Goal: Task Accomplishment & Management: Manage account settings

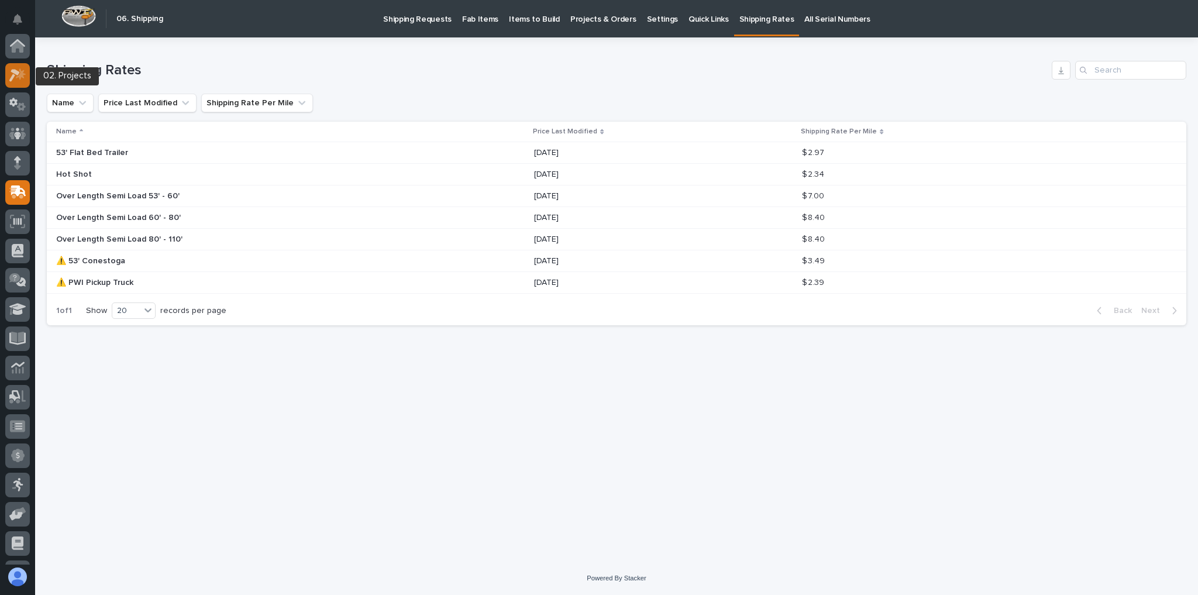
click at [23, 68] on icon at bounding box center [17, 74] width 17 height 13
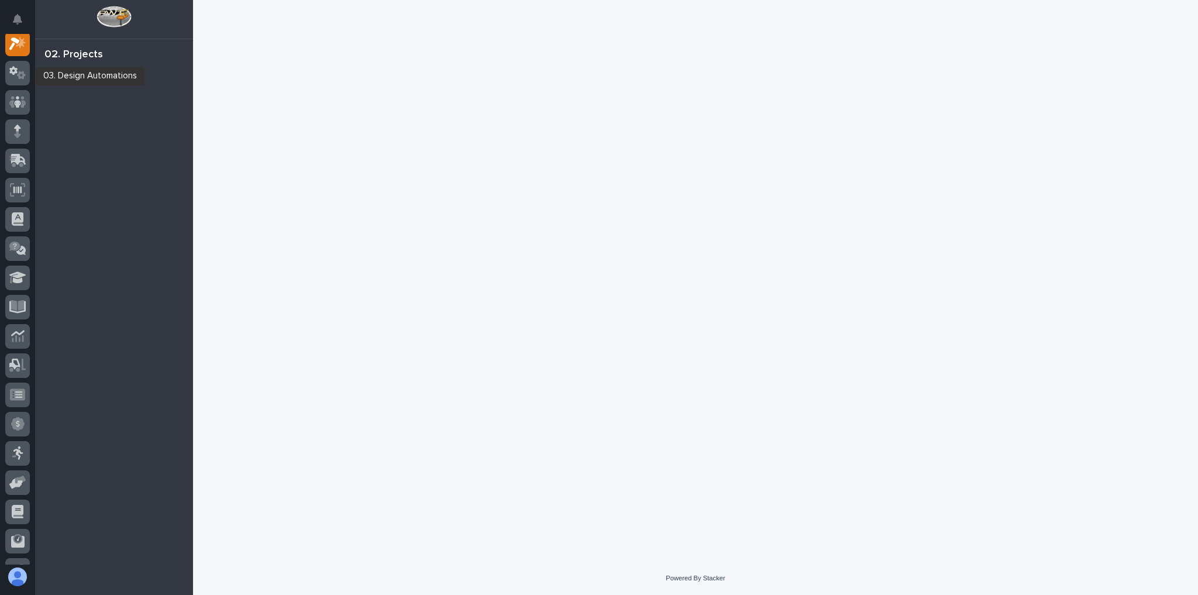
scroll to position [29, 0]
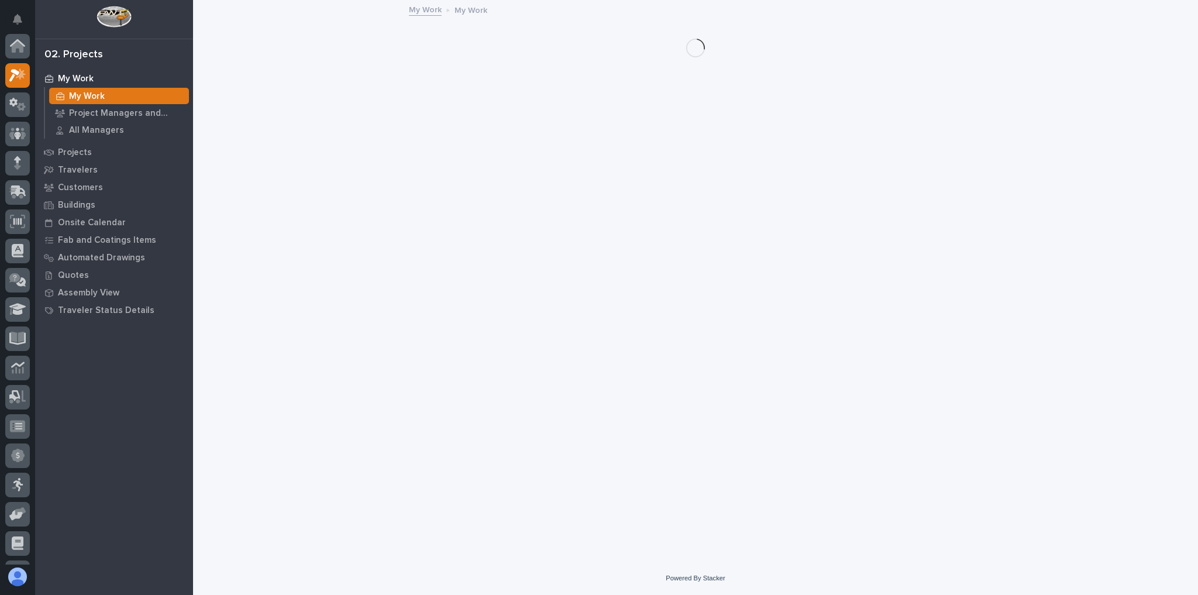
scroll to position [29, 0]
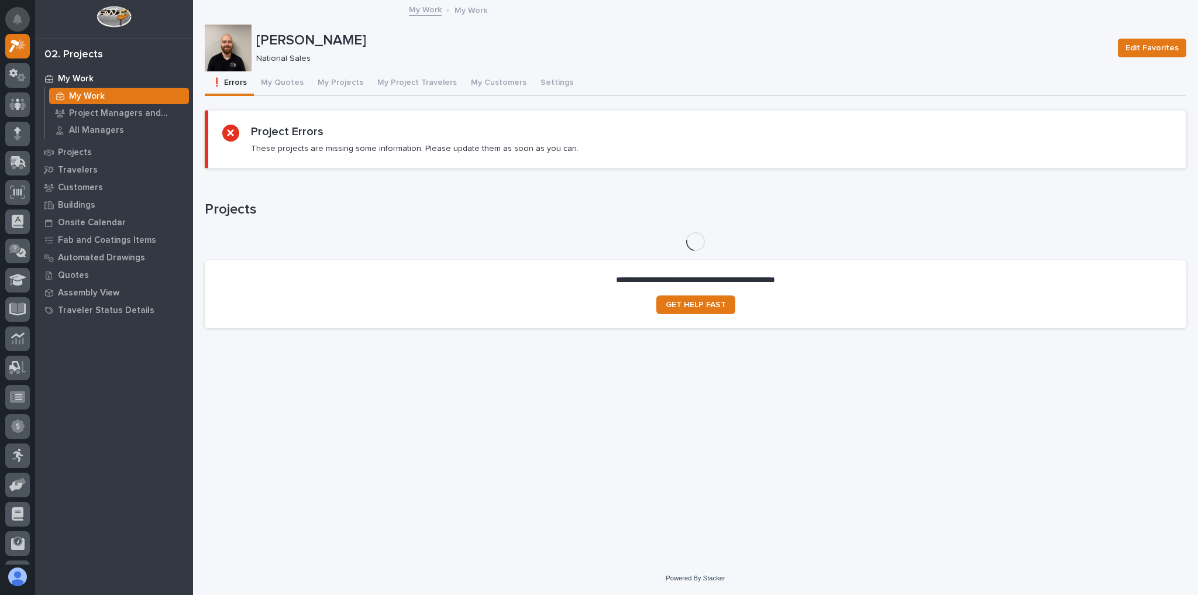
click at [13, 17] on icon "Notifications" at bounding box center [17, 19] width 9 height 11
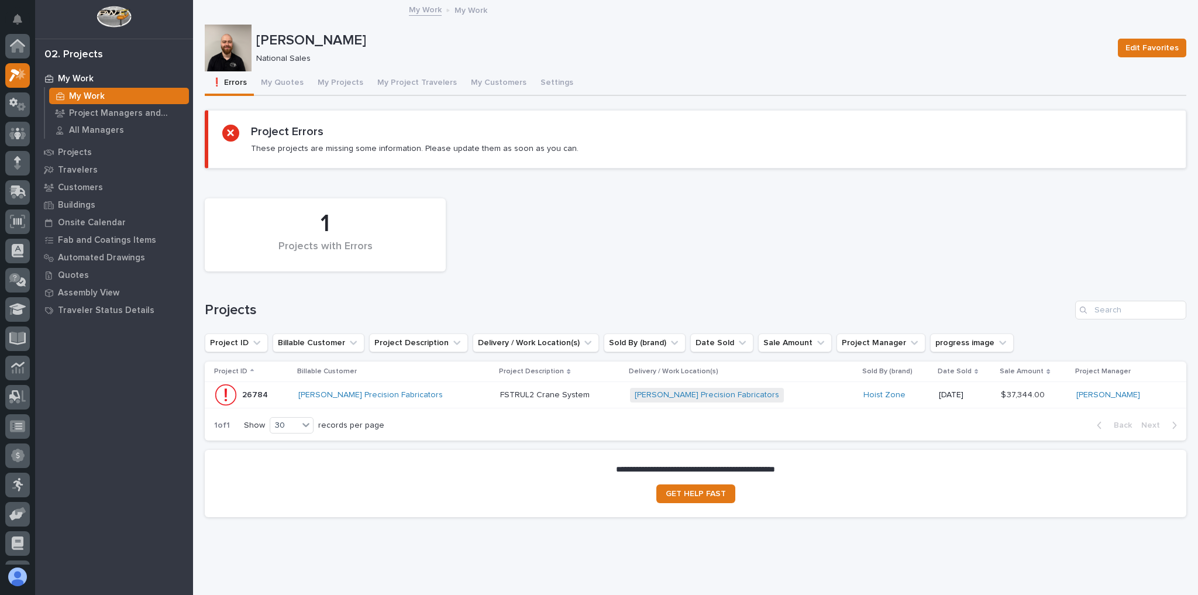
scroll to position [29, 0]
click at [284, 84] on button "My Quotes" at bounding box center [282, 83] width 57 height 25
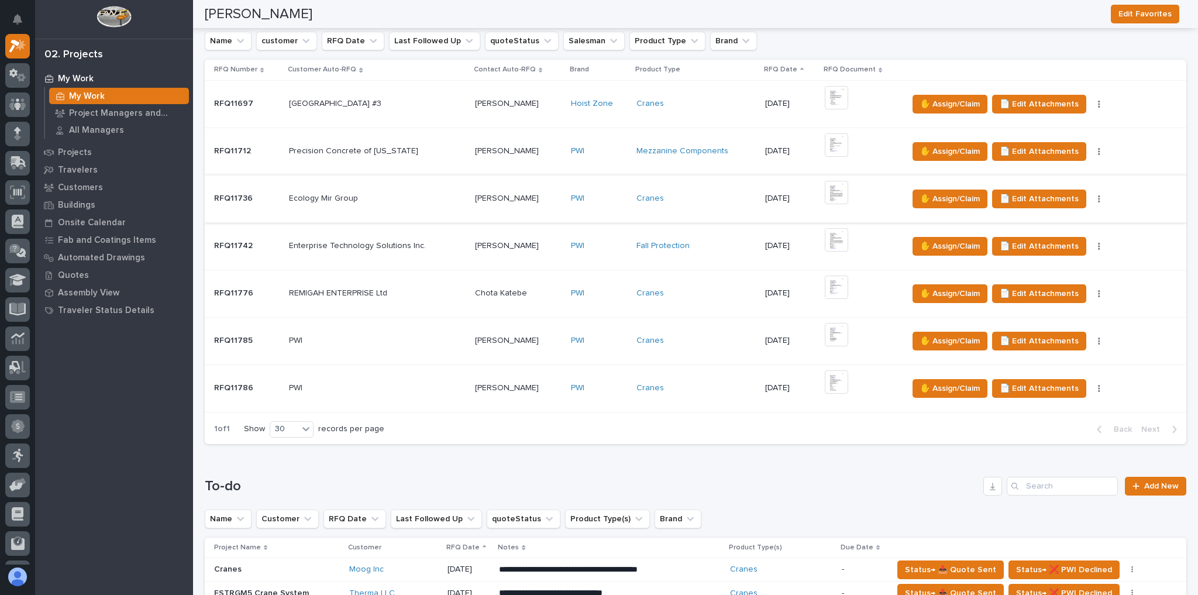
scroll to position [515, 0]
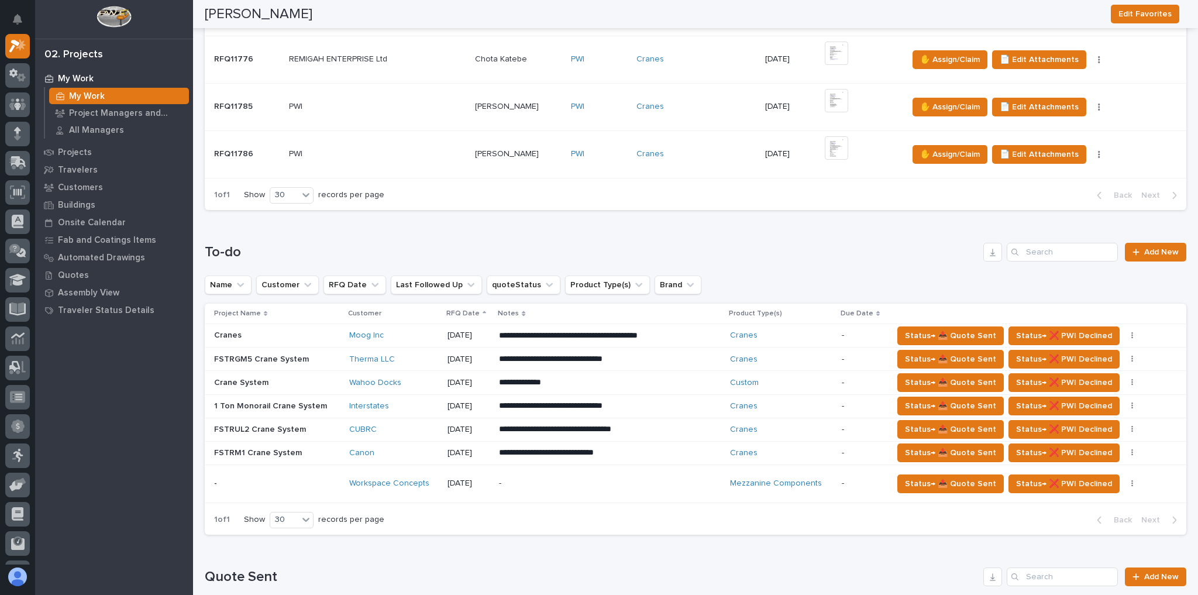
click at [394, 448] on div "Canon" at bounding box center [393, 453] width 89 height 10
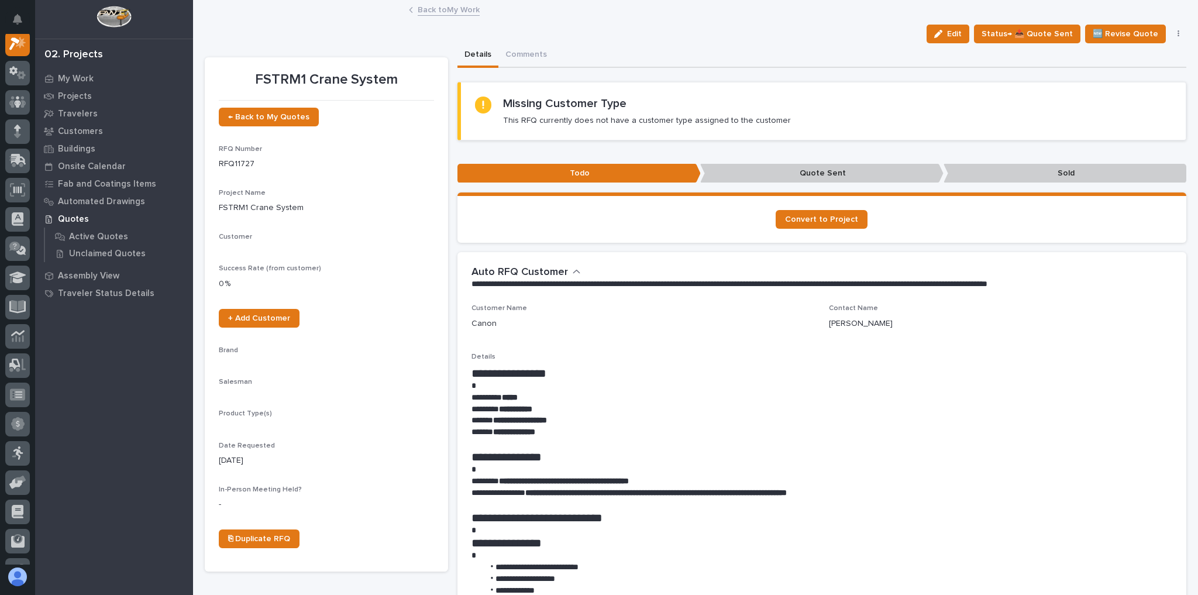
scroll to position [29, 0]
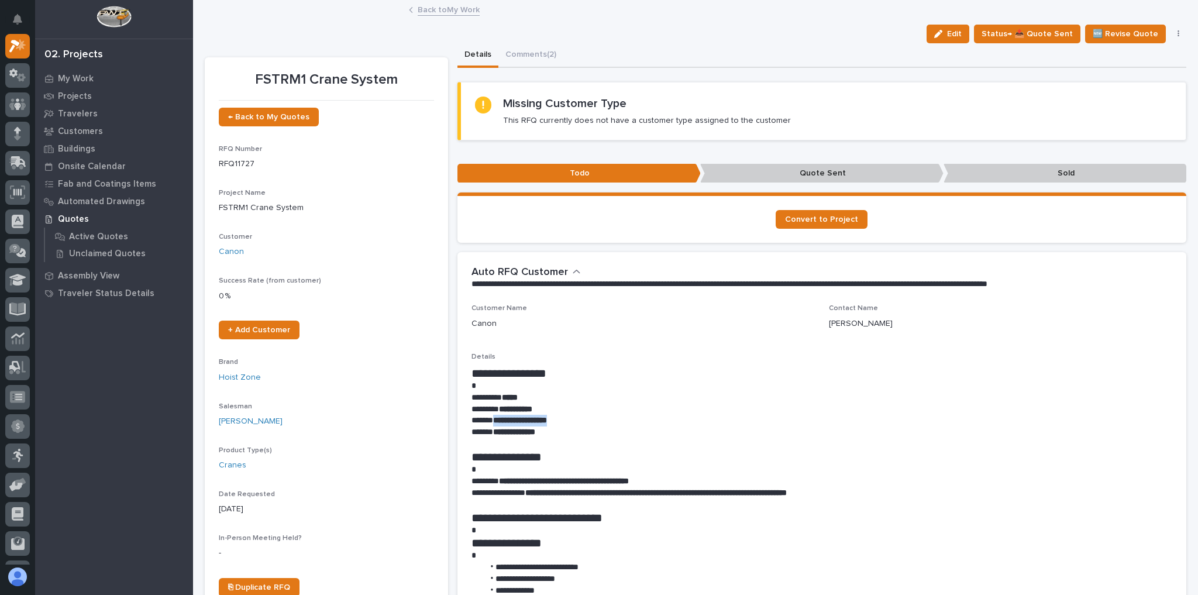
drag, startPoint x: 570, startPoint y: 418, endPoint x: 492, endPoint y: 417, distance: 77.8
click at [492, 417] on p "**********" at bounding box center [820, 421] width 696 height 12
copy strong "**********"
click at [1007, 25] on button "Status→ 📤 Quote Sent" at bounding box center [1027, 34] width 106 height 19
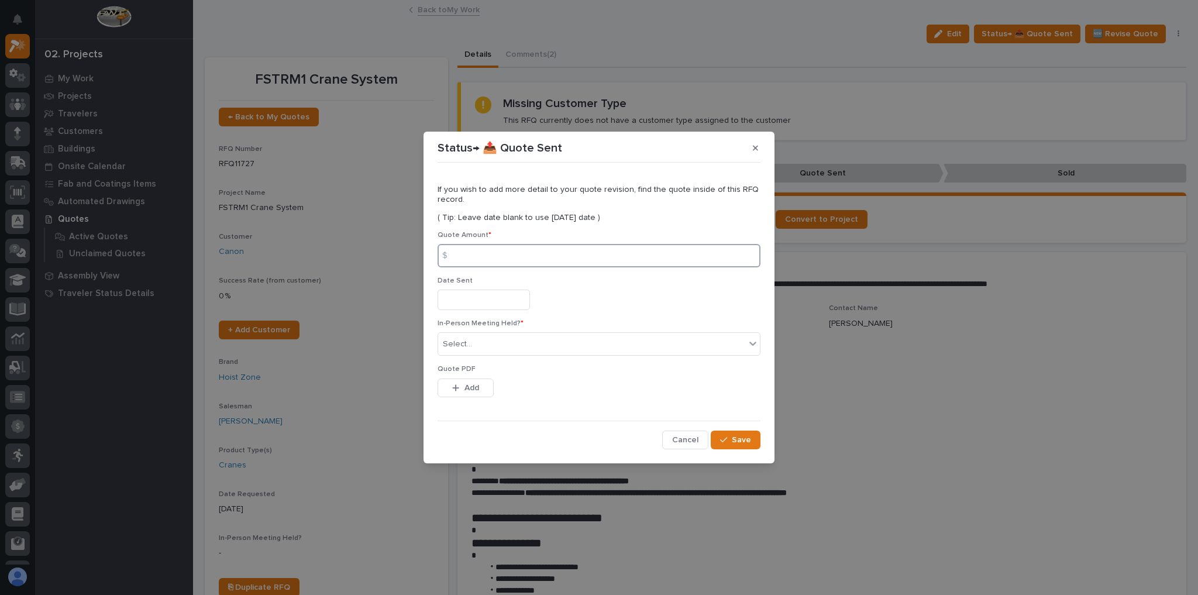
click at [493, 262] on input at bounding box center [599, 255] width 323 height 23
type input "60314"
click at [534, 339] on div "Select..." at bounding box center [591, 344] width 307 height 19
click at [484, 386] on div "No" at bounding box center [599, 387] width 322 height 20
click at [481, 300] on input "text" at bounding box center [484, 300] width 92 height 20
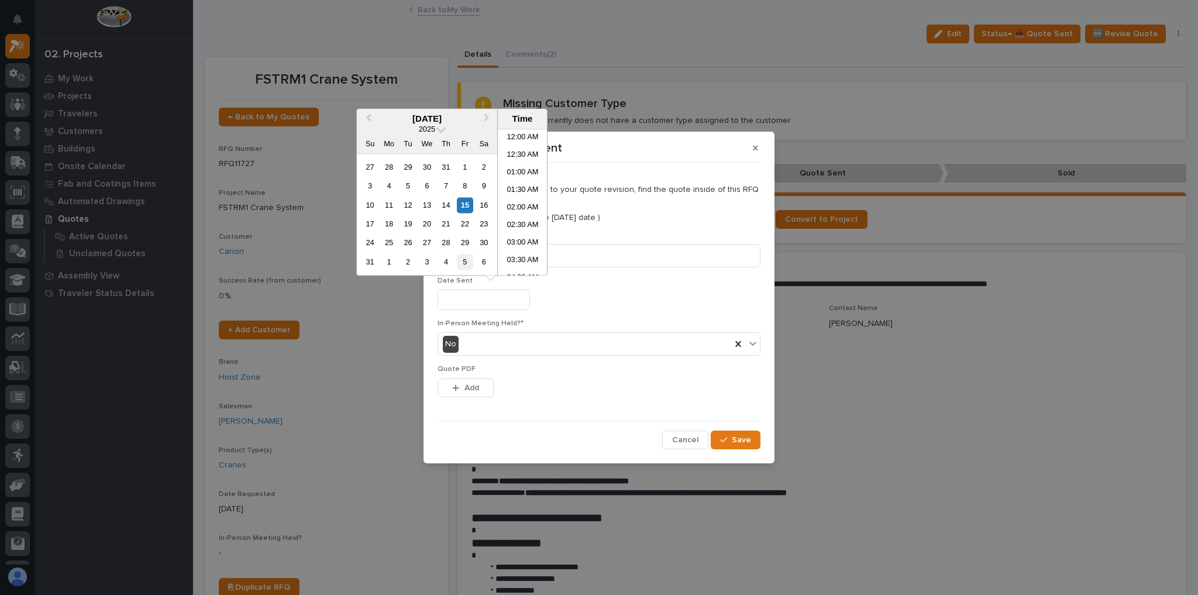
scroll to position [252, 0]
click at [471, 207] on div "15" at bounding box center [465, 205] width 16 height 16
type input "**********"
click at [459, 203] on div "15" at bounding box center [465, 205] width 16 height 16
click at [527, 354] on div "No" at bounding box center [599, 343] width 323 height 23
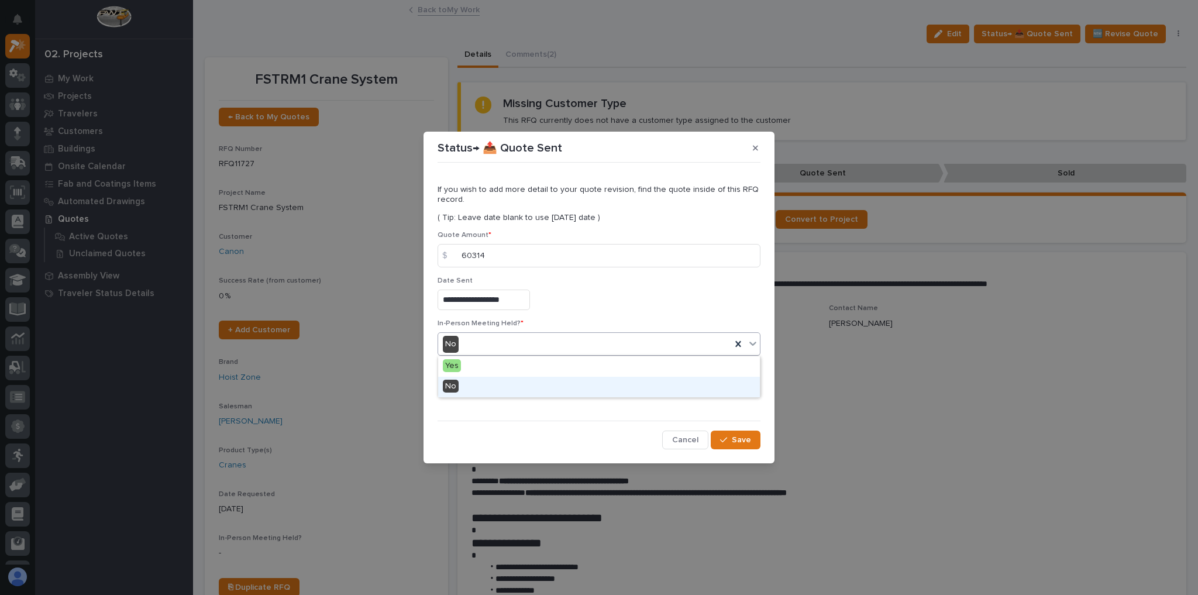
click at [497, 380] on div "No" at bounding box center [599, 387] width 322 height 20
click at [490, 384] on button "Add" at bounding box center [466, 388] width 56 height 19
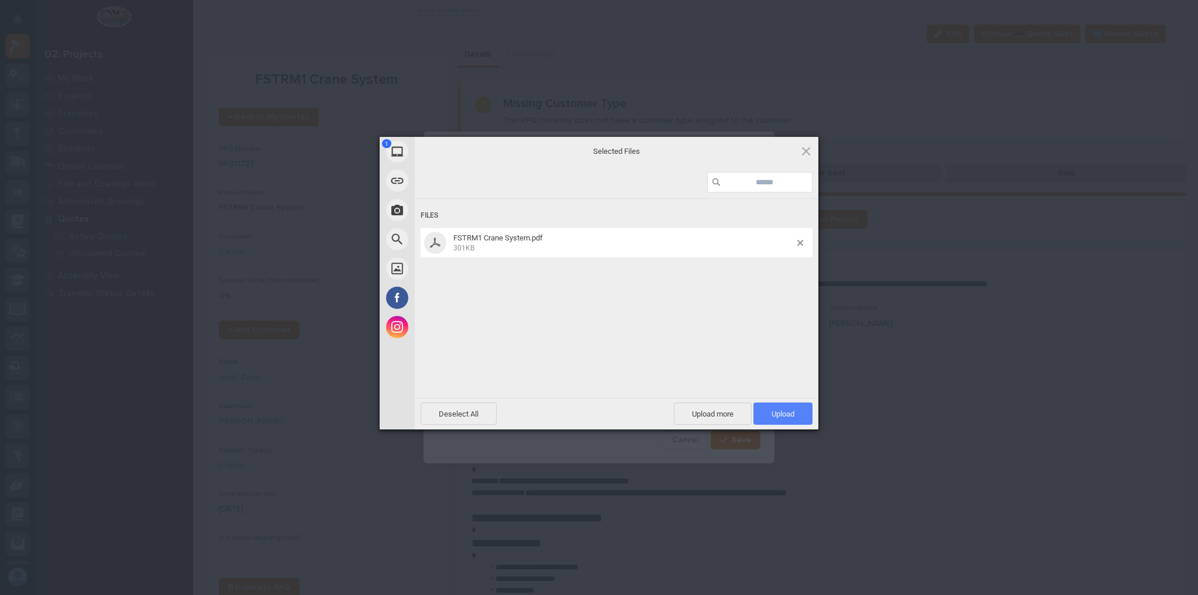
click at [792, 417] on span "Upload 1" at bounding box center [783, 414] width 23 height 9
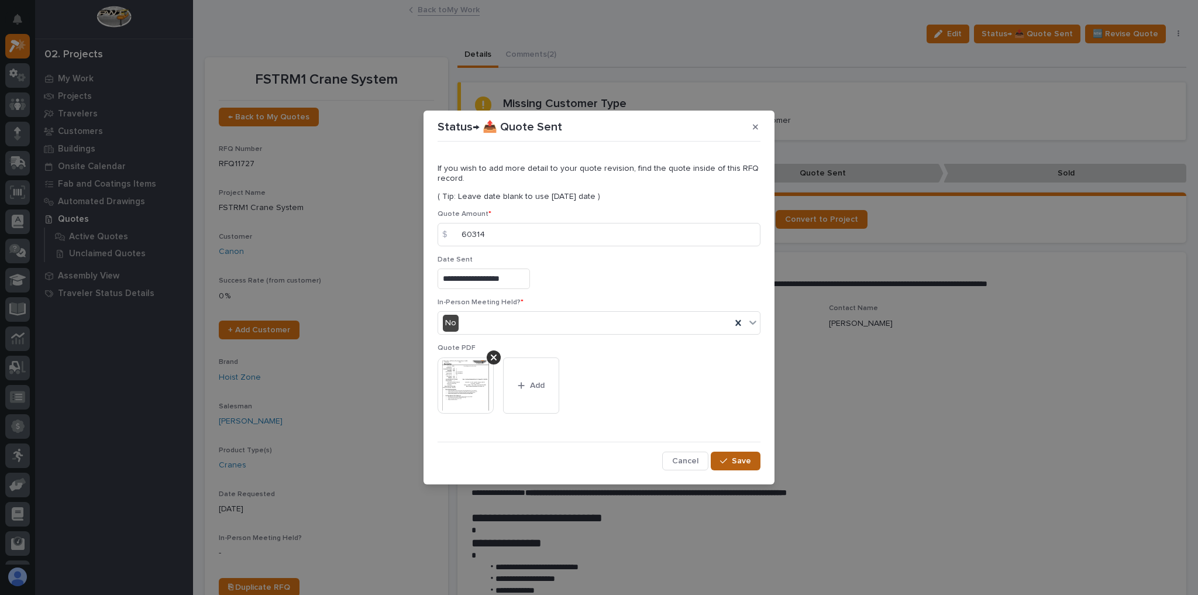
click at [730, 462] on div "button" at bounding box center [726, 461] width 12 height 8
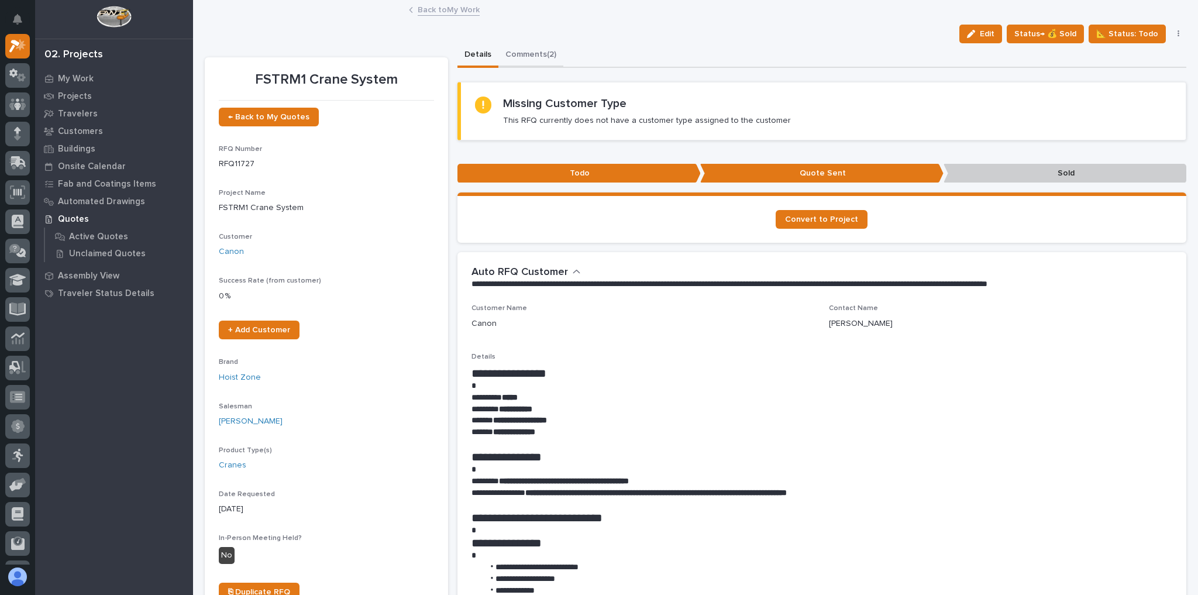
click at [545, 56] on button "Comments (2)" at bounding box center [530, 55] width 65 height 25
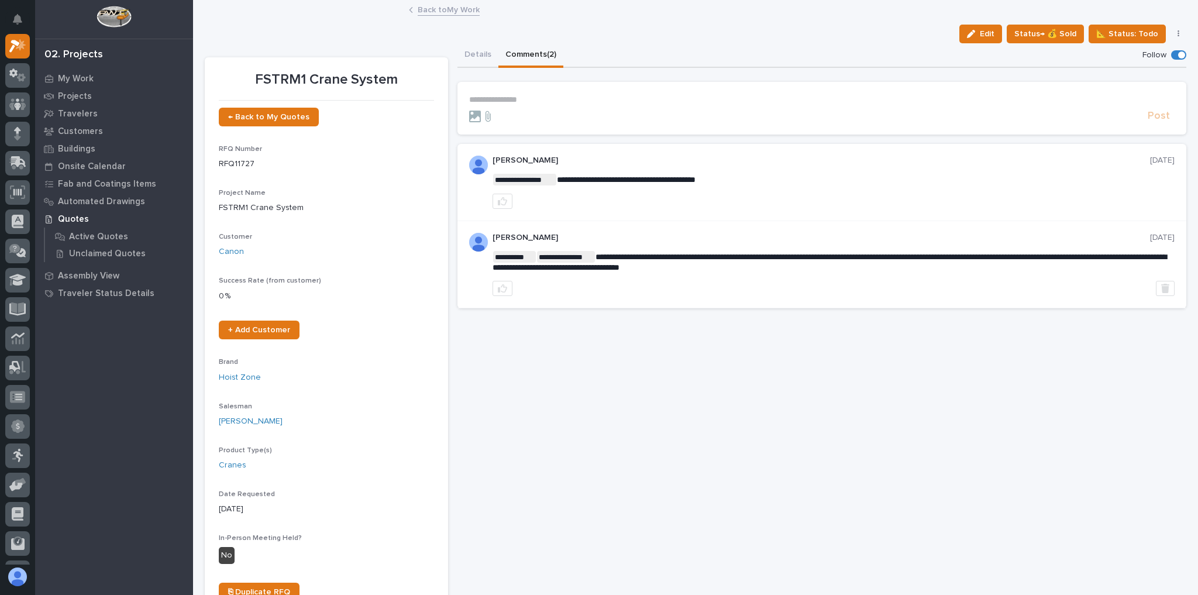
click at [576, 101] on p "**********" at bounding box center [822, 100] width 706 height 10
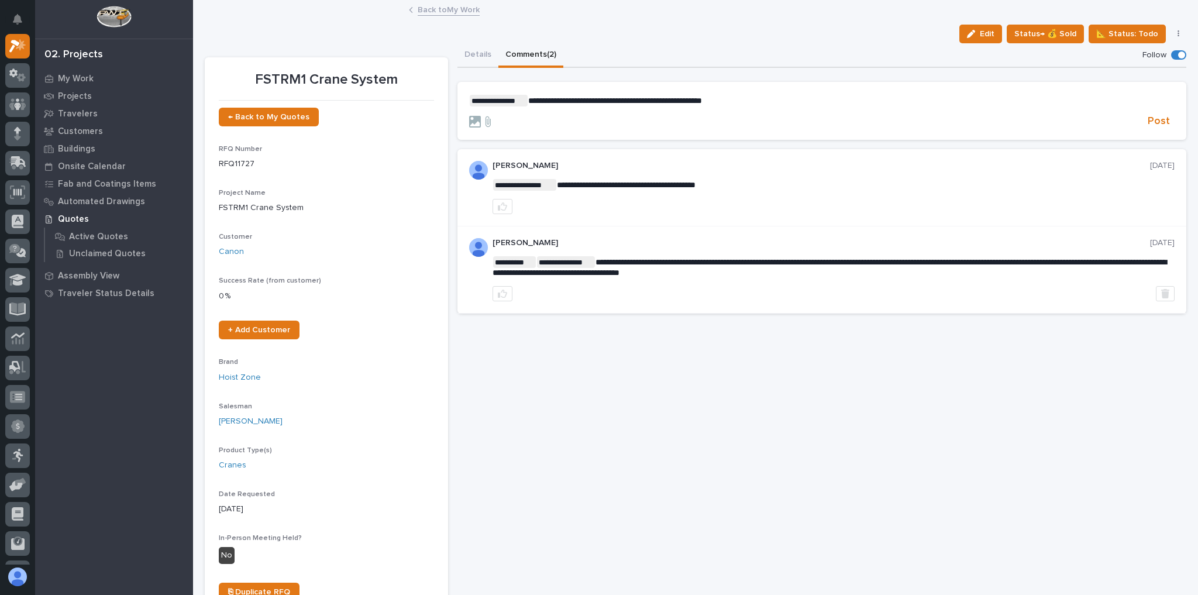
click at [656, 99] on span "**********" at bounding box center [615, 101] width 174 height 8
click at [1148, 125] on span "Post" at bounding box center [1159, 121] width 22 height 13
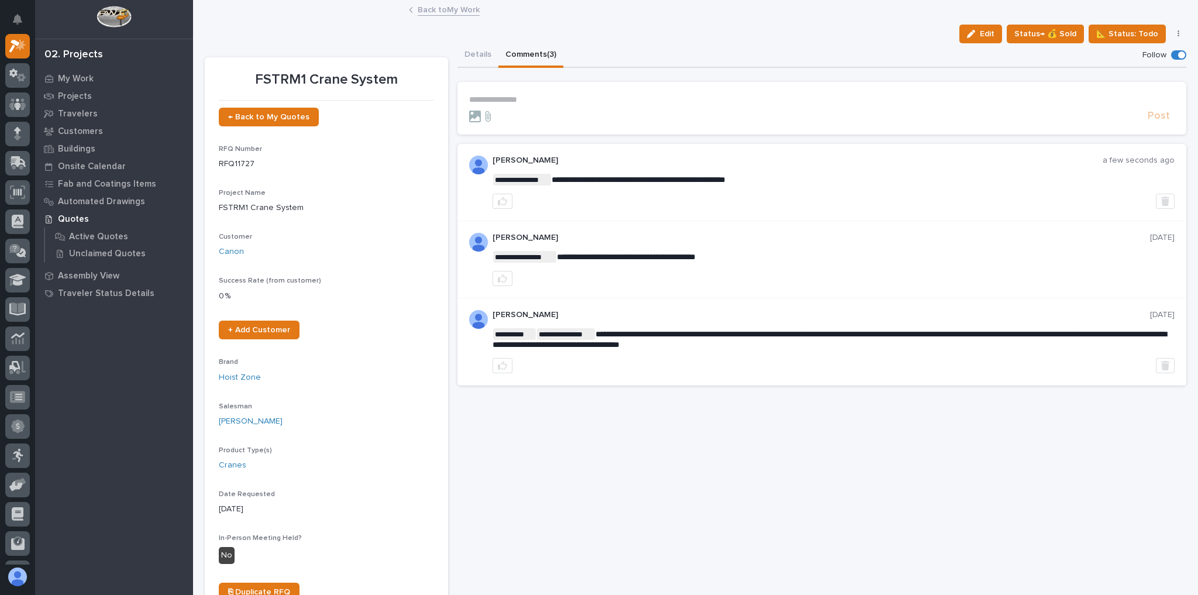
click at [460, 6] on link "Back to My Work" at bounding box center [449, 8] width 62 height 13
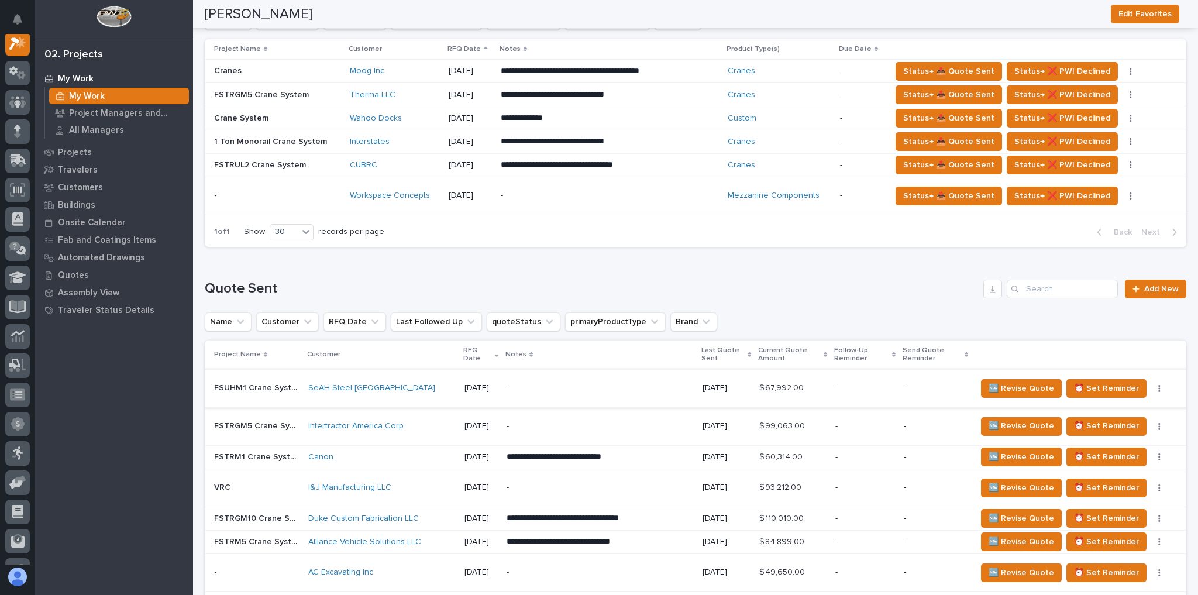
scroll to position [796, 0]
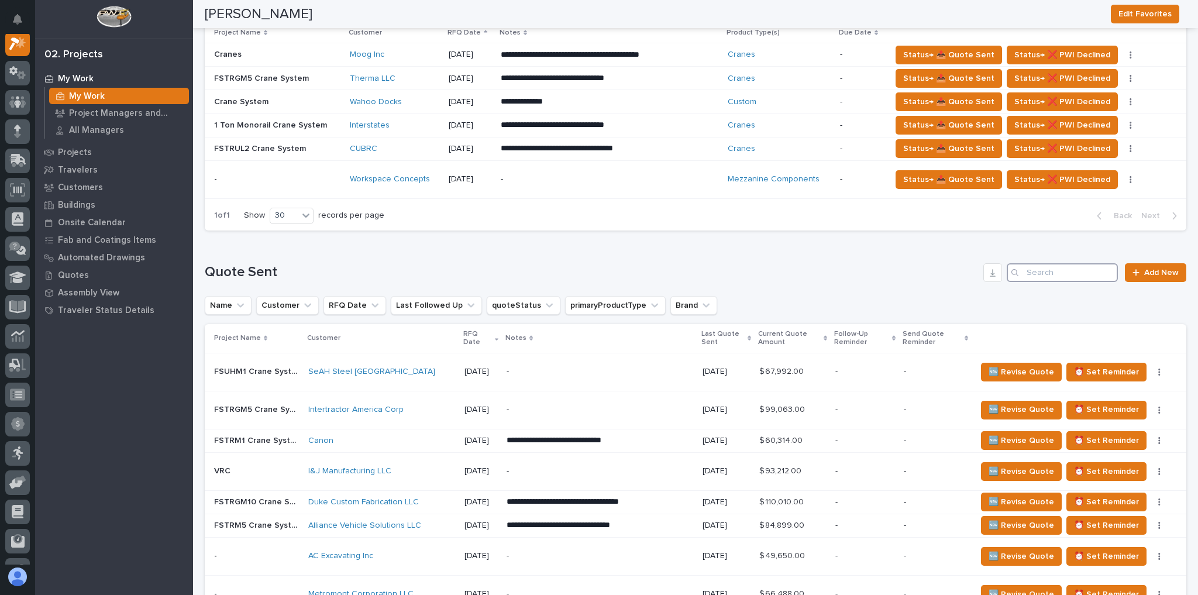
click at [1021, 263] on input "Search" at bounding box center [1062, 272] width 111 height 19
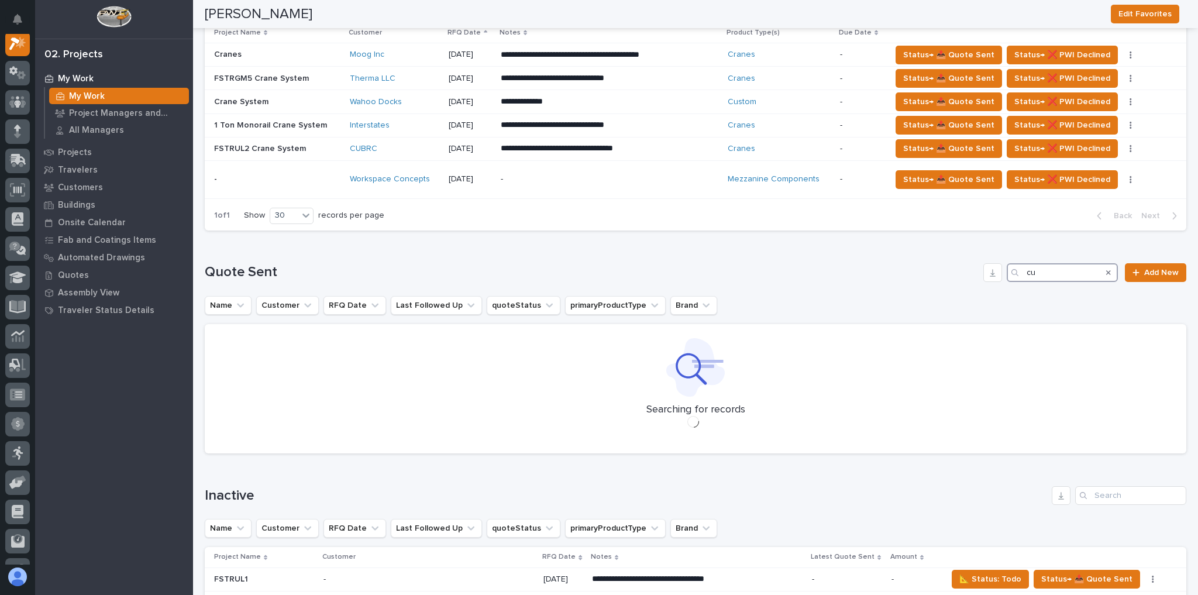
type input "c"
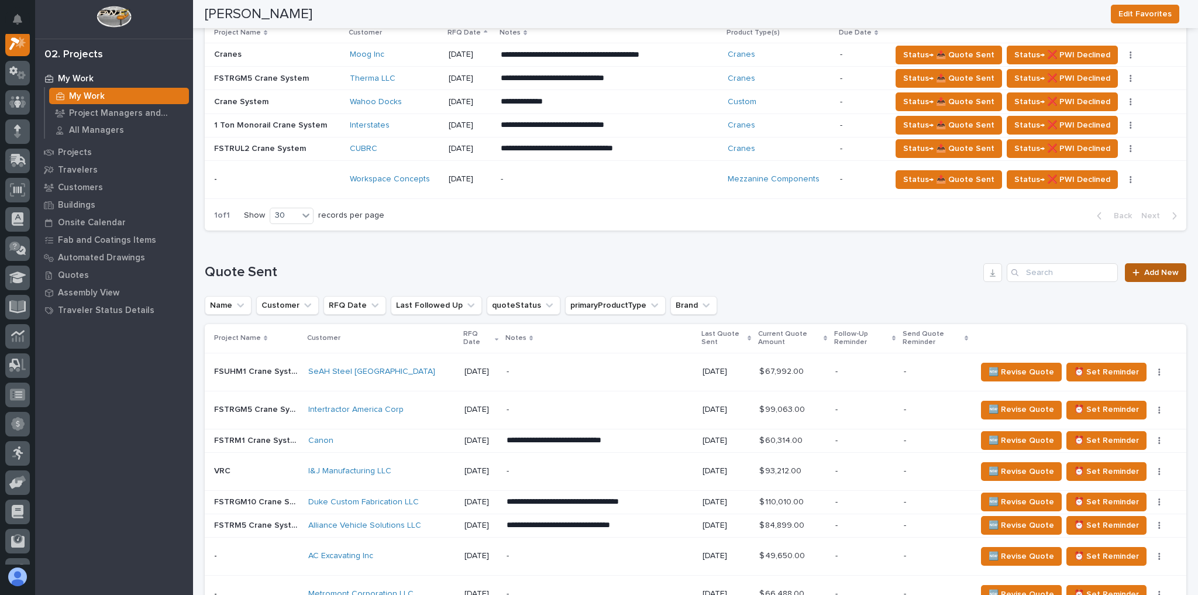
click at [1145, 269] on span "Add New" at bounding box center [1161, 273] width 35 height 8
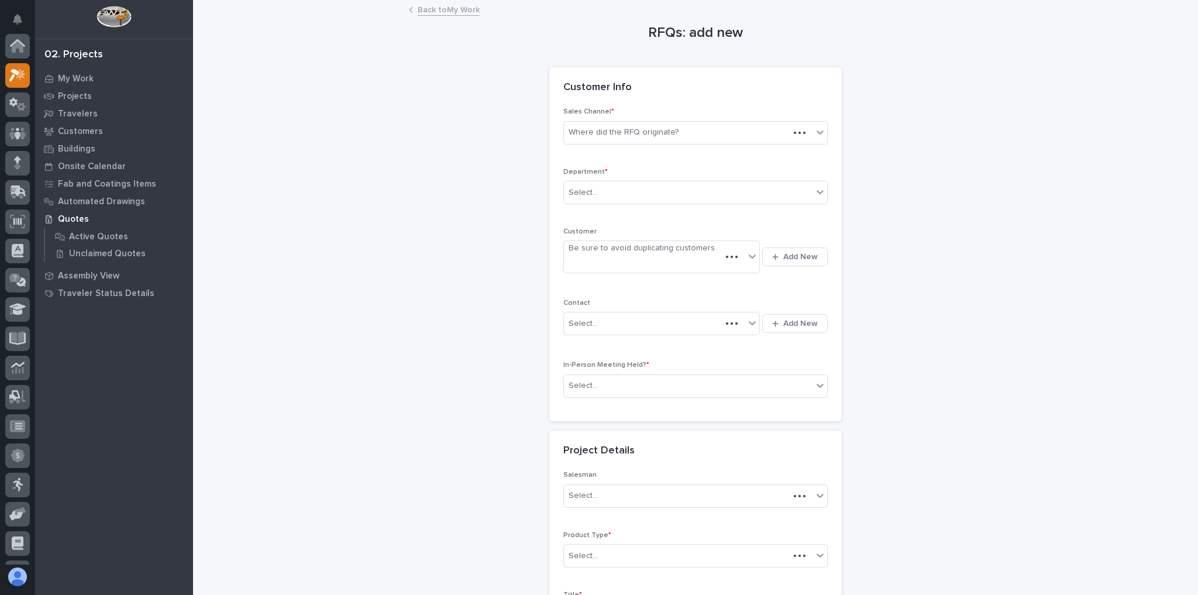
scroll to position [29, 0]
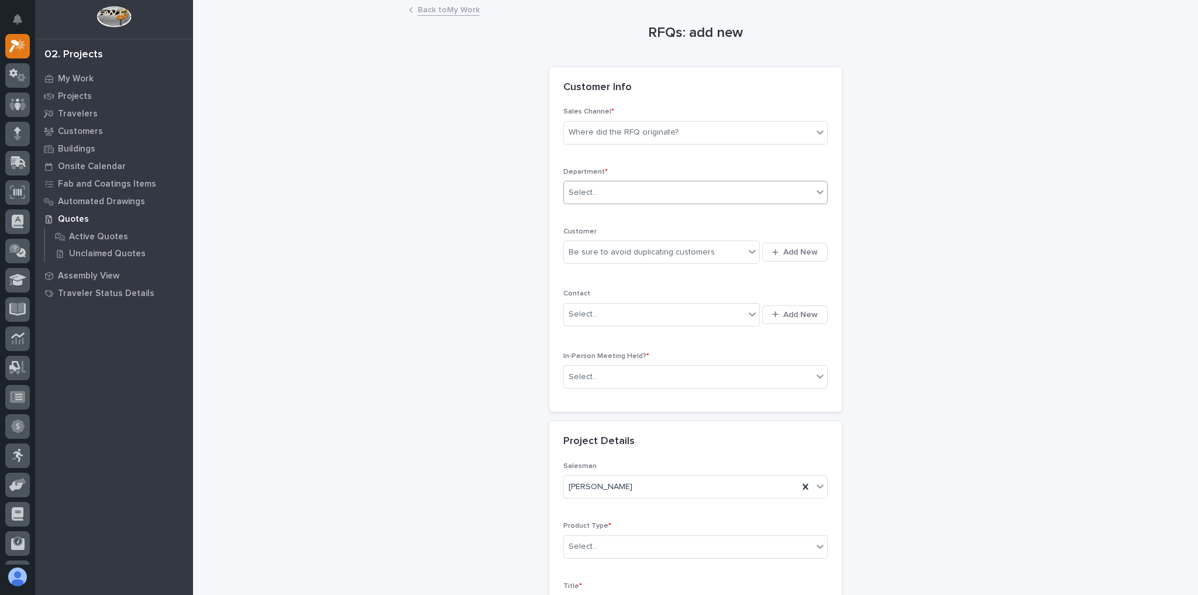
click at [604, 184] on div "Select..." at bounding box center [688, 192] width 249 height 19
click at [602, 208] on span "National Sales" at bounding box center [594, 213] width 59 height 13
click at [598, 250] on div "Be sure to avoid duplicating customers" at bounding box center [642, 252] width 146 height 12
type input "**********"
drag, startPoint x: 623, startPoint y: 249, endPoint x: 597, endPoint y: 252, distance: 25.8
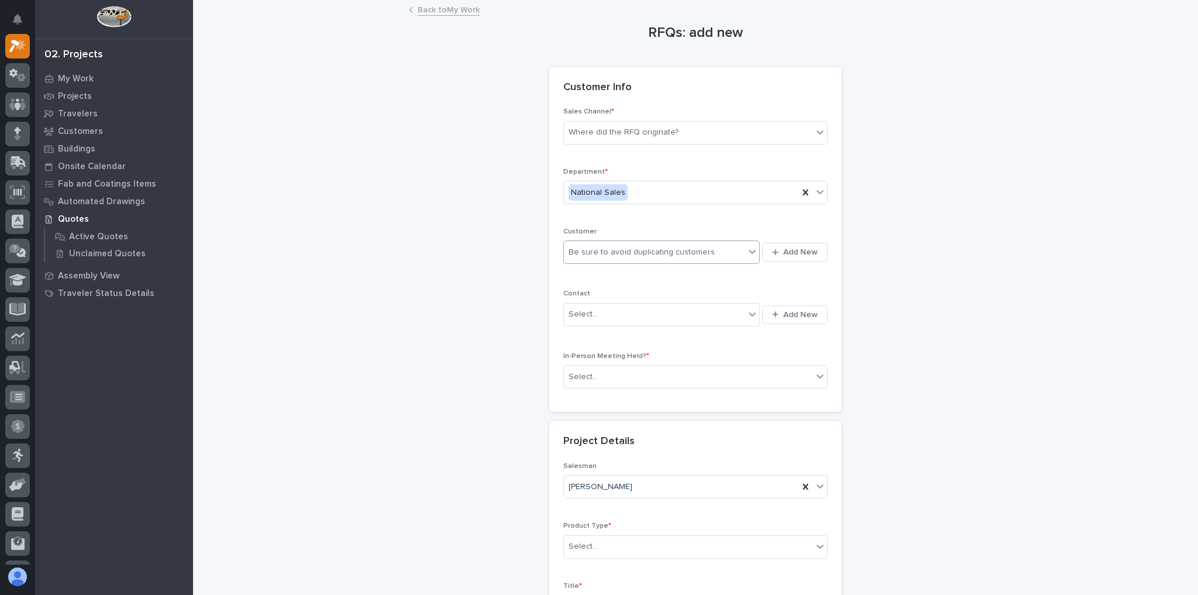
click at [597, 252] on div "Be sure to avoid duplicating customers" at bounding box center [654, 252] width 181 height 19
click at [599, 252] on div "Be sure to avoid duplicating customers" at bounding box center [642, 252] width 146 height 12
type input "*"
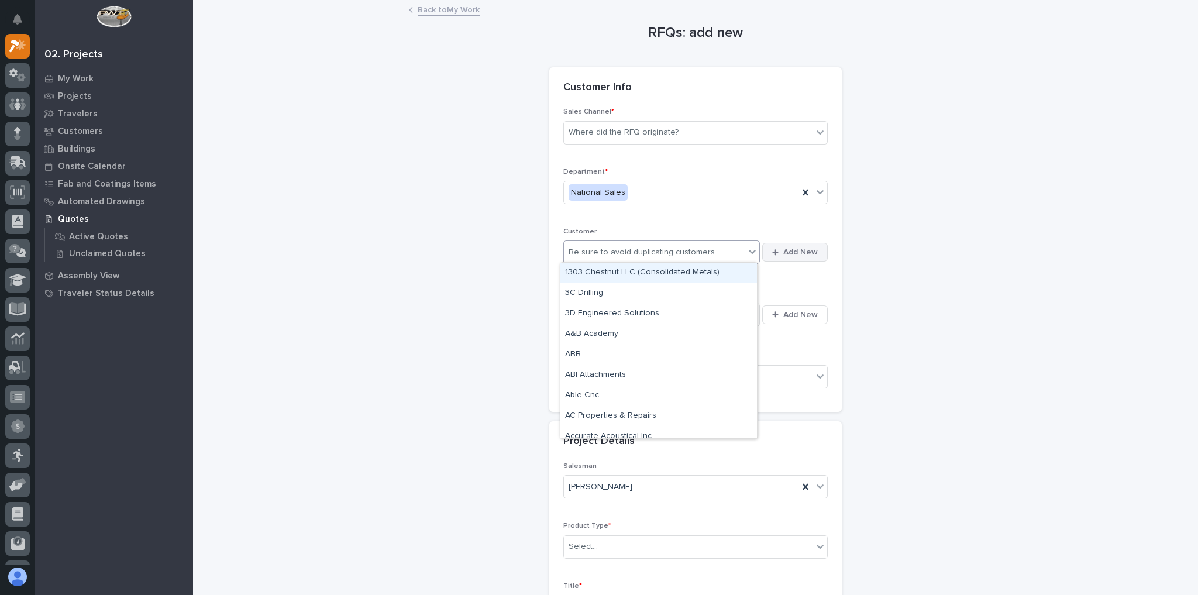
click at [793, 254] on span "Add New" at bounding box center [800, 252] width 35 height 11
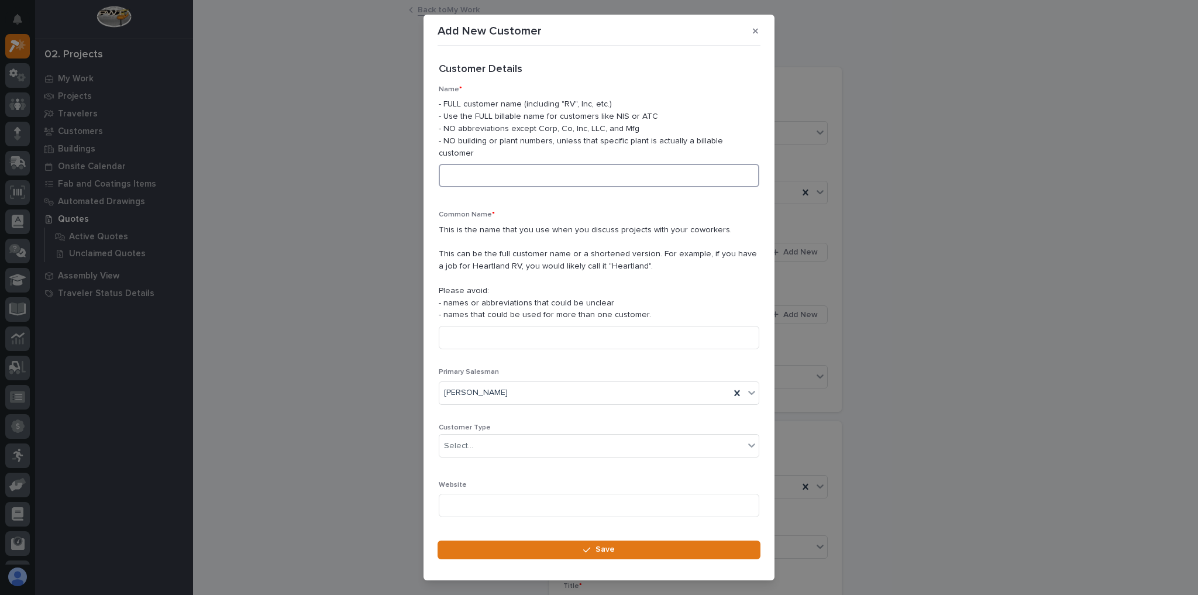
click at [472, 164] on input at bounding box center [599, 175] width 321 height 23
type input "Curtiss-Wright"
drag, startPoint x: 507, startPoint y: 156, endPoint x: 349, endPoint y: 153, distance: 158.6
click at [349, 153] on div "Add New Customer Loading... Saving… Loading... Saving… Loading... Saving… Custo…" at bounding box center [599, 297] width 1198 height 595
click at [476, 328] on input at bounding box center [599, 337] width 321 height 23
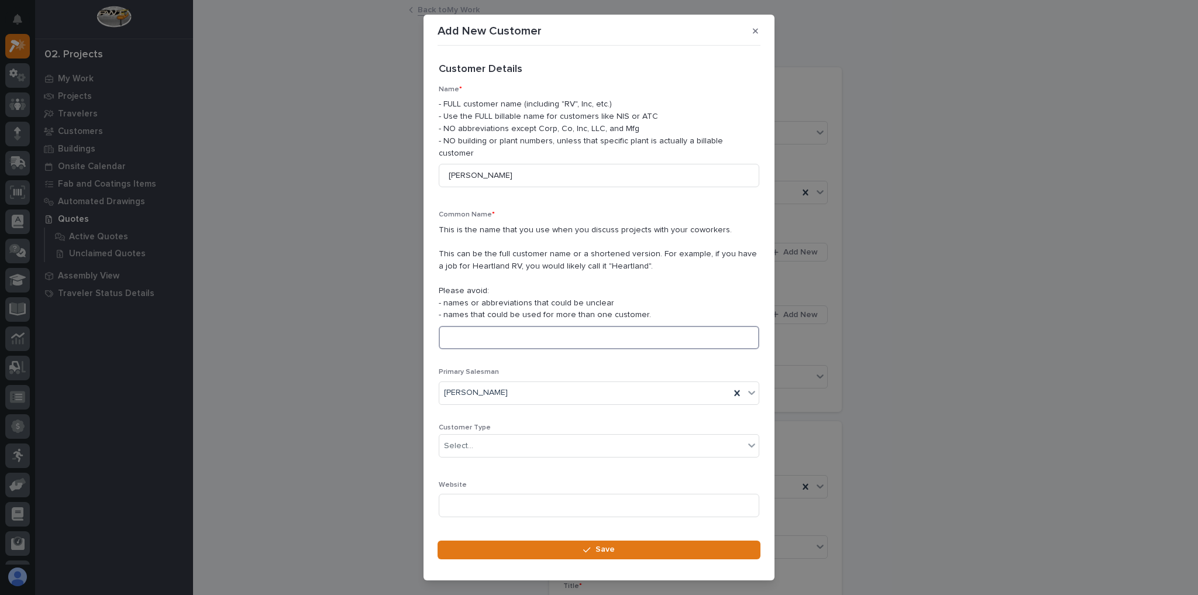
paste input "Curtiss-Wright"
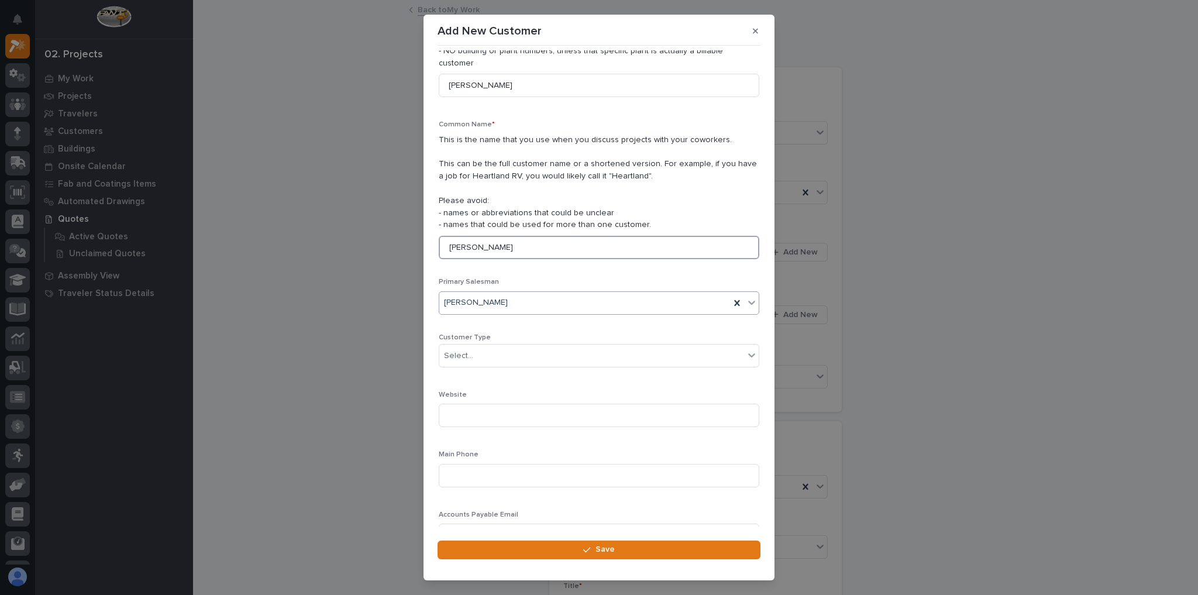
scroll to position [94, 0]
type input "Curtiss-Wright"
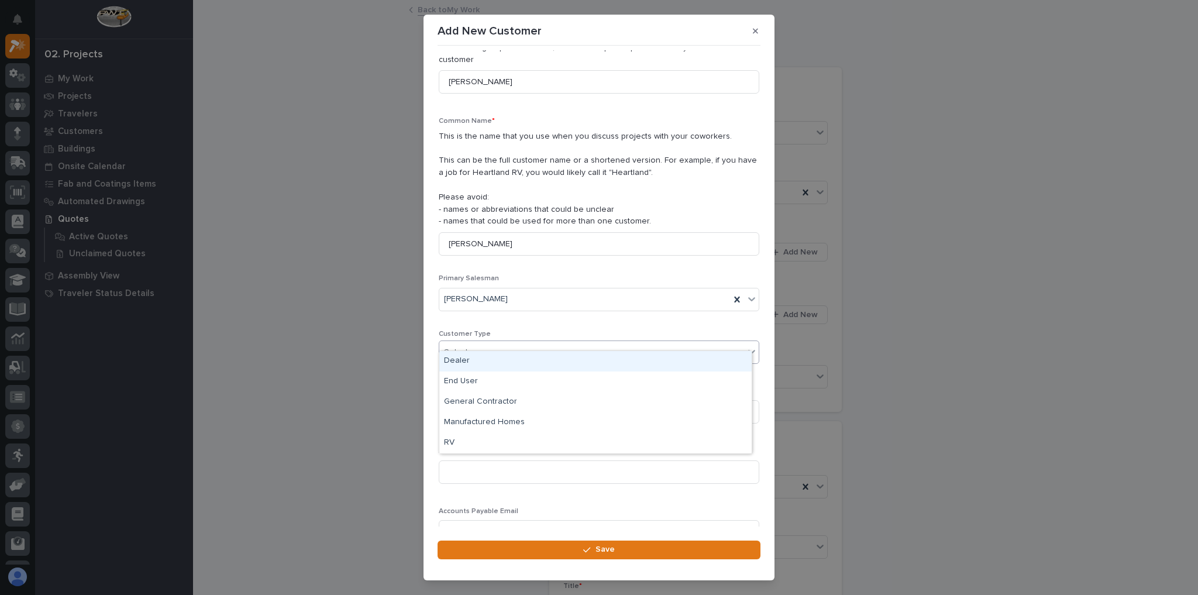
click at [484, 344] on div "Select..." at bounding box center [591, 352] width 305 height 19
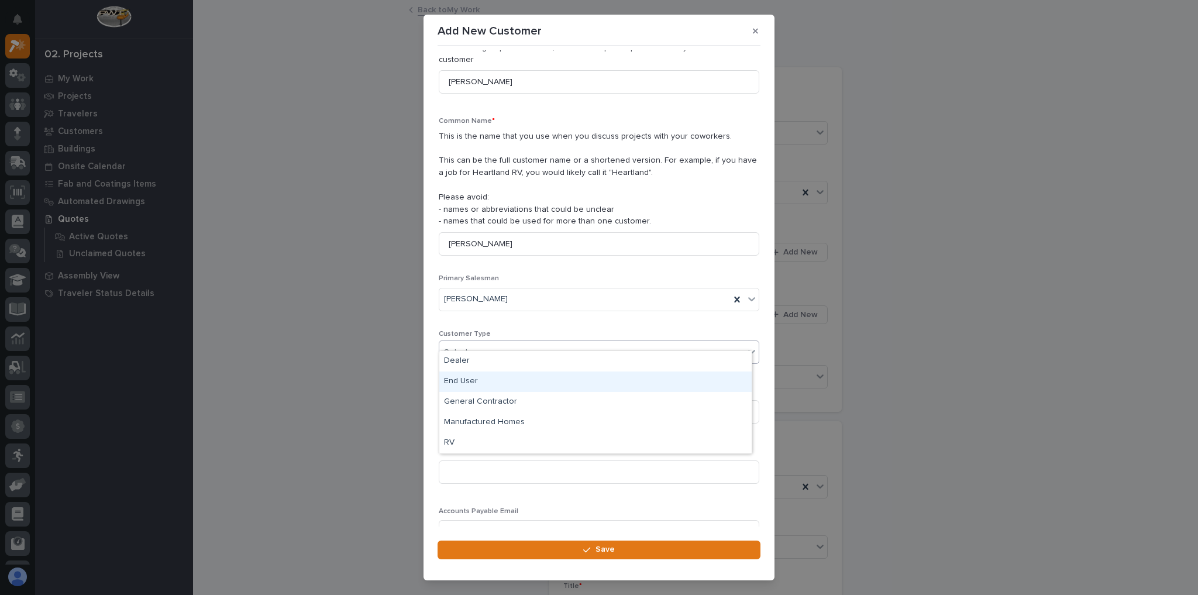
click at [477, 377] on div "End User" at bounding box center [595, 381] width 312 height 20
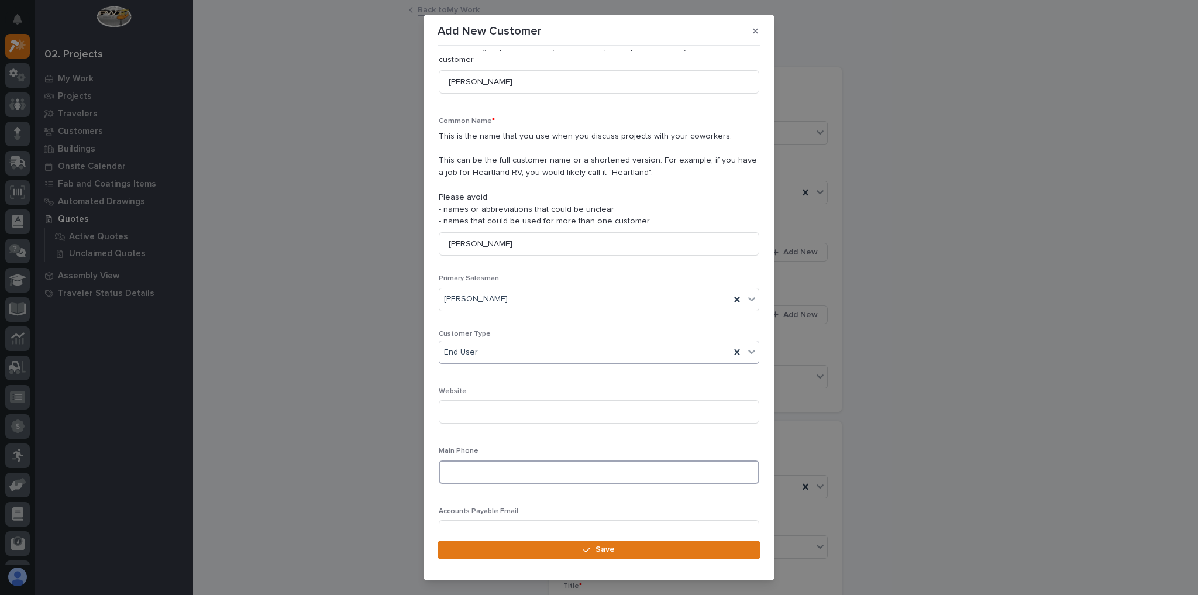
click at [474, 461] on input at bounding box center [599, 471] width 321 height 23
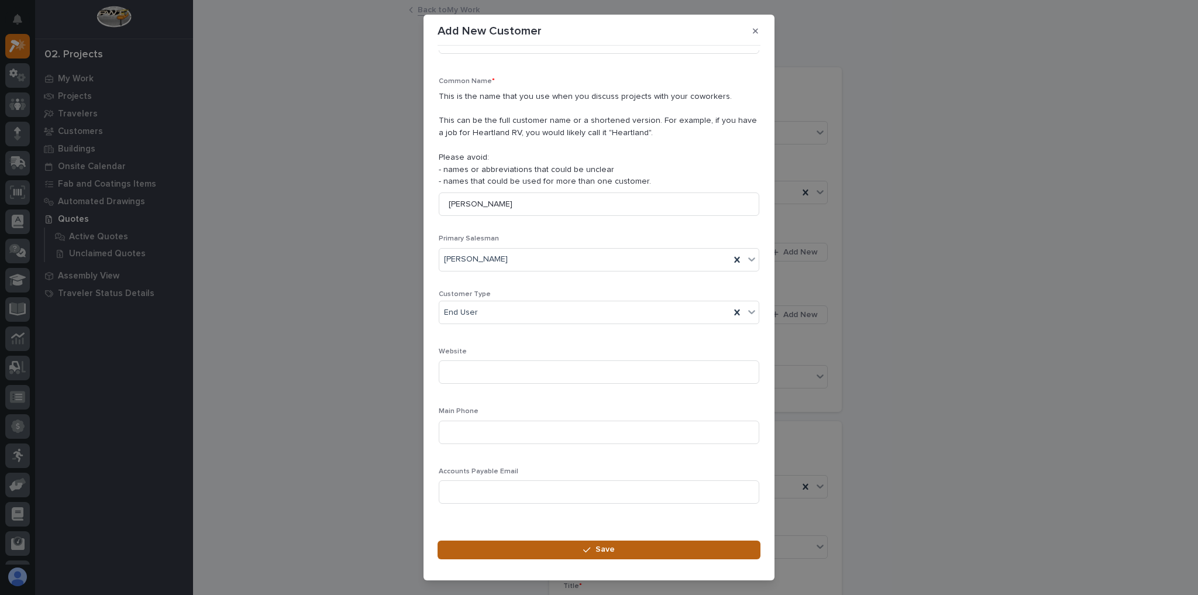
click at [550, 552] on button "Save" at bounding box center [599, 550] width 323 height 19
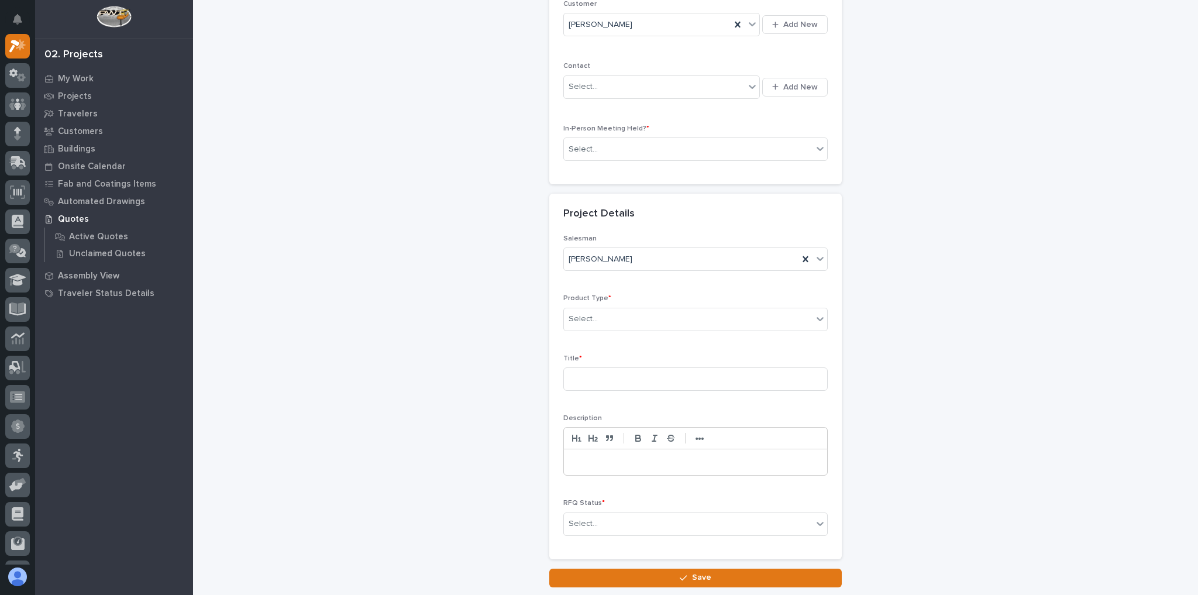
scroll to position [234, 0]
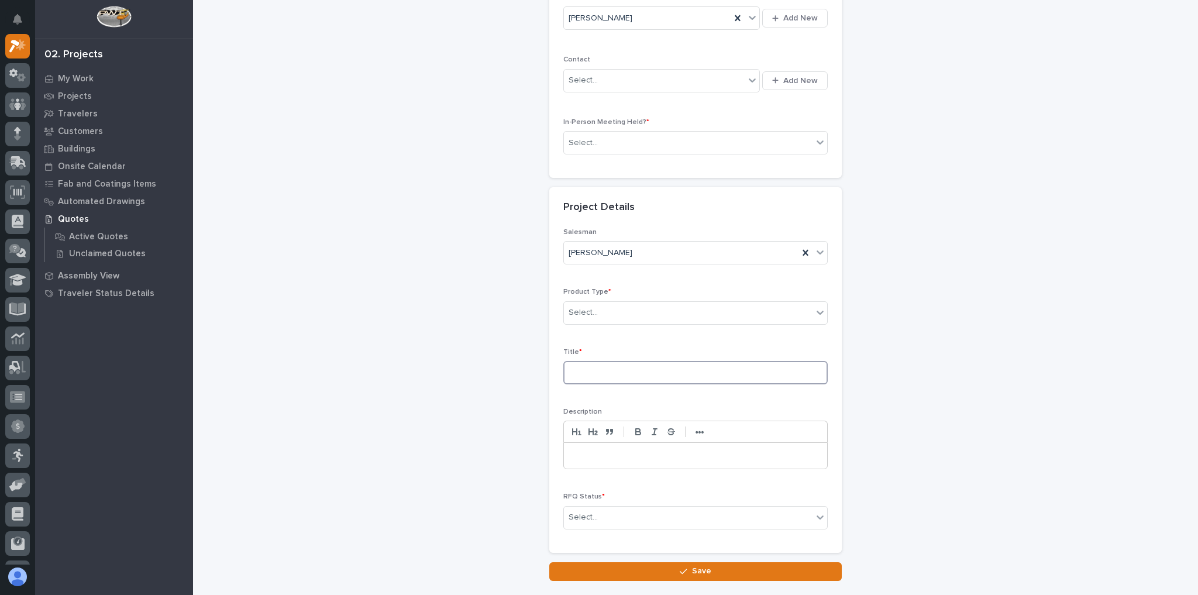
click at [604, 369] on input at bounding box center [695, 372] width 264 height 23
type input "Garage Series Crane"
click at [668, 522] on div "RFQ Status * Select..." at bounding box center [695, 516] width 264 height 46
click at [668, 518] on div "Select..." at bounding box center [688, 517] width 249 height 19
click at [582, 406] on div "Quote Sent" at bounding box center [691, 408] width 263 height 20
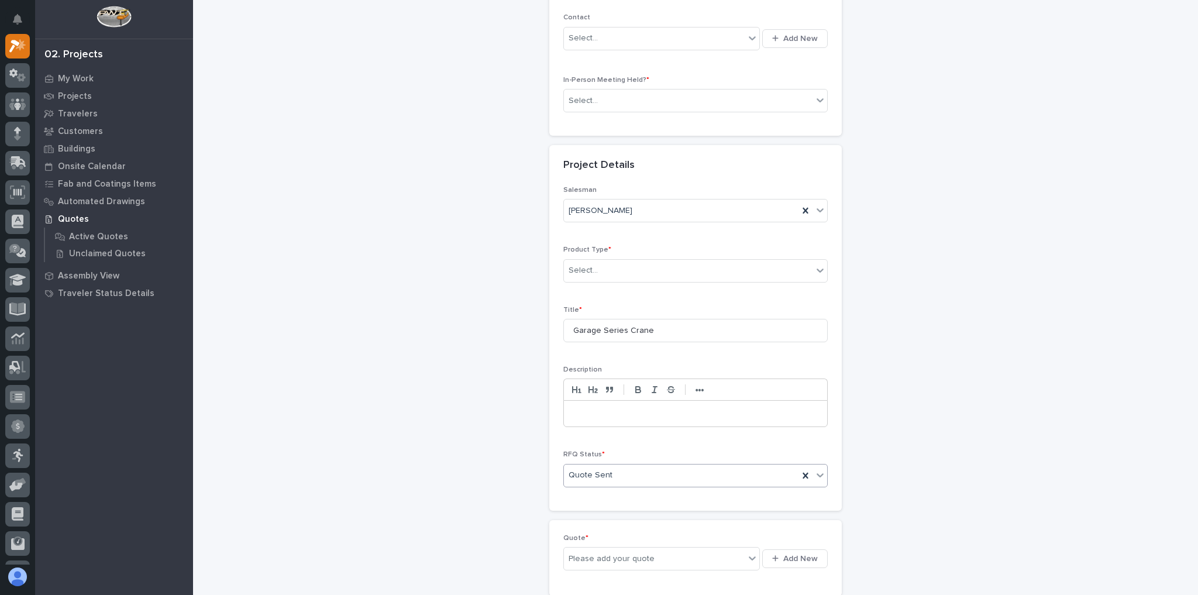
scroll to position [391, 0]
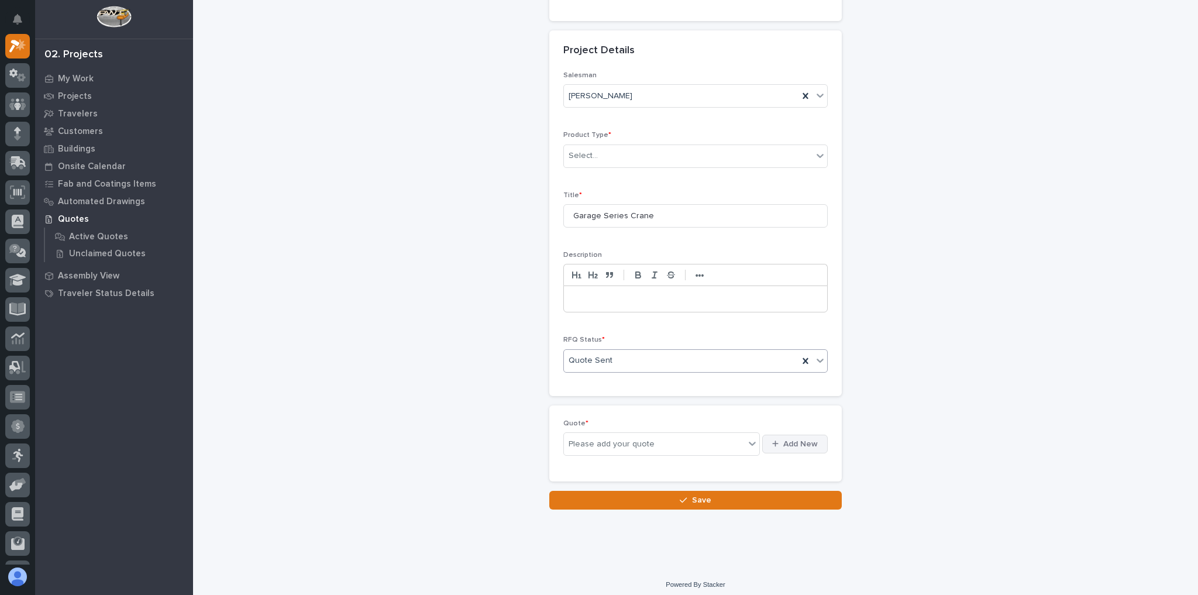
click at [792, 440] on span "Add New" at bounding box center [800, 444] width 35 height 11
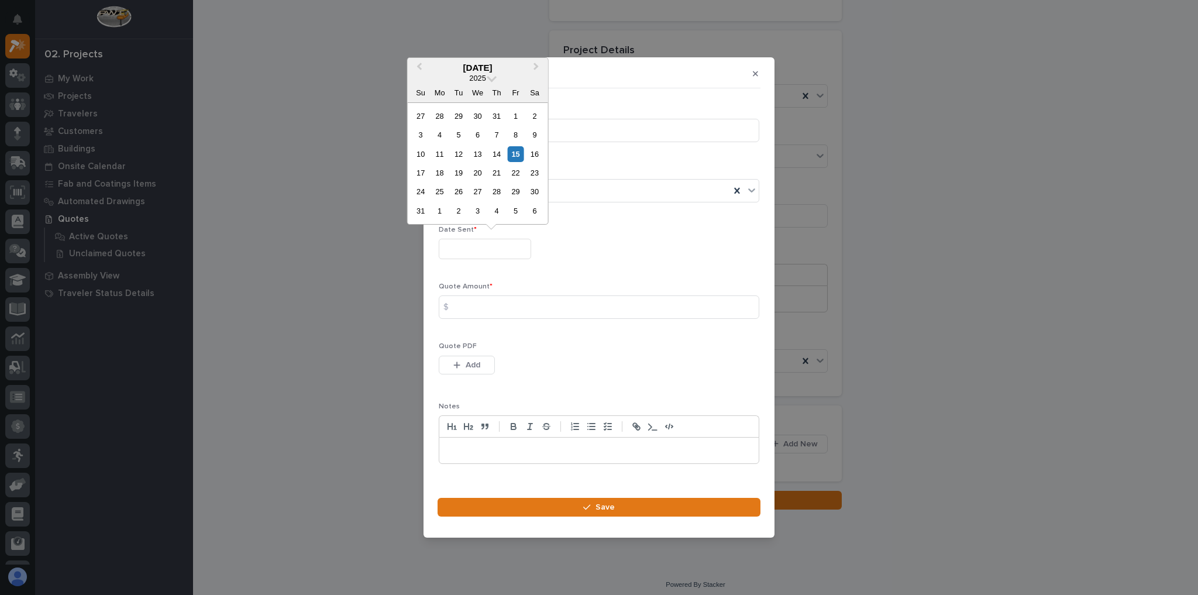
click at [484, 255] on input "text" at bounding box center [485, 249] width 92 height 20
click at [442, 117] on div "28" at bounding box center [440, 116] width 16 height 16
type input "**********"
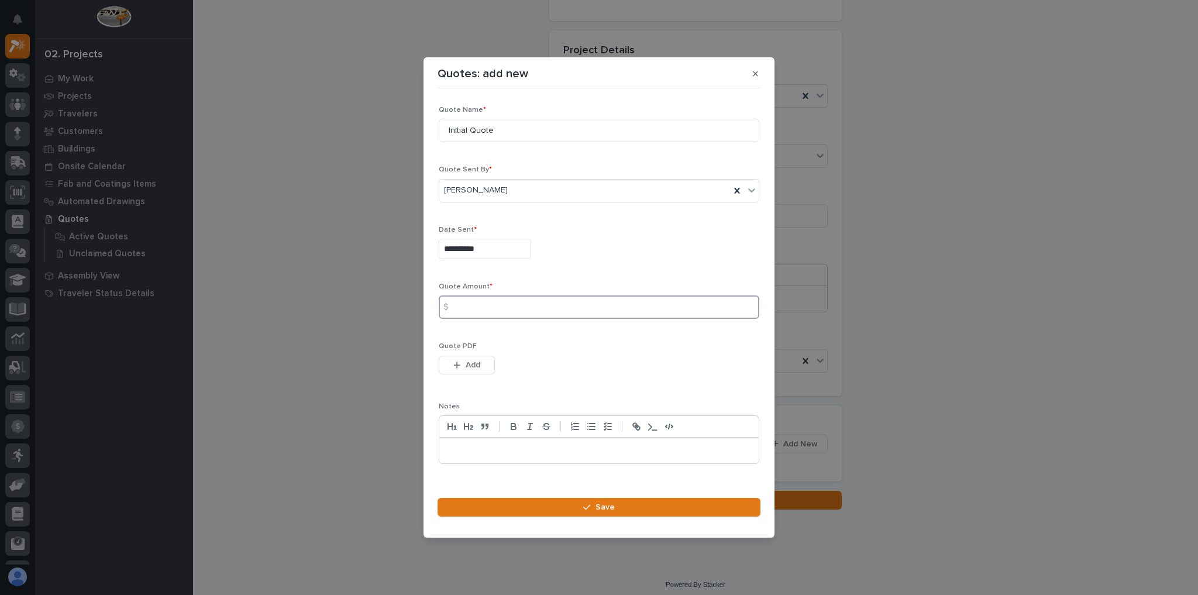
click at [479, 318] on div "Quote Amount * $" at bounding box center [599, 306] width 321 height 46
click at [487, 305] on input at bounding box center [599, 306] width 321 height 23
type input "12696"
click at [471, 367] on span "Add" at bounding box center [473, 365] width 15 height 11
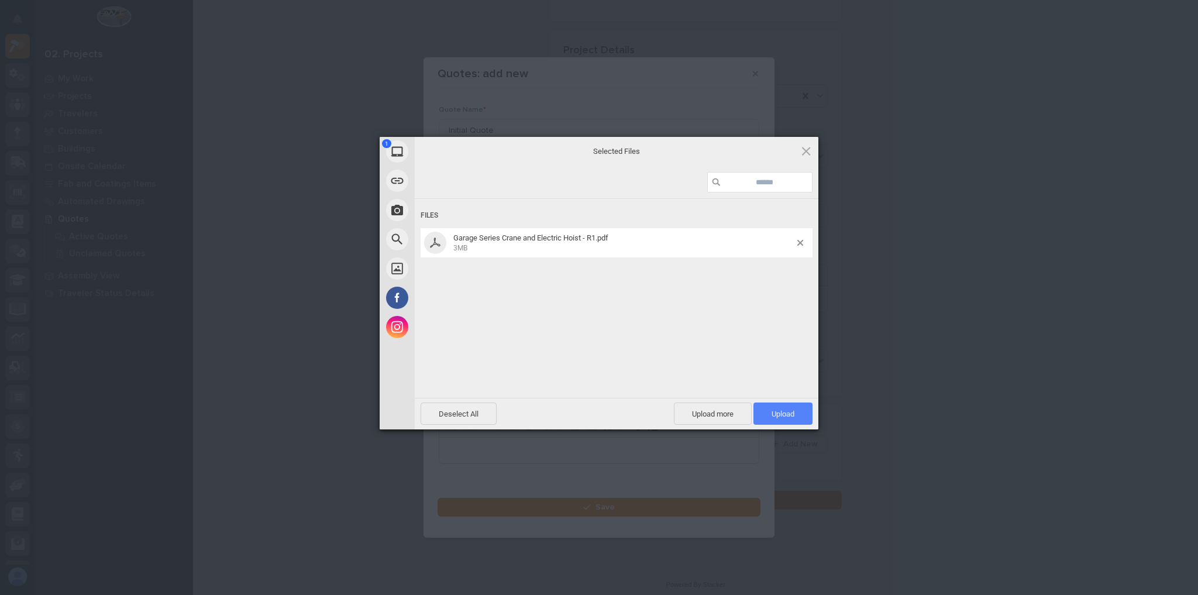
click at [773, 414] on span "Upload 1" at bounding box center [783, 414] width 23 height 9
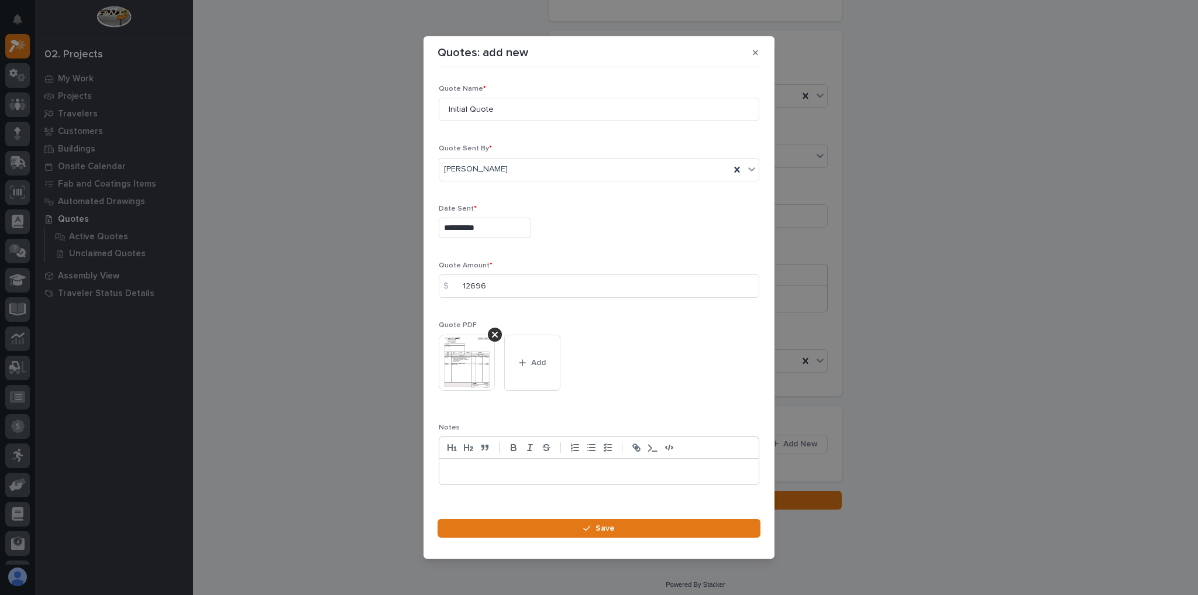
scroll to position [16, 0]
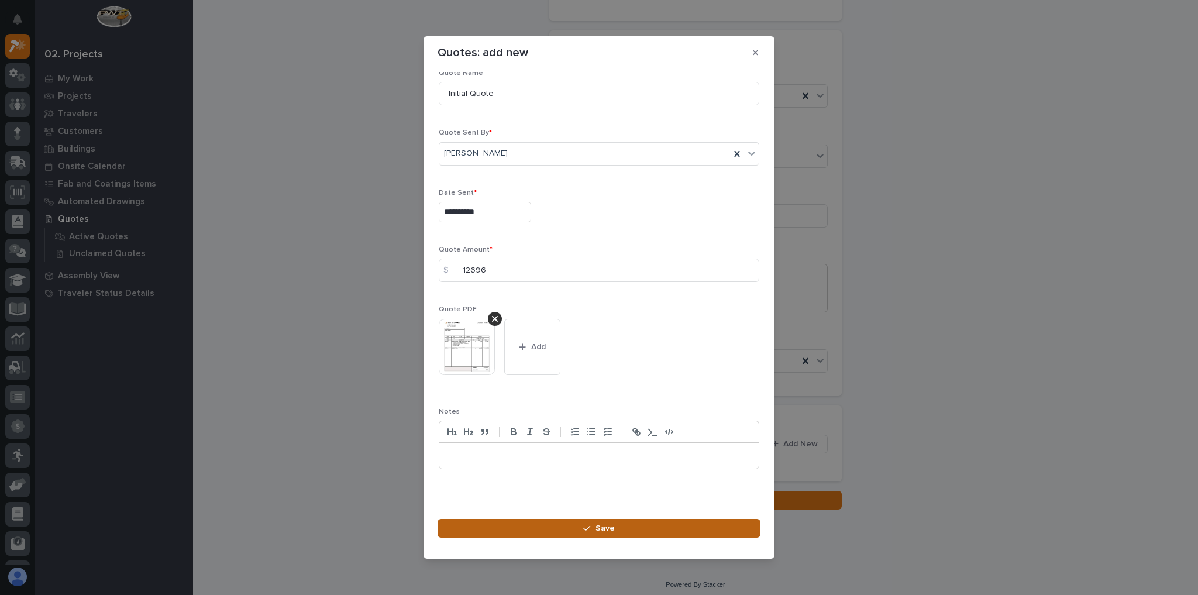
click at [574, 519] on button "Save" at bounding box center [599, 528] width 323 height 19
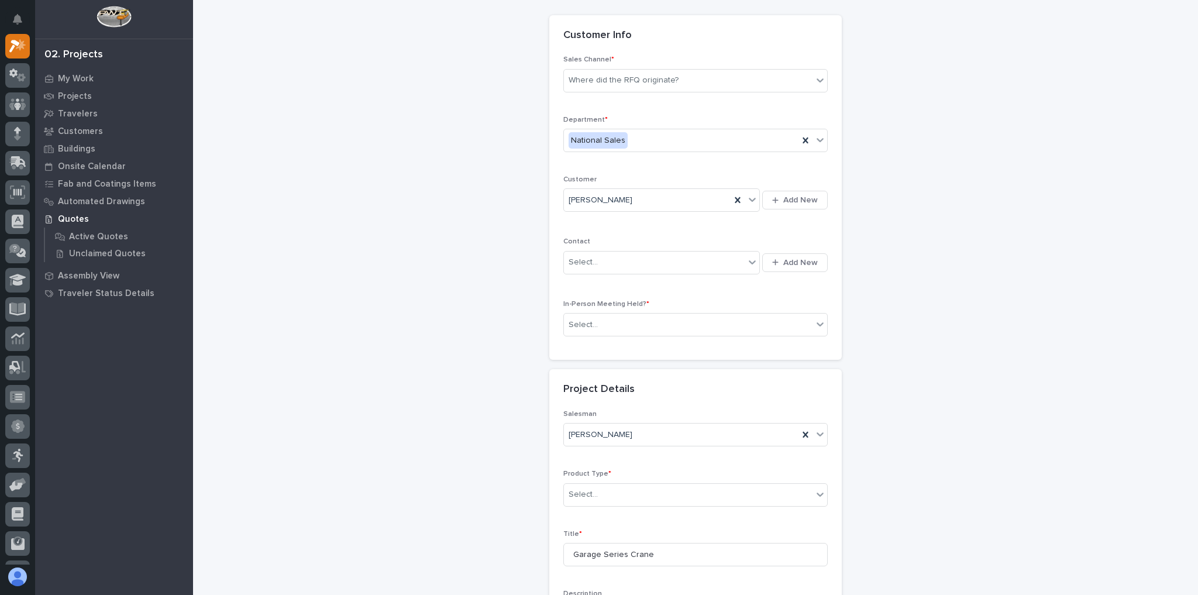
scroll to position [0, 0]
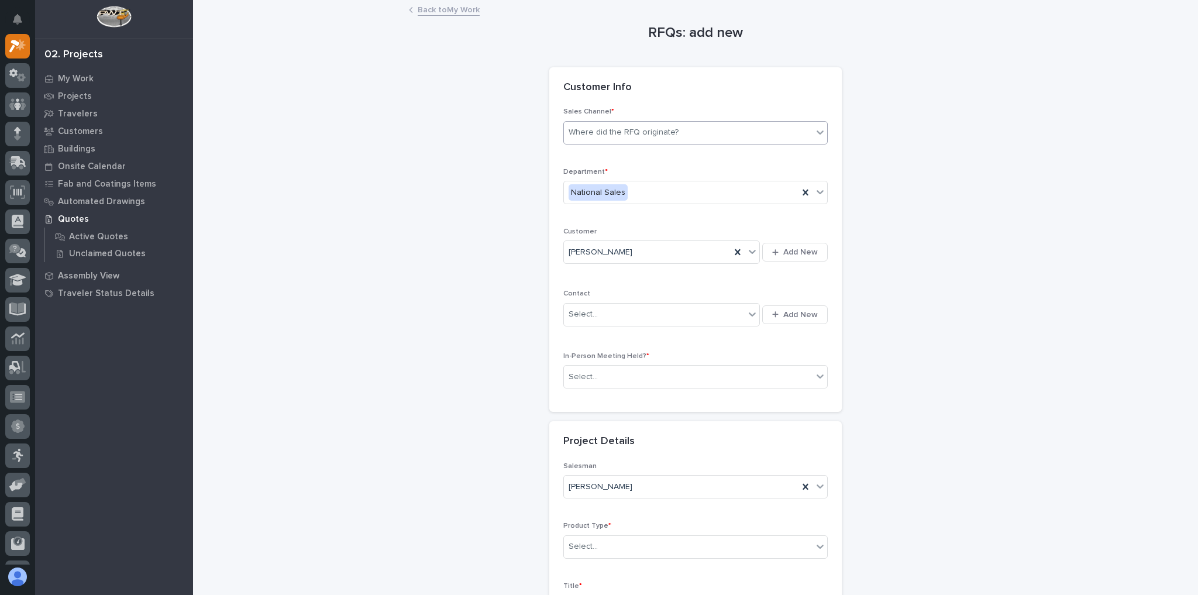
click at [633, 126] on div "Where did the RFQ originate?" at bounding box center [624, 132] width 110 height 12
click at [618, 158] on div "Hoist Zone" at bounding box center [691, 154] width 263 height 20
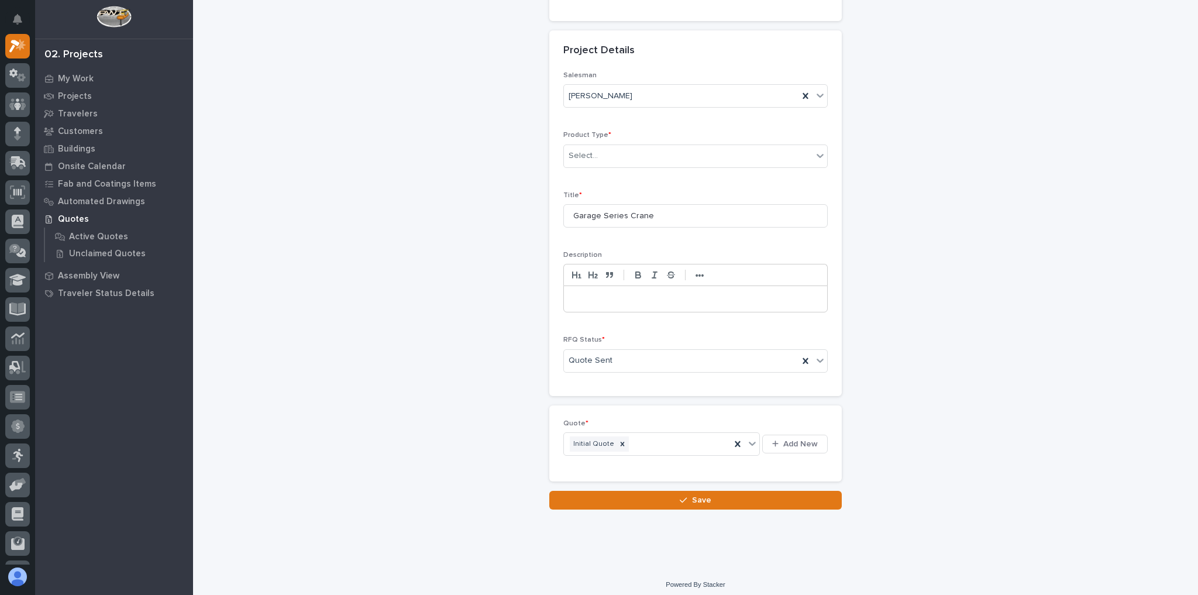
click at [652, 491] on button "Save" at bounding box center [695, 500] width 293 height 19
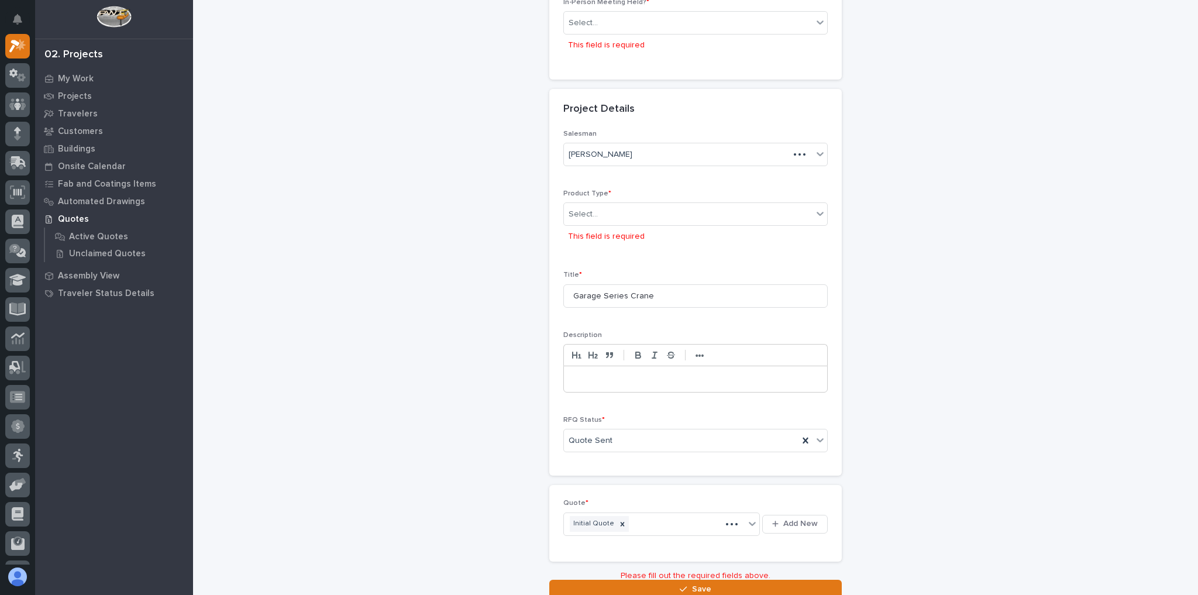
scroll to position [358, 0]
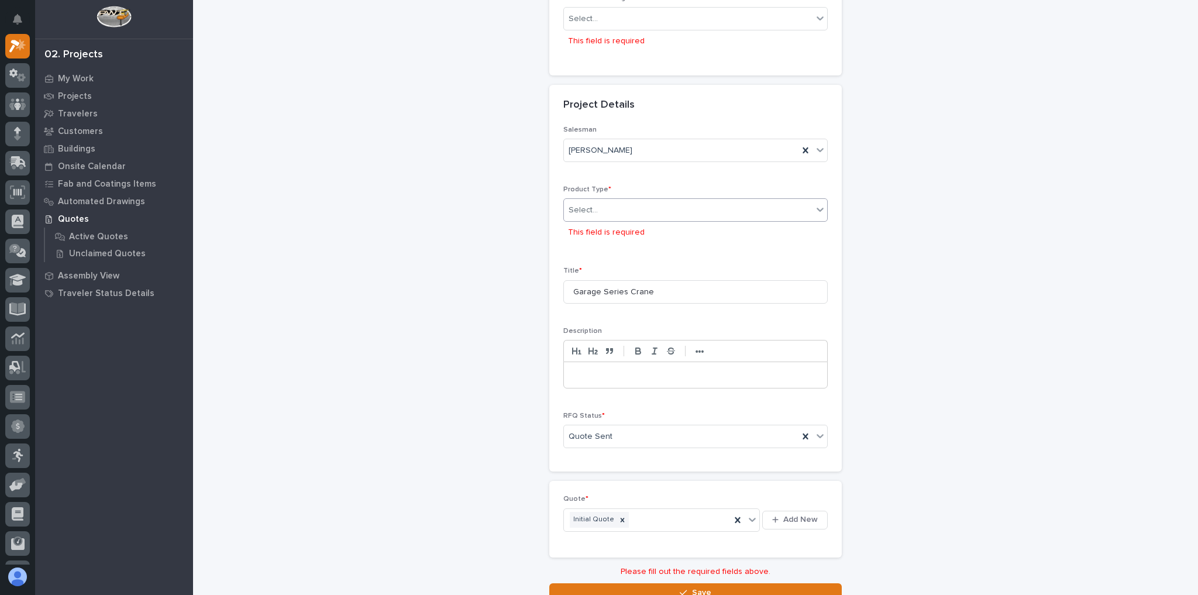
click at [624, 201] on div "Select..." at bounding box center [688, 210] width 249 height 19
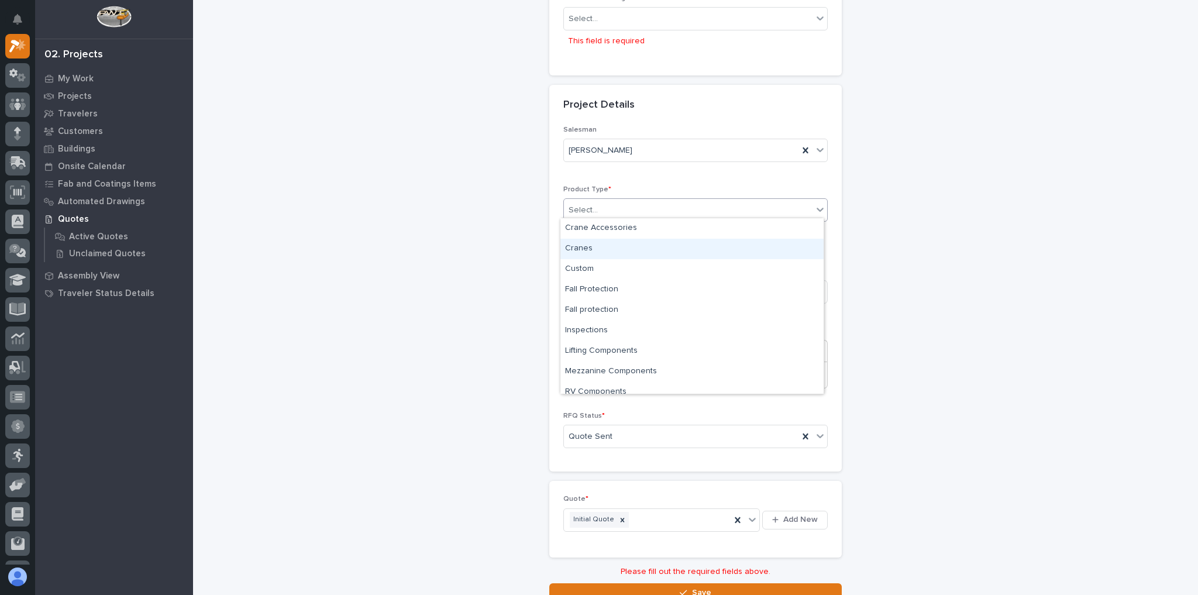
drag, startPoint x: 605, startPoint y: 237, endPoint x: 602, endPoint y: 245, distance: 8.9
click at [603, 243] on div "Cranes" at bounding box center [691, 249] width 263 height 20
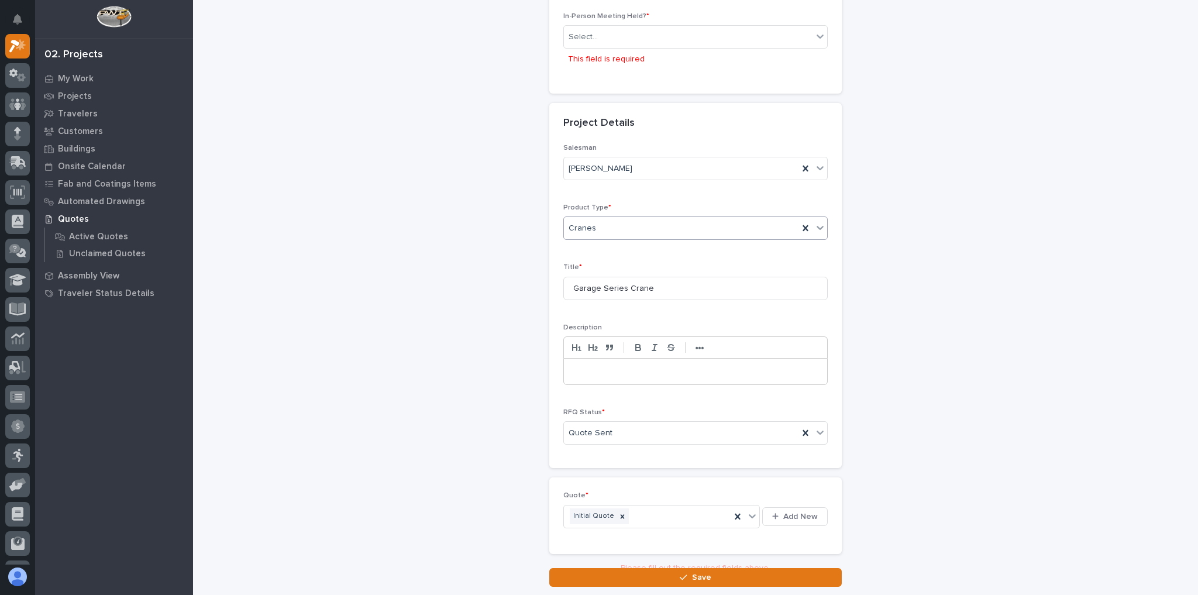
scroll to position [339, 0]
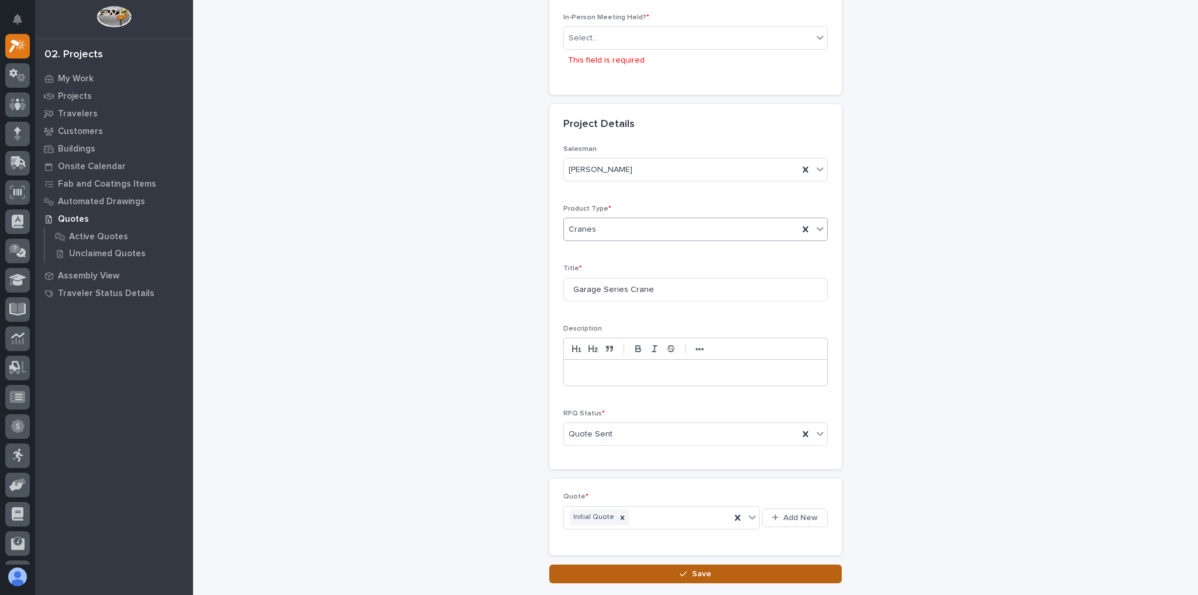
click at [683, 570] on icon "button" at bounding box center [683, 574] width 7 height 8
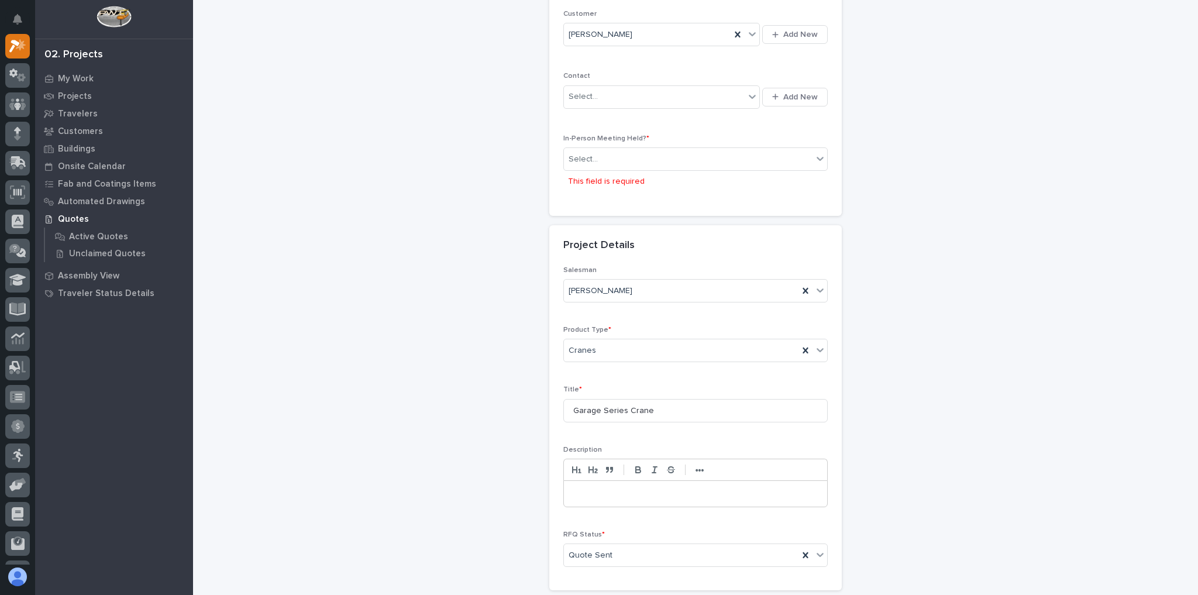
scroll to position [264, 0]
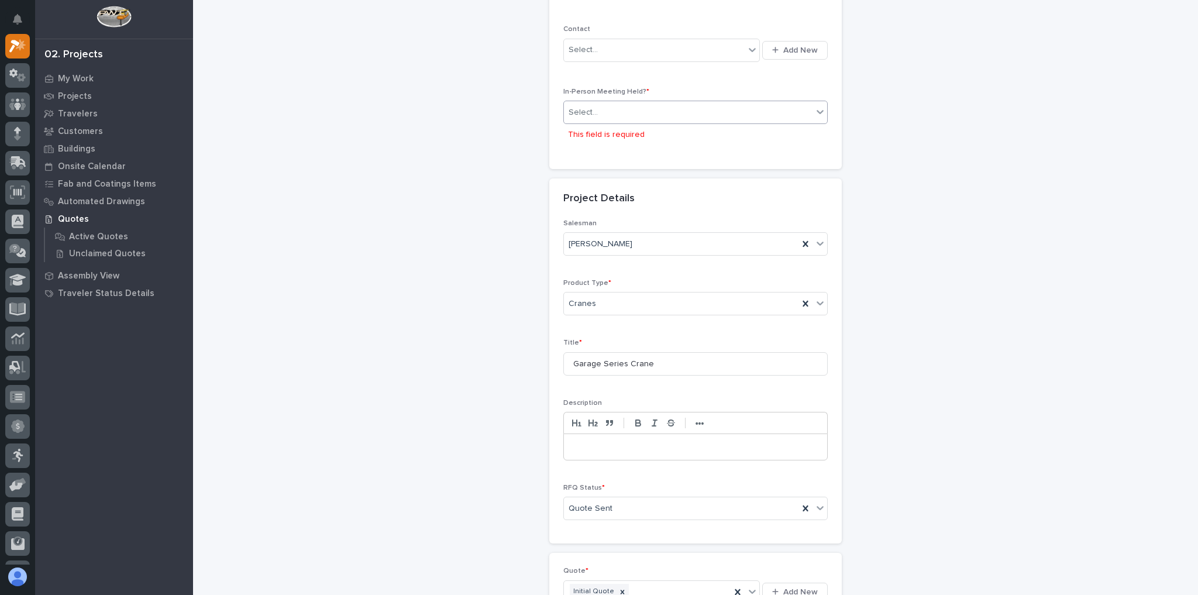
click at [612, 108] on div "Select..." at bounding box center [688, 112] width 249 height 19
click at [601, 160] on div "No" at bounding box center [691, 152] width 263 height 20
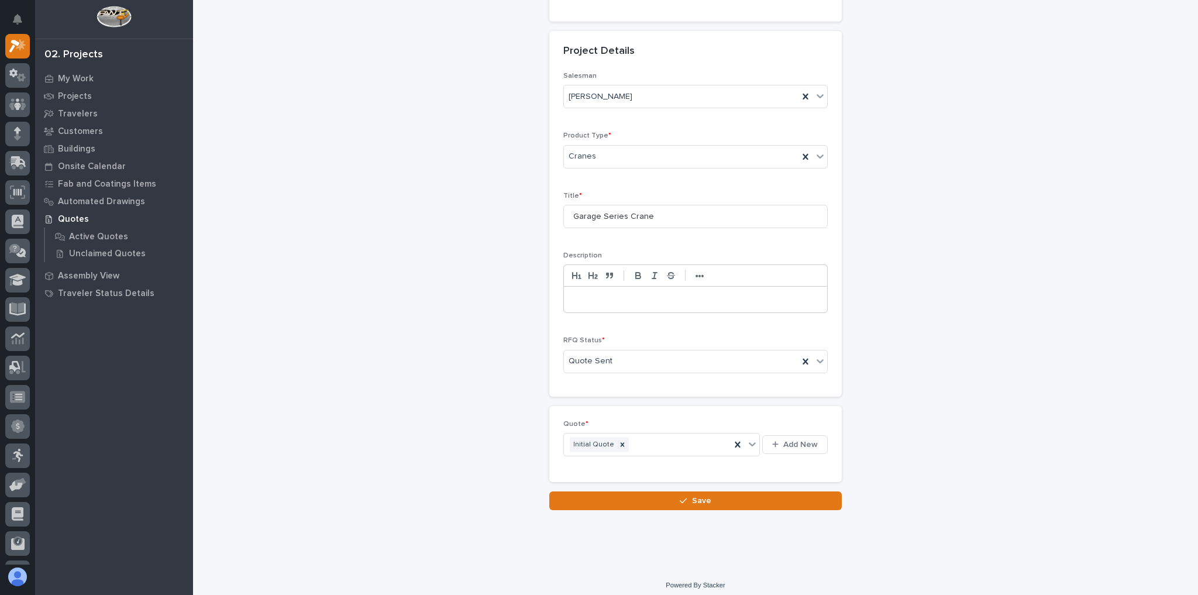
scroll to position [391, 0]
click at [796, 491] on button "Save" at bounding box center [695, 500] width 293 height 19
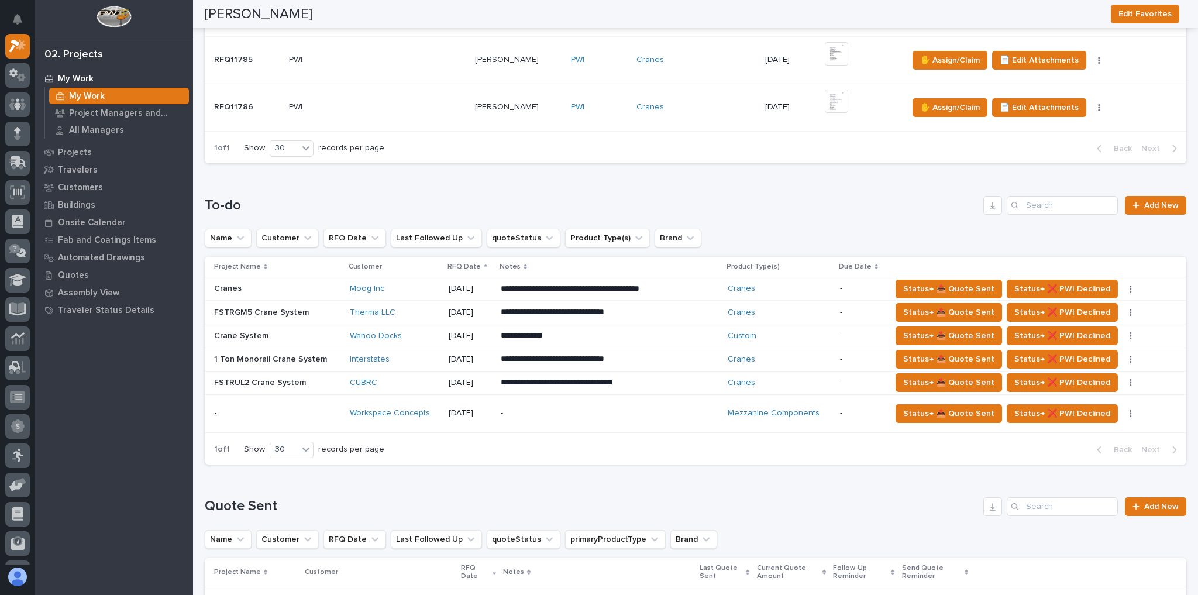
scroll to position [749, 0]
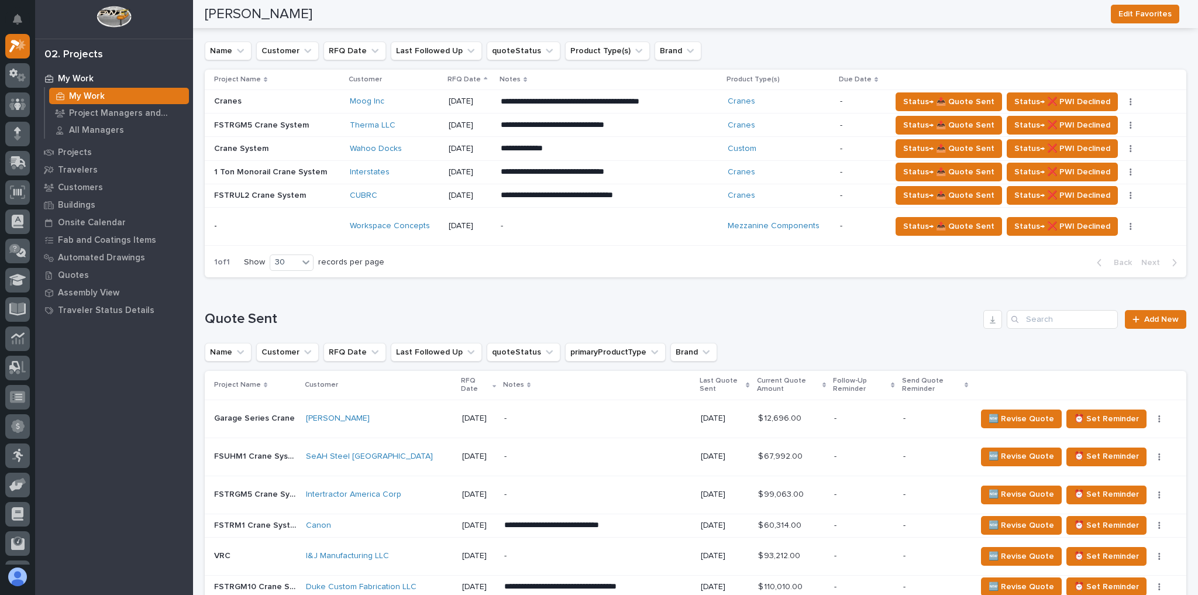
click at [892, 419] on div "-" at bounding box center [864, 418] width 60 height 19
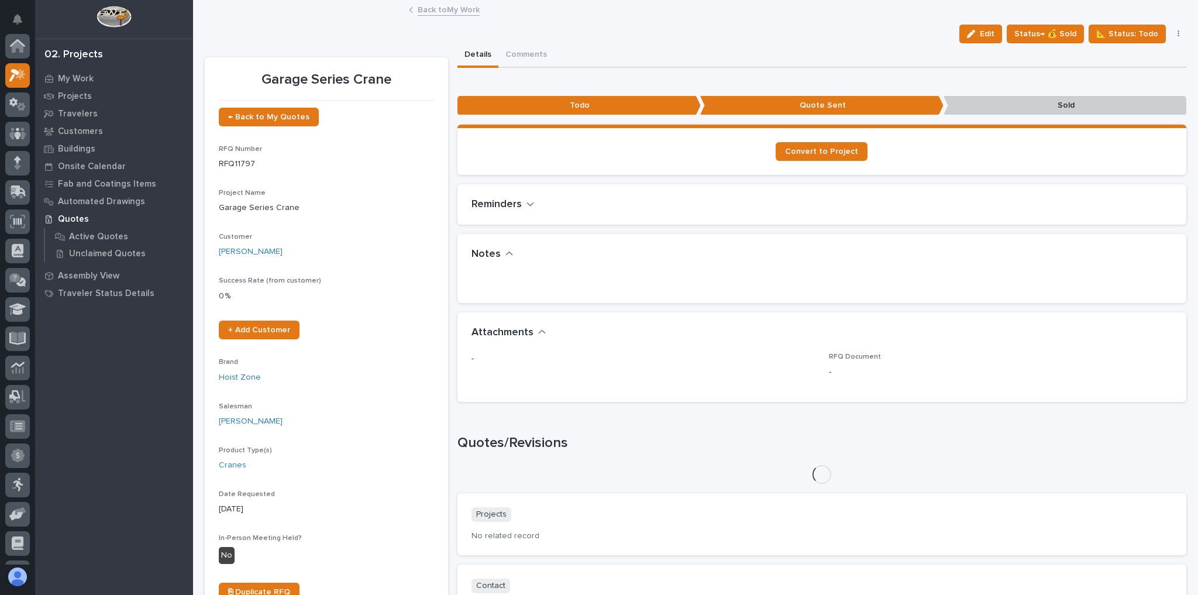
scroll to position [29, 0]
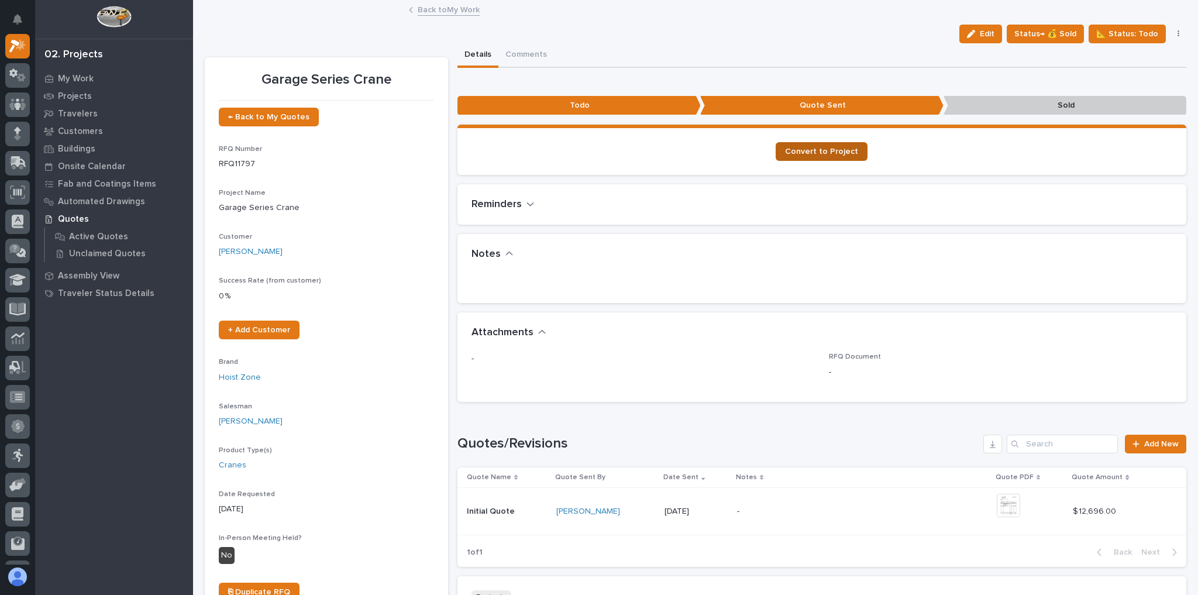
click at [816, 157] on link "Convert to Project" at bounding box center [822, 151] width 92 height 19
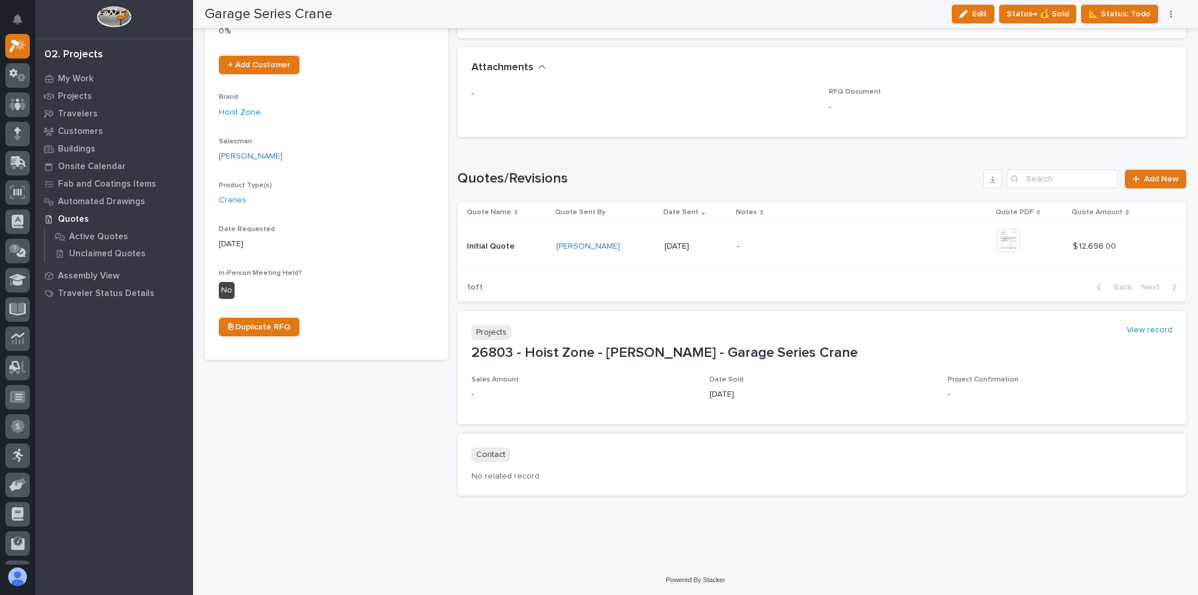
scroll to position [0, 0]
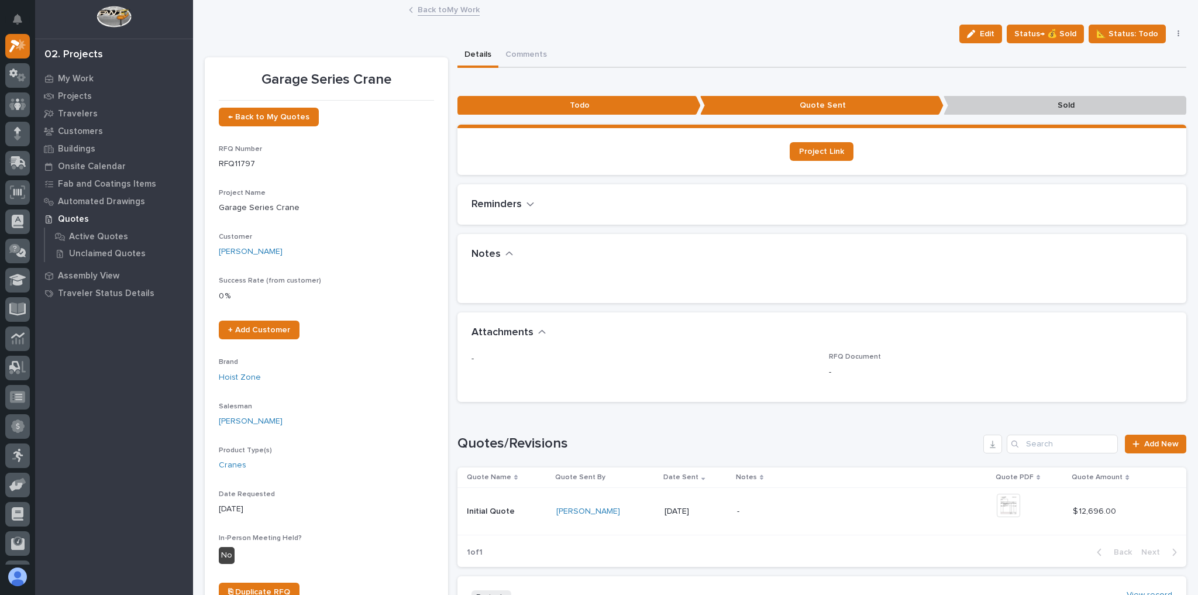
click at [429, 6] on link "Back to My Work" at bounding box center [449, 8] width 62 height 13
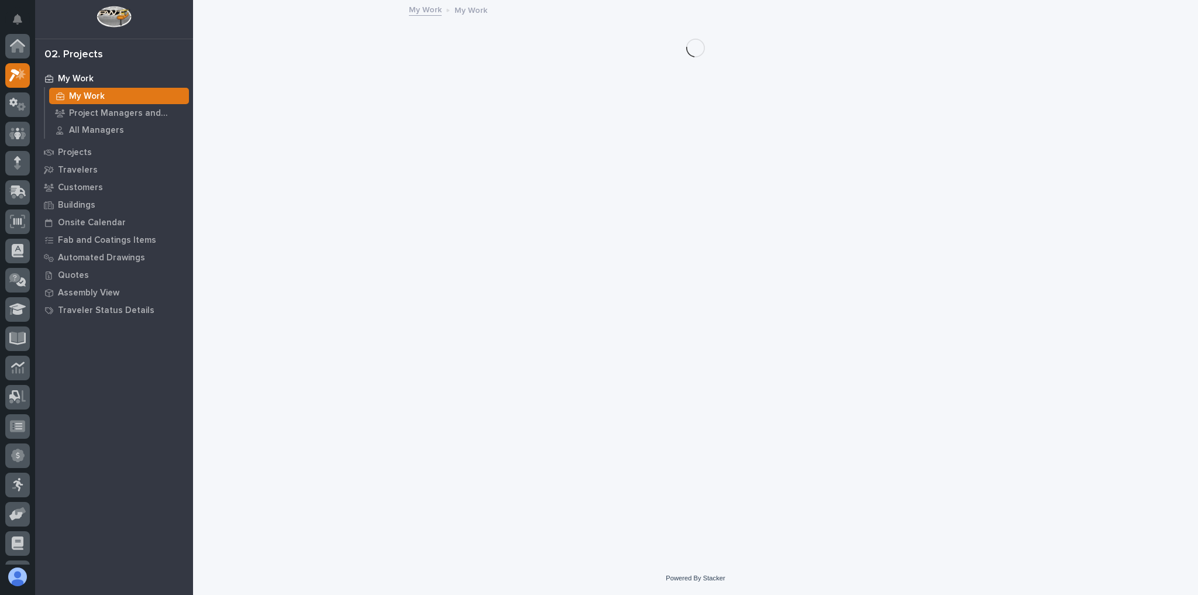
scroll to position [32, 0]
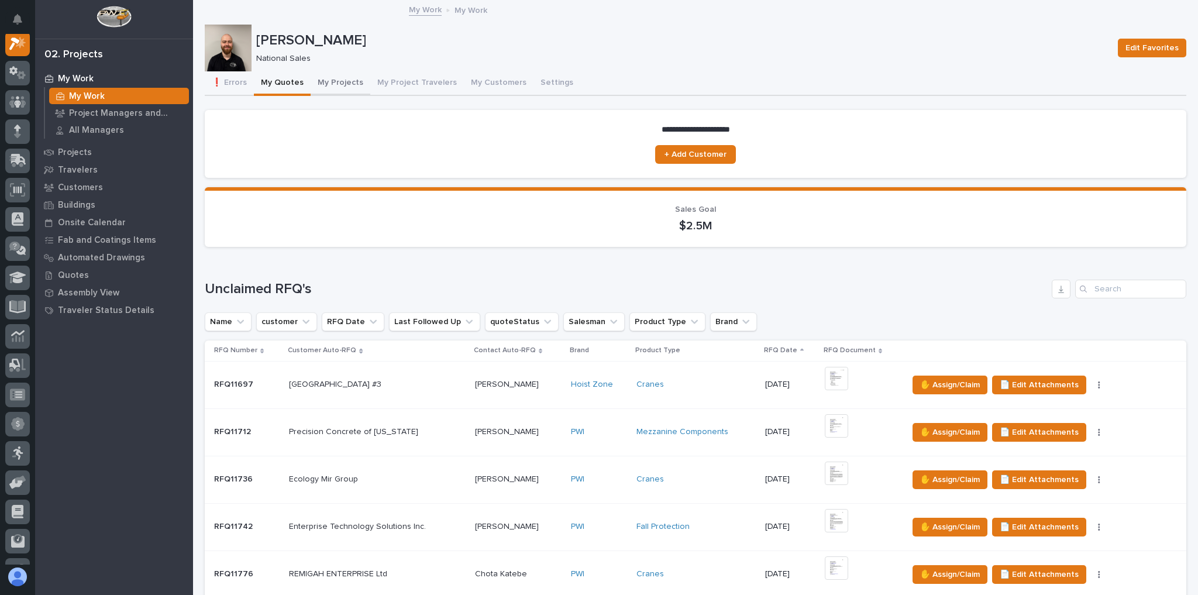
click at [345, 85] on button "My Projects" at bounding box center [341, 83] width 60 height 25
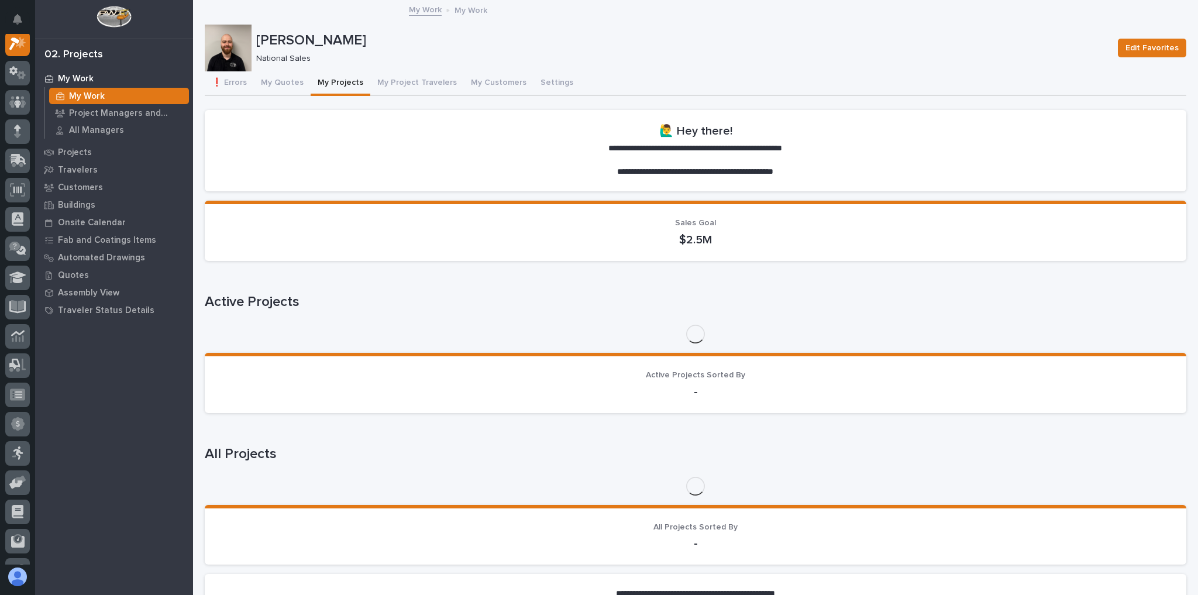
scroll to position [29, 0]
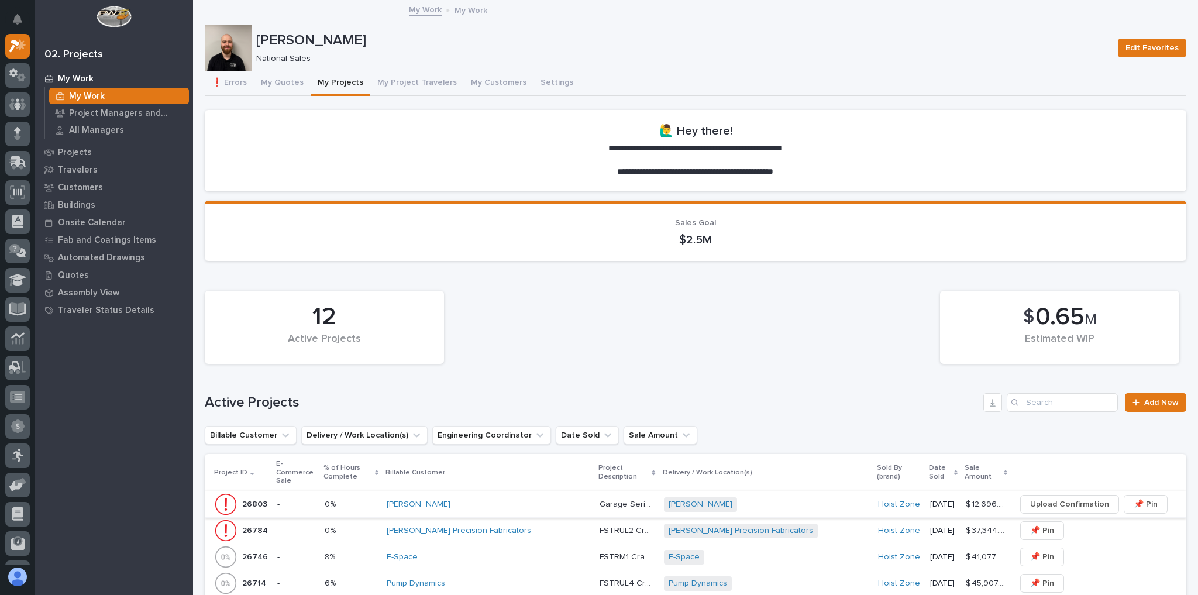
click at [1045, 497] on span "Upload Confirmation" at bounding box center [1069, 504] width 79 height 14
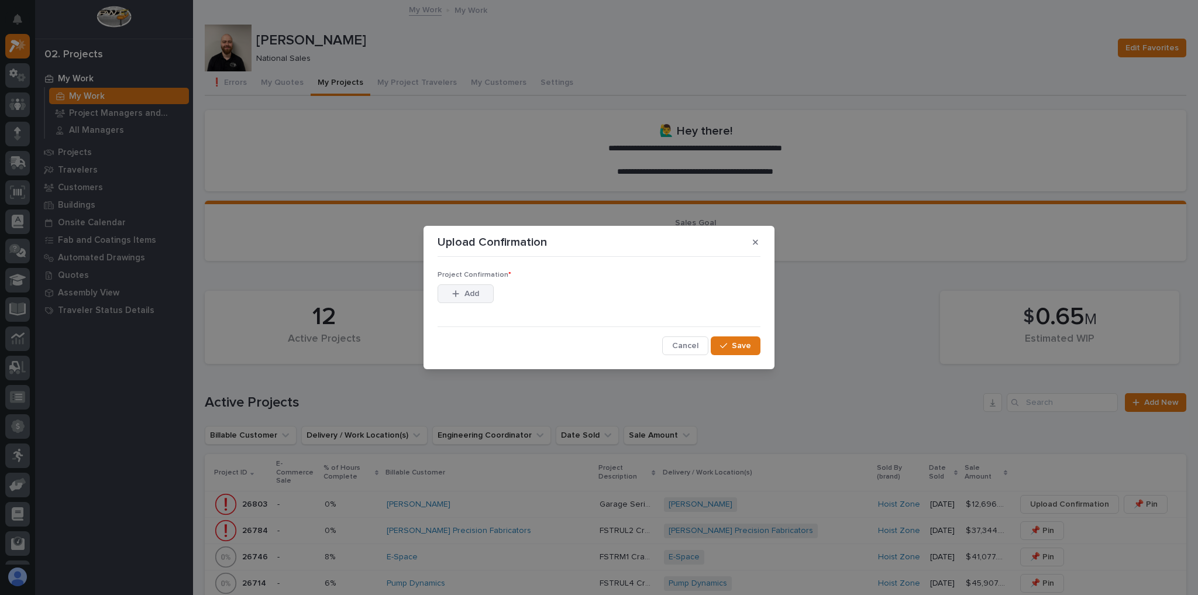
click at [479, 285] on button "Add" at bounding box center [466, 293] width 56 height 19
click at [477, 287] on button "Add" at bounding box center [466, 293] width 56 height 19
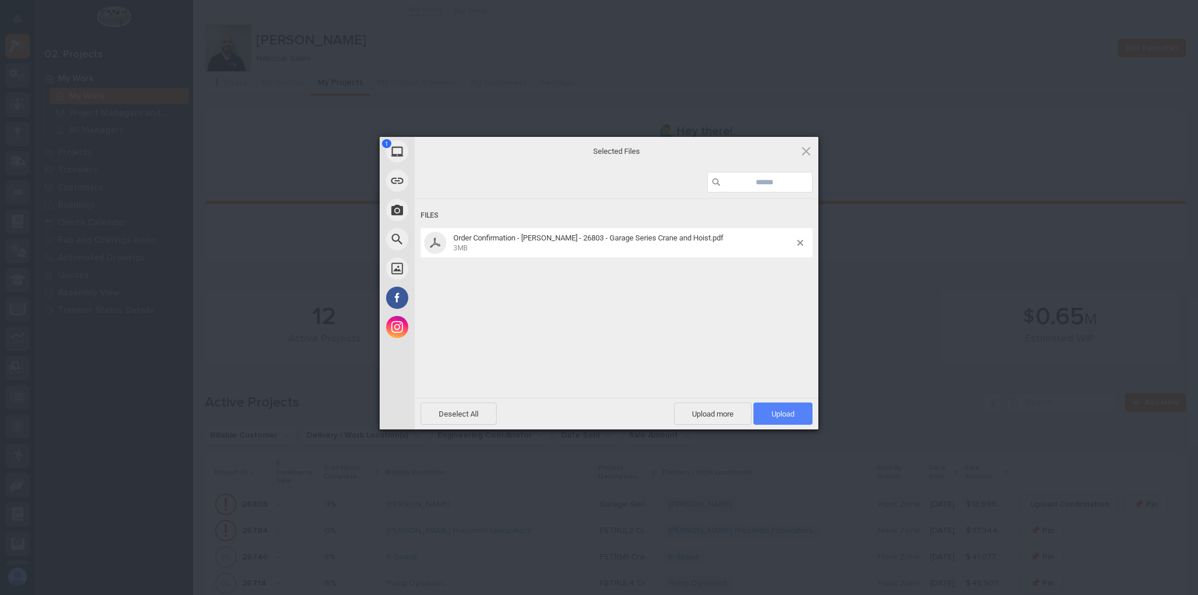
click at [797, 411] on span "Upload 1" at bounding box center [782, 413] width 59 height 22
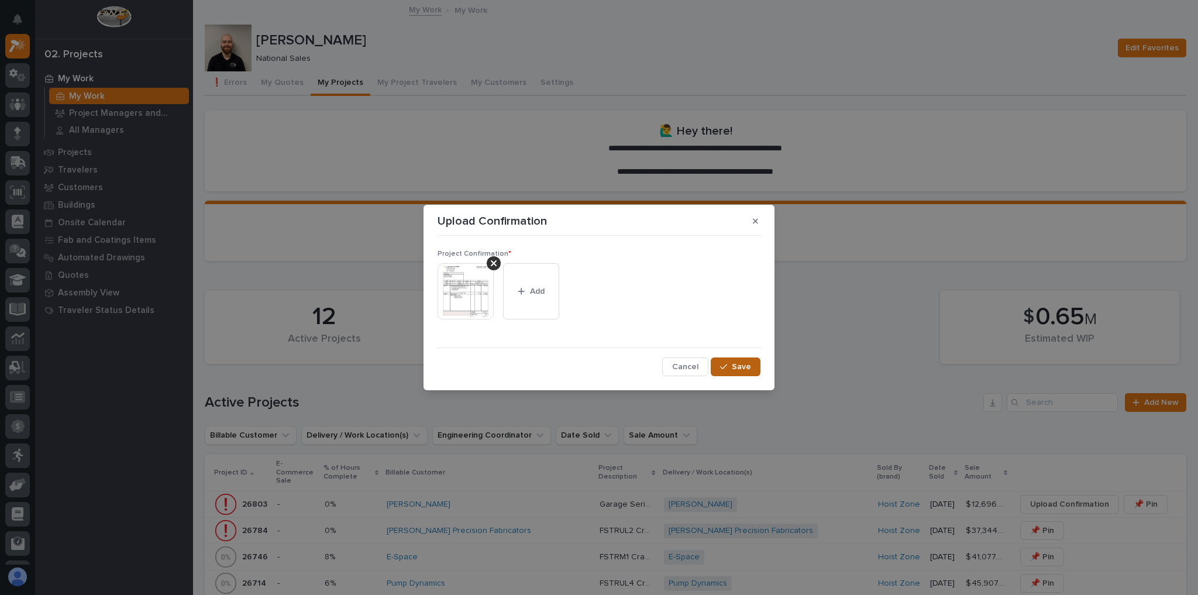
click at [738, 368] on span "Save" at bounding box center [741, 367] width 19 height 11
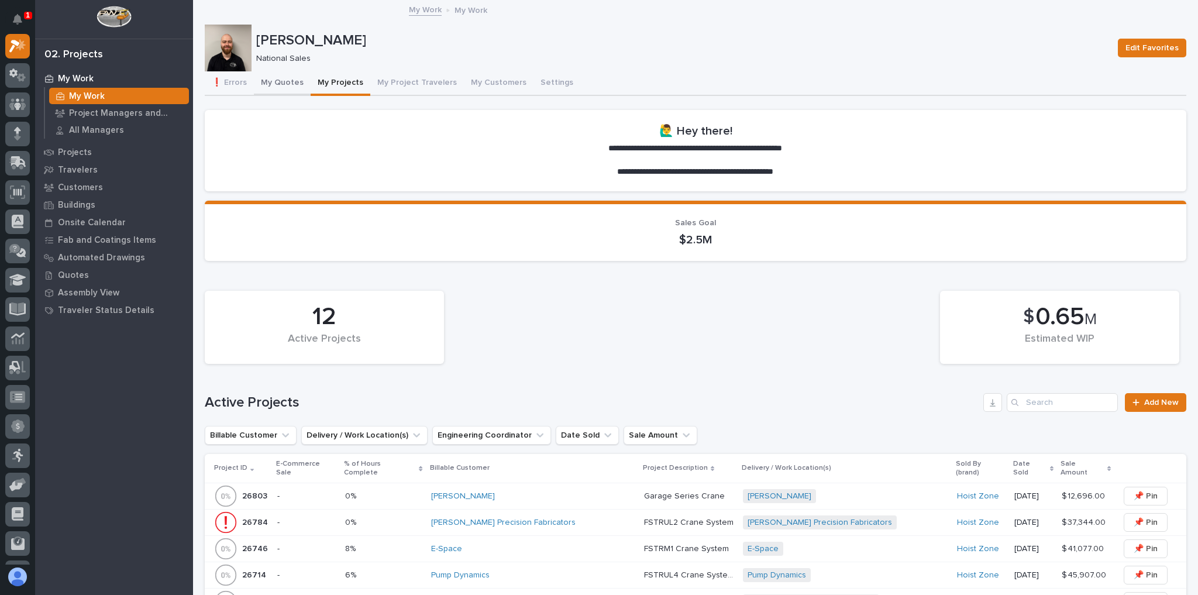
click at [272, 78] on button "My Quotes" at bounding box center [282, 83] width 57 height 25
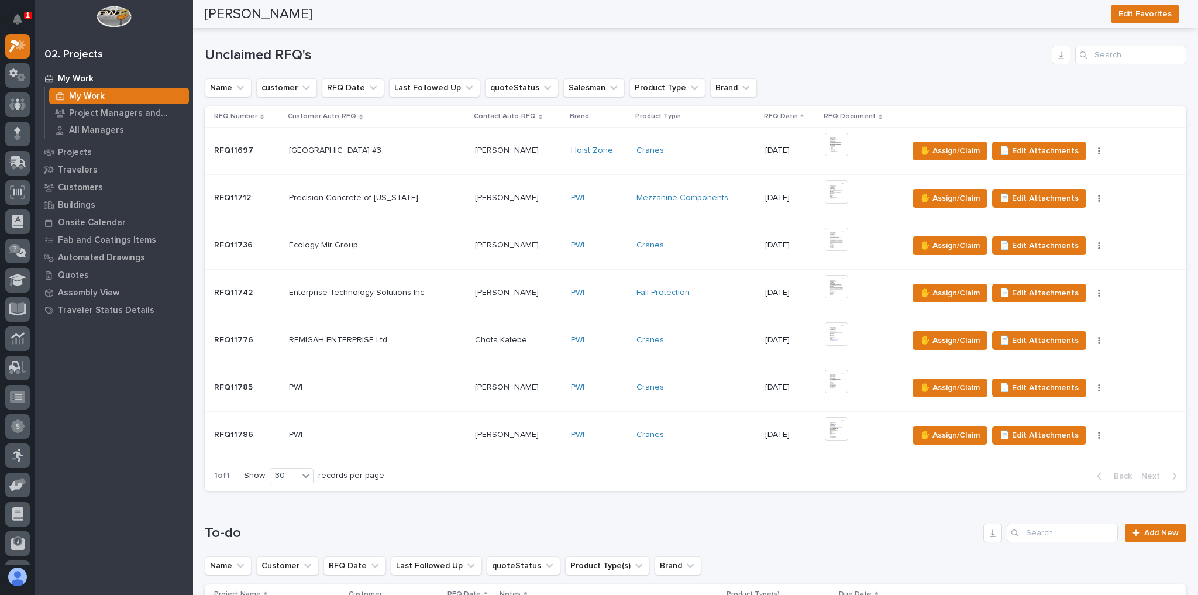
scroll to position [374, 0]
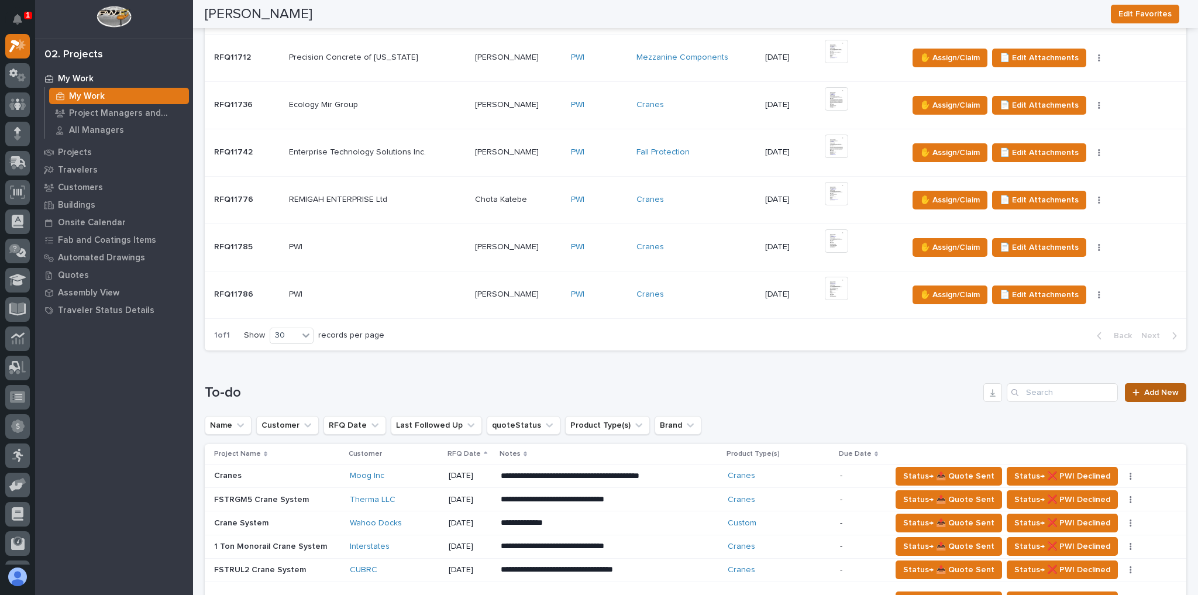
click at [1152, 384] on link "Add New" at bounding box center [1155, 392] width 61 height 19
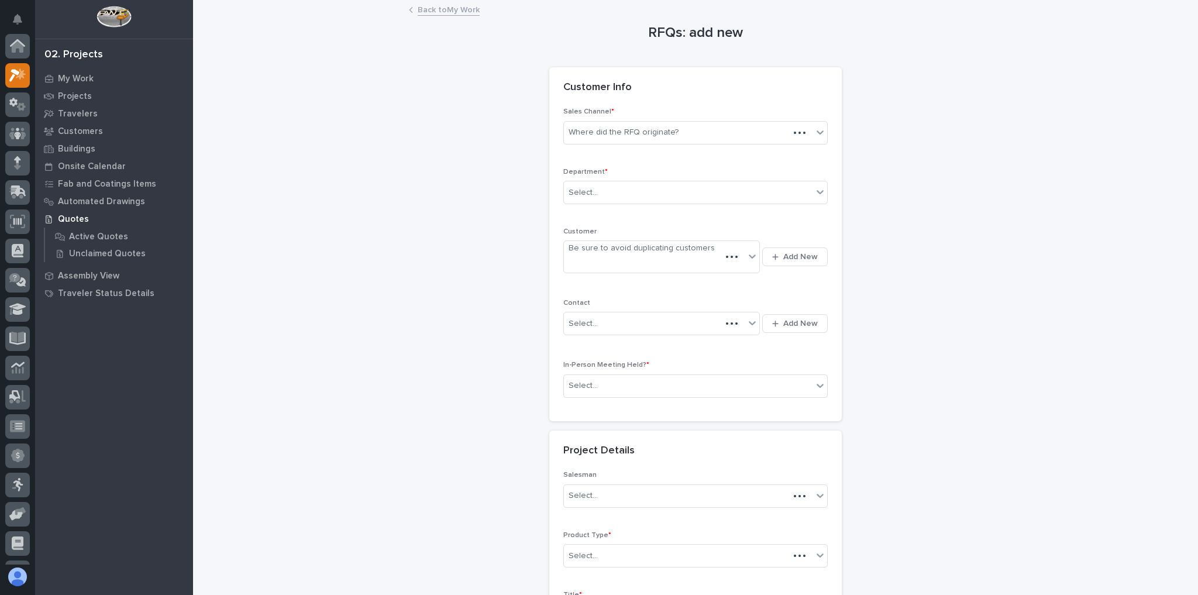
scroll to position [29, 0]
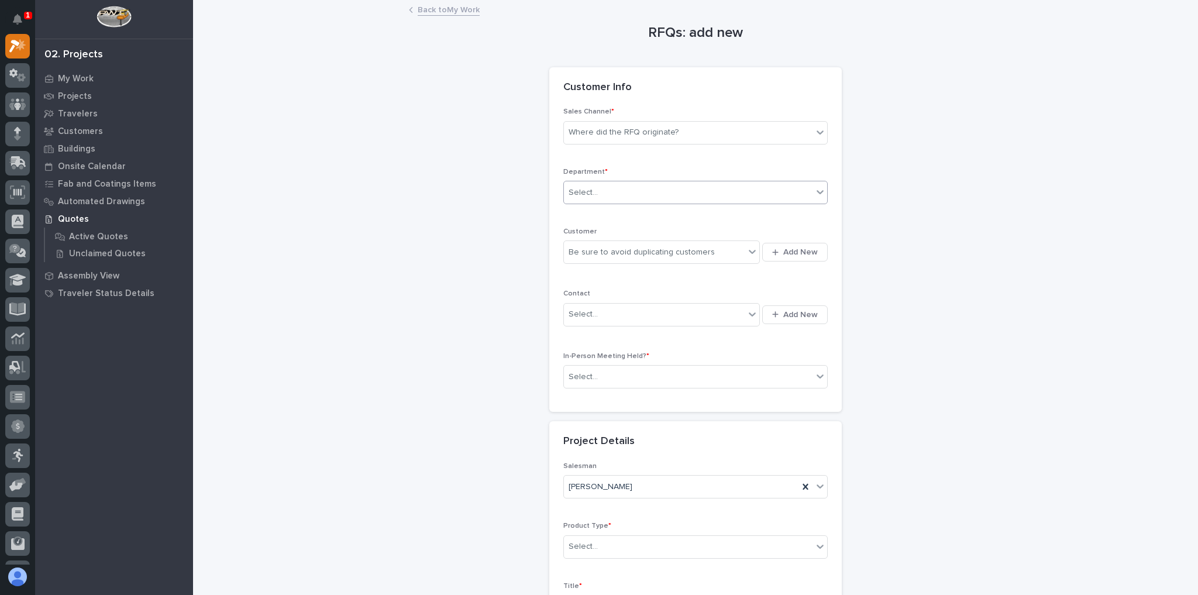
drag, startPoint x: 675, startPoint y: 197, endPoint x: 668, endPoint y: 199, distance: 8.1
click at [674, 197] on div "Select..." at bounding box center [688, 192] width 249 height 19
click at [646, 214] on div "National Sales" at bounding box center [691, 214] width 263 height 20
click at [693, 251] on div "Be sure to avoid duplicating customers" at bounding box center [642, 252] width 146 height 12
type input "**********"
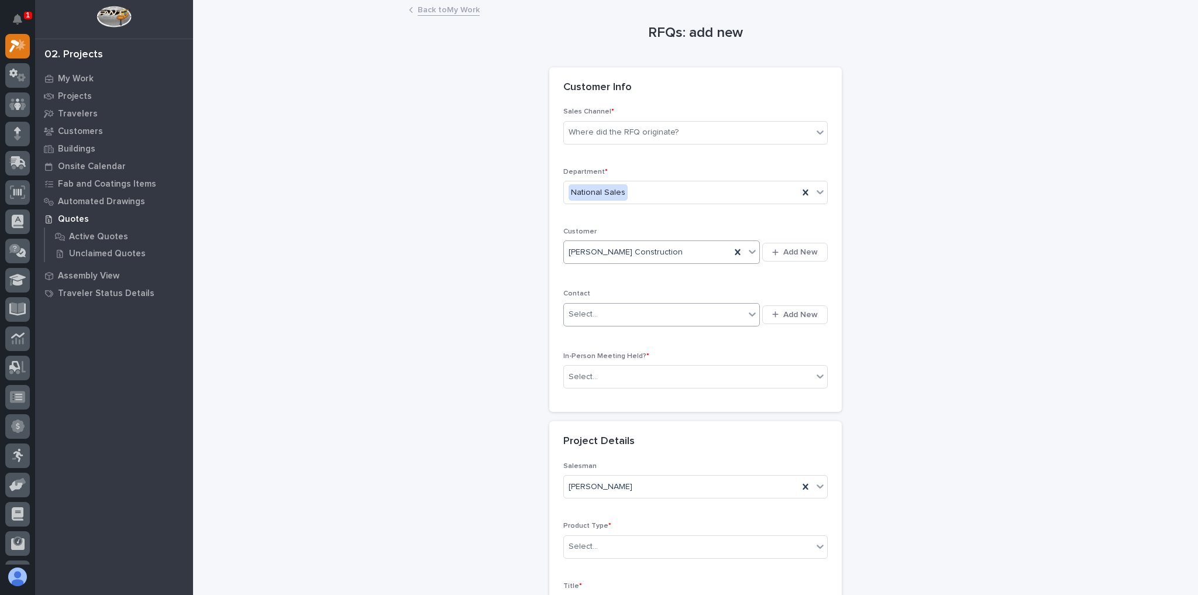
click at [691, 319] on div "Select..." at bounding box center [654, 314] width 181 height 19
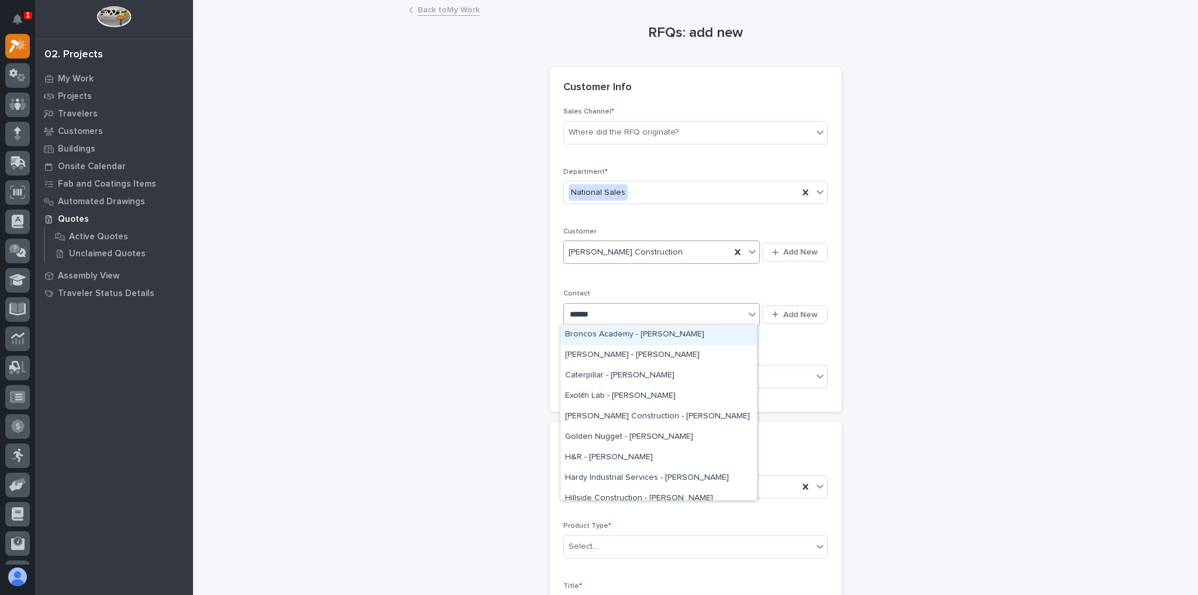
type input "*******"
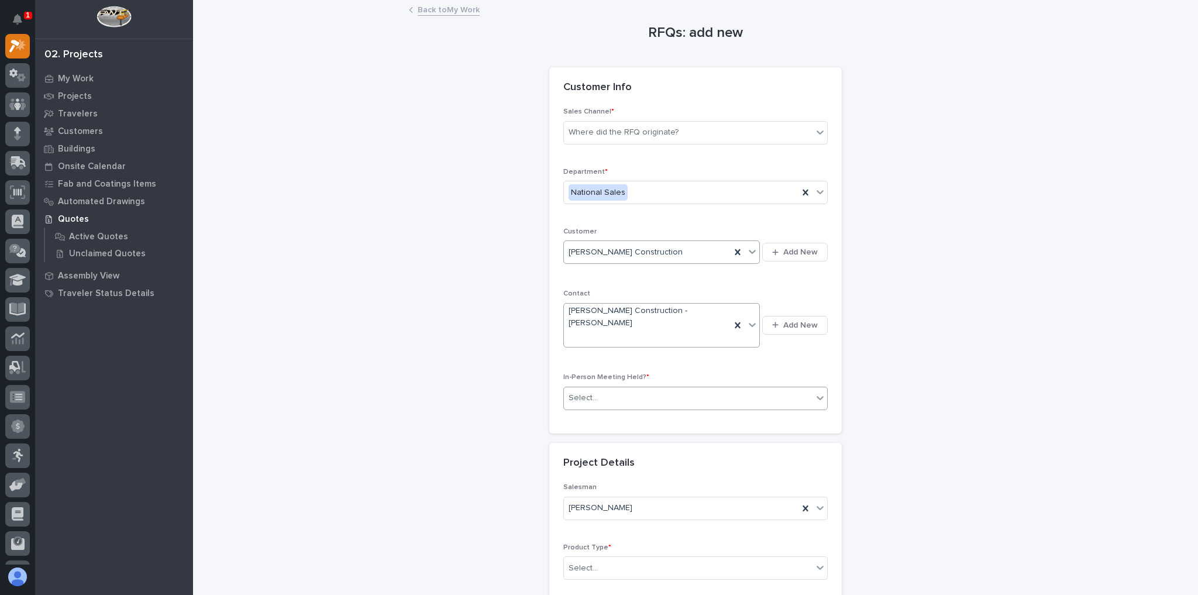
drag, startPoint x: 626, startPoint y: 362, endPoint x: 625, endPoint y: 374, distance: 12.3
click at [626, 373] on div "In-Person Meeting Held? * Select..." at bounding box center [695, 396] width 264 height 46
click at [624, 388] on div "Select..." at bounding box center [688, 397] width 249 height 19
click at [612, 421] on div "No" at bounding box center [691, 417] width 263 height 20
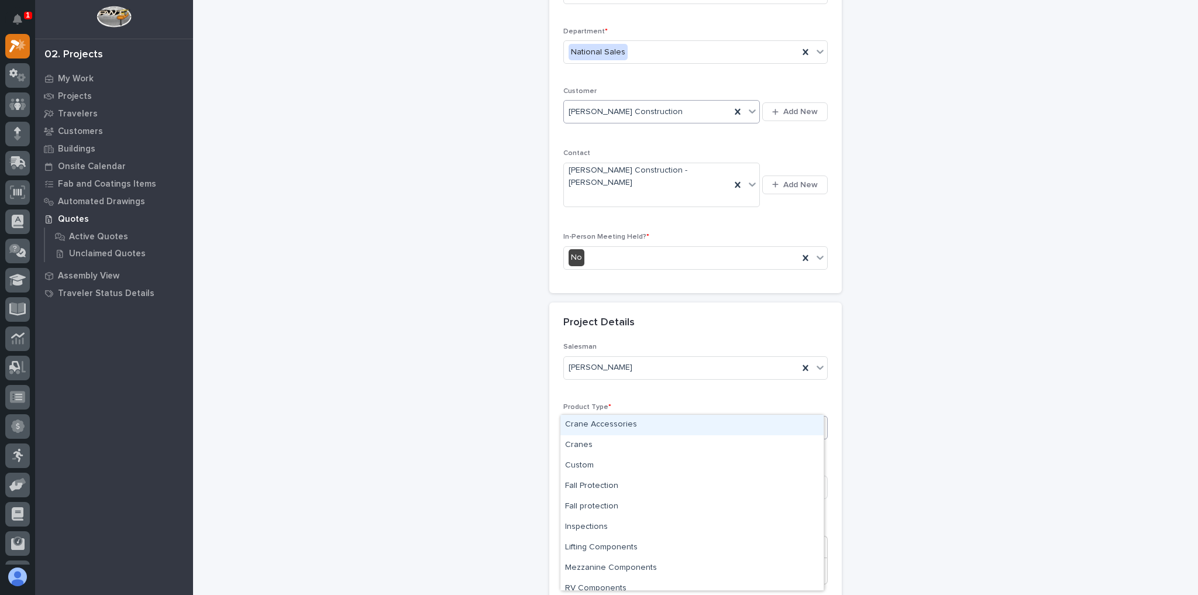
click at [618, 418] on div "Select..." at bounding box center [688, 427] width 249 height 19
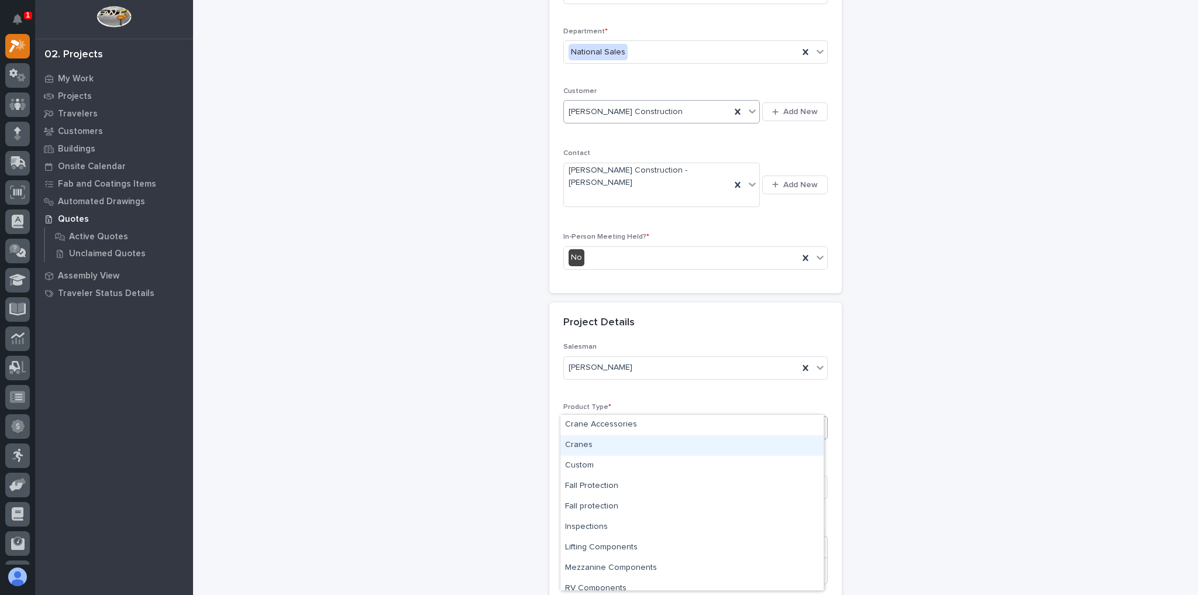
click at [610, 441] on div "Cranes" at bounding box center [691, 445] width 263 height 20
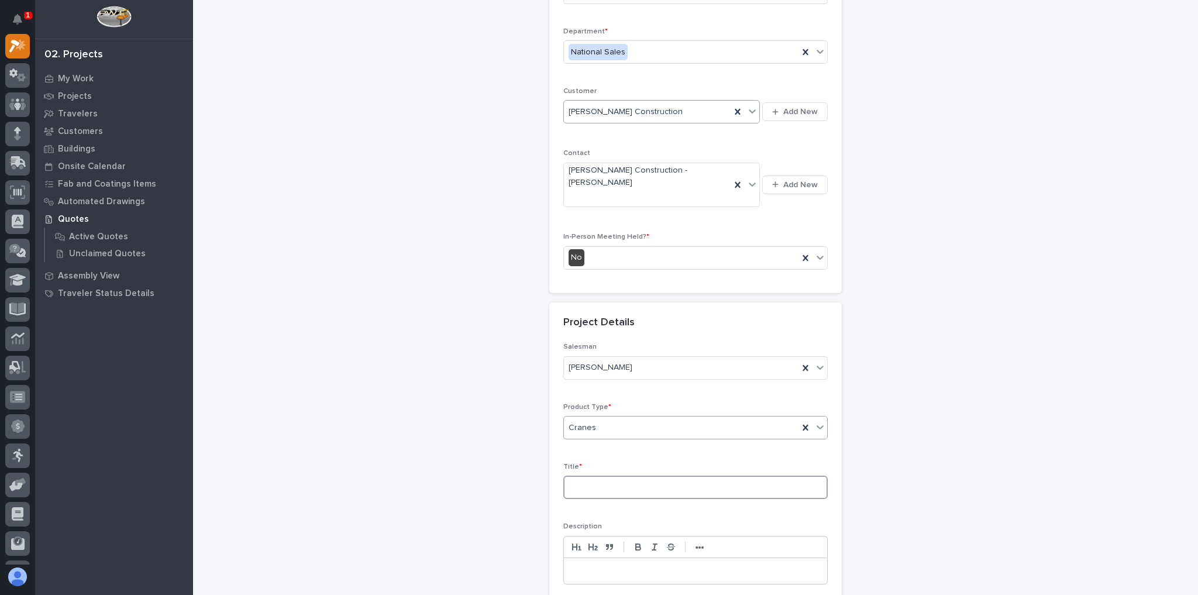
click at [596, 476] on input at bounding box center [695, 487] width 264 height 23
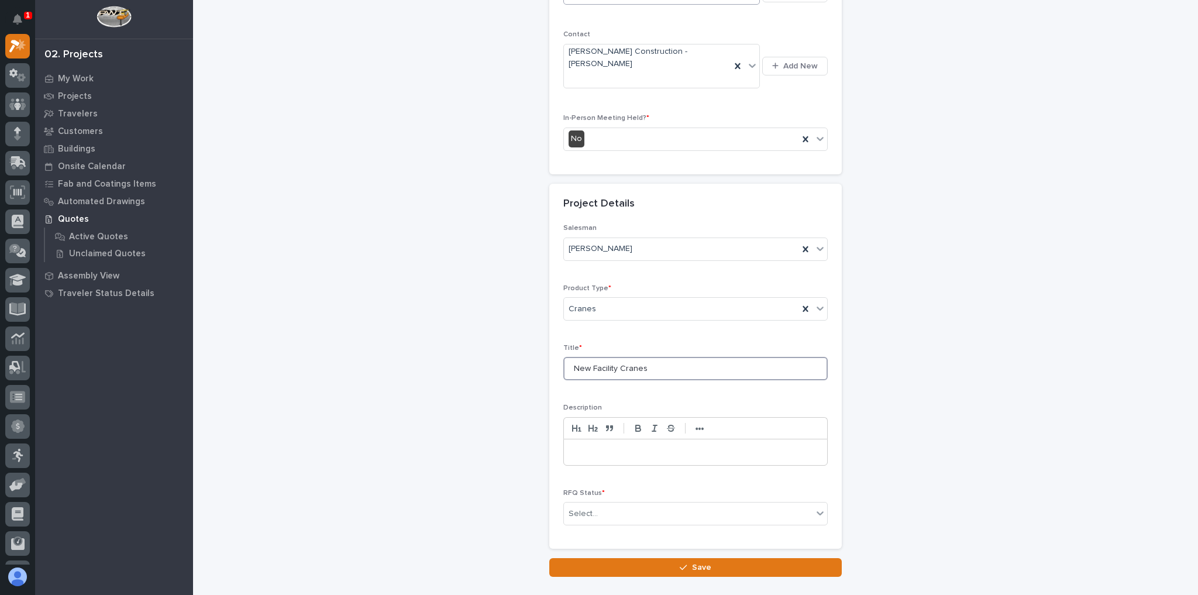
scroll to position [306, 0]
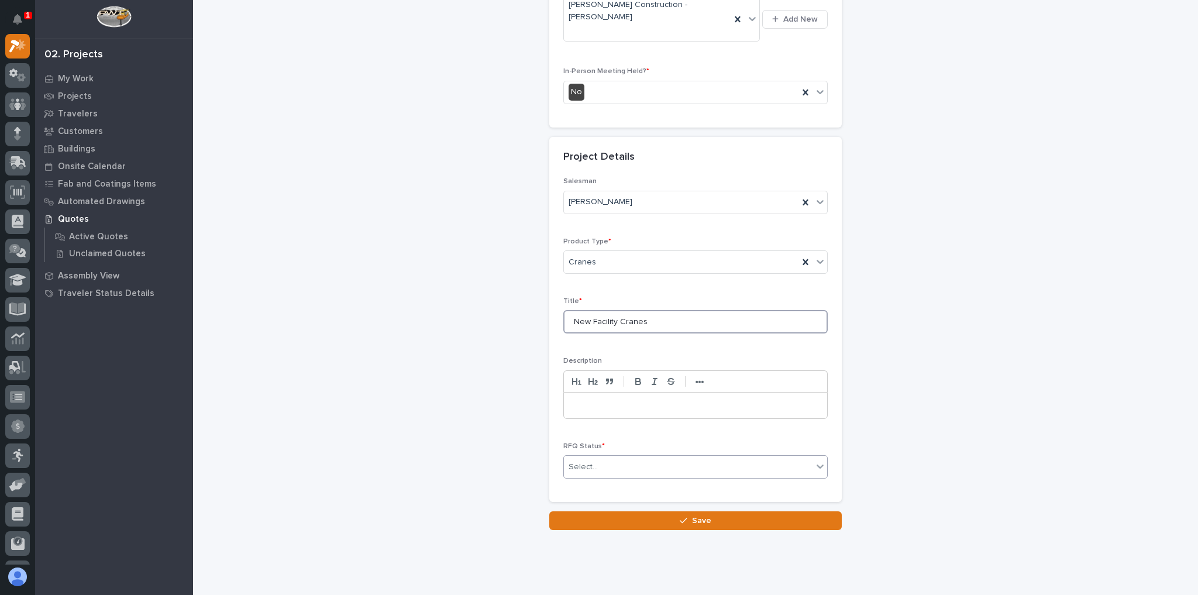
type input "New Facility Cranes"
click at [592, 461] on div "Select..." at bounding box center [583, 467] width 29 height 12
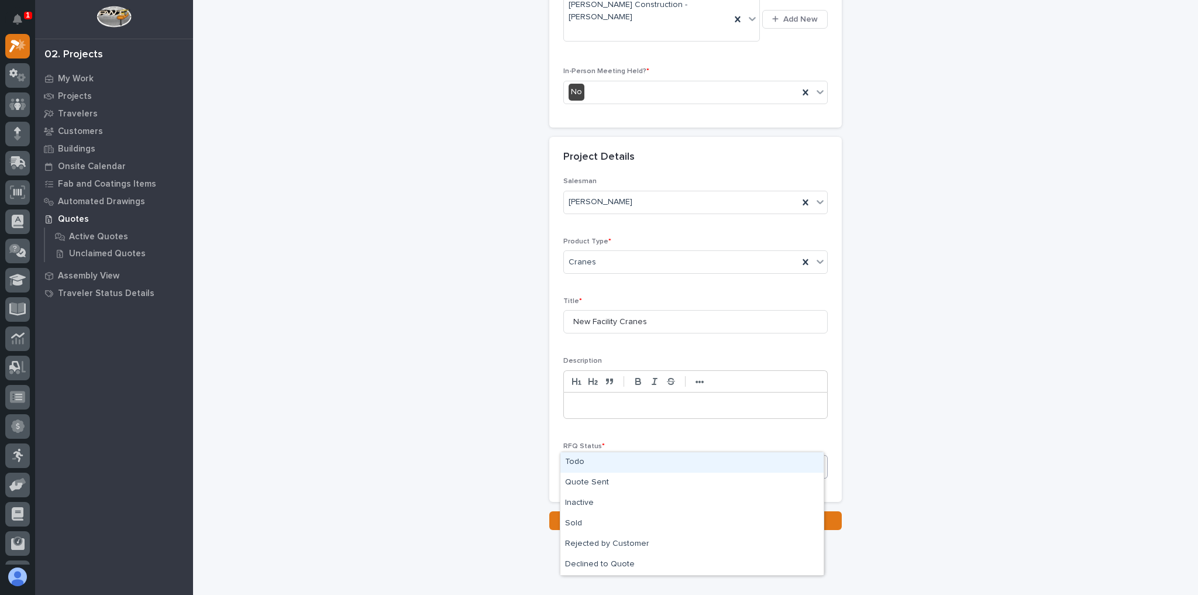
click at [591, 462] on div "Todo" at bounding box center [691, 462] width 263 height 20
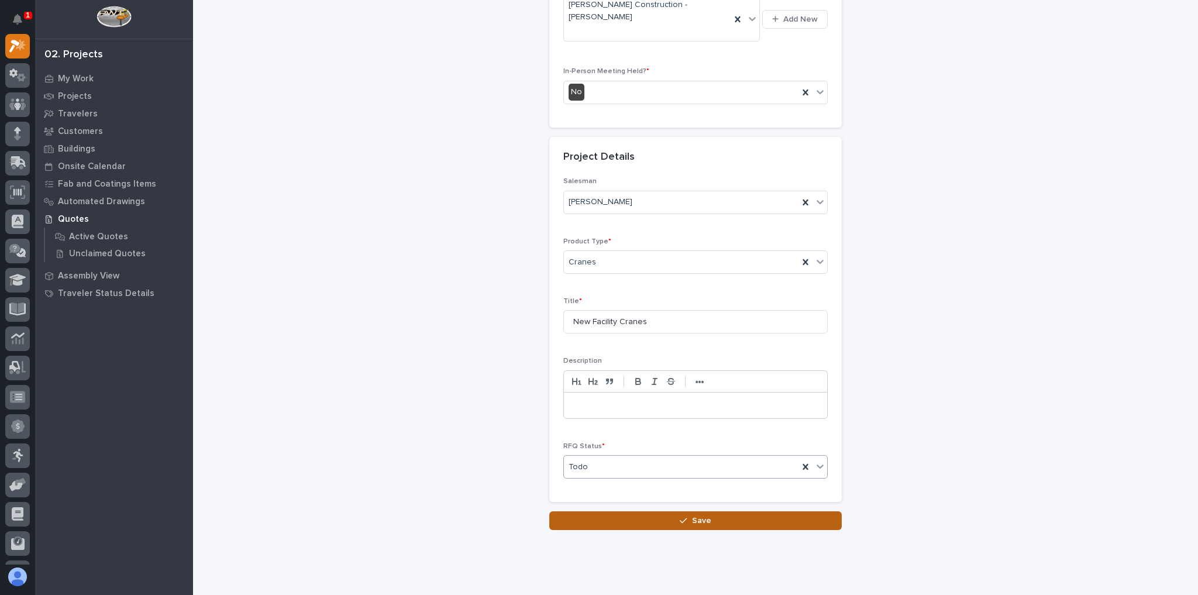
click at [602, 511] on button "Save" at bounding box center [695, 520] width 293 height 19
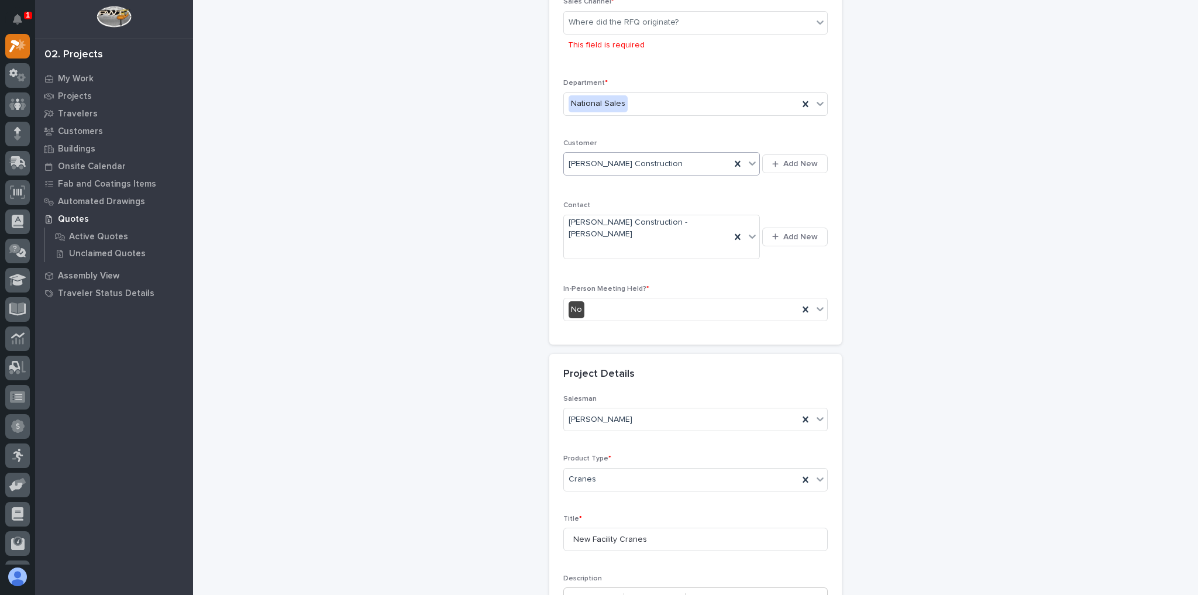
scroll to position [63, 0]
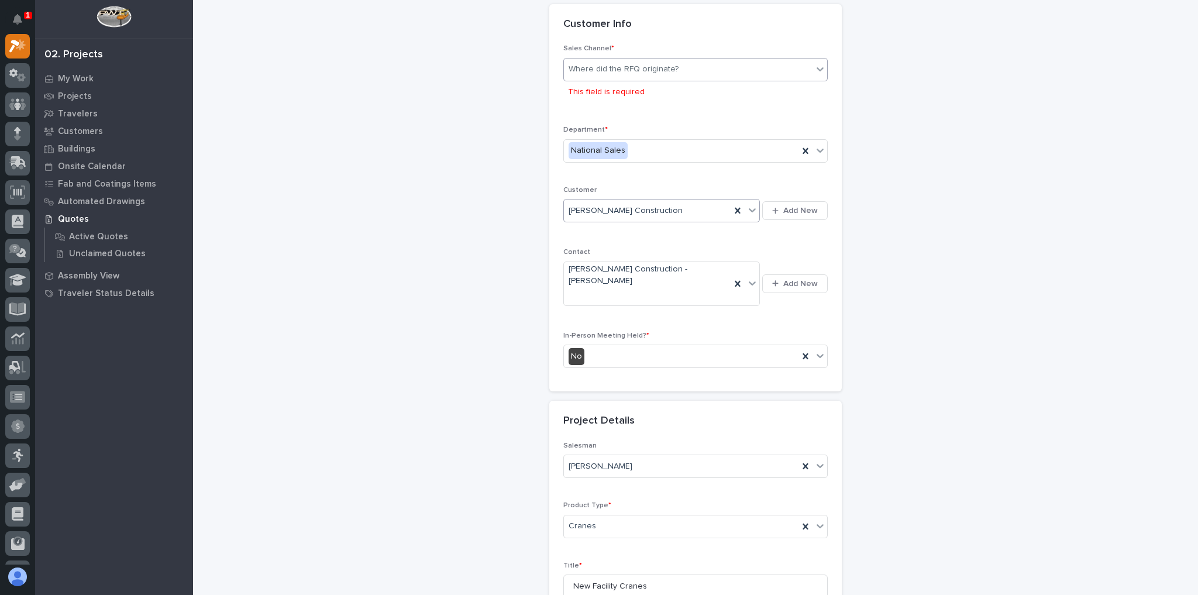
click at [629, 73] on div "Where did the RFQ originate?" at bounding box center [624, 69] width 110 height 12
click at [621, 107] on div "PWI" at bounding box center [691, 111] width 263 height 20
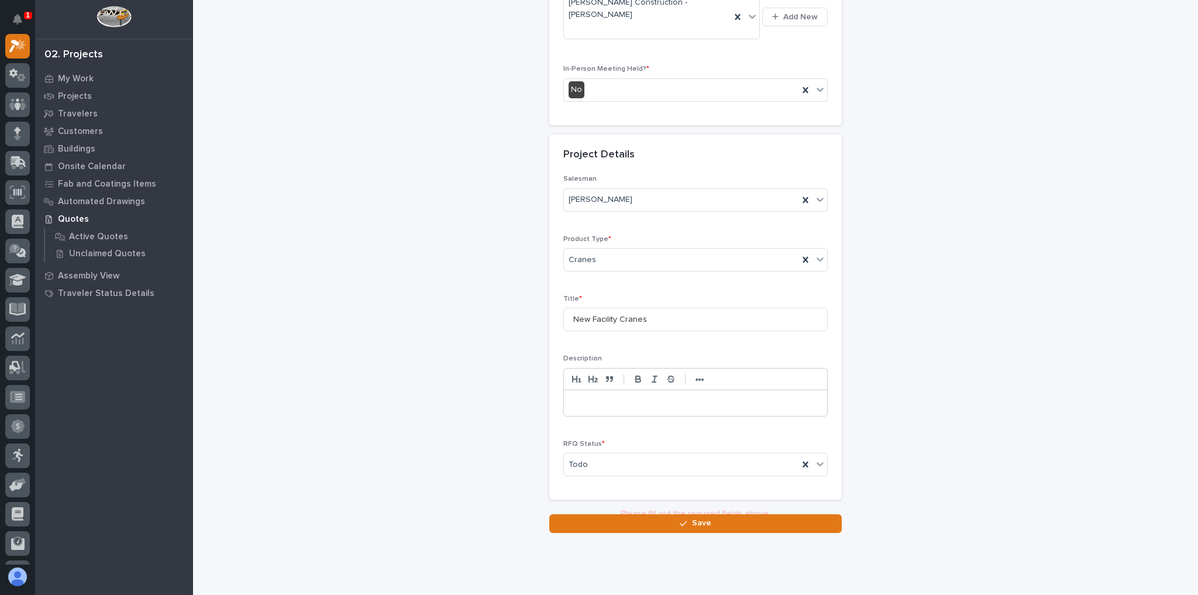
scroll to position [306, 0]
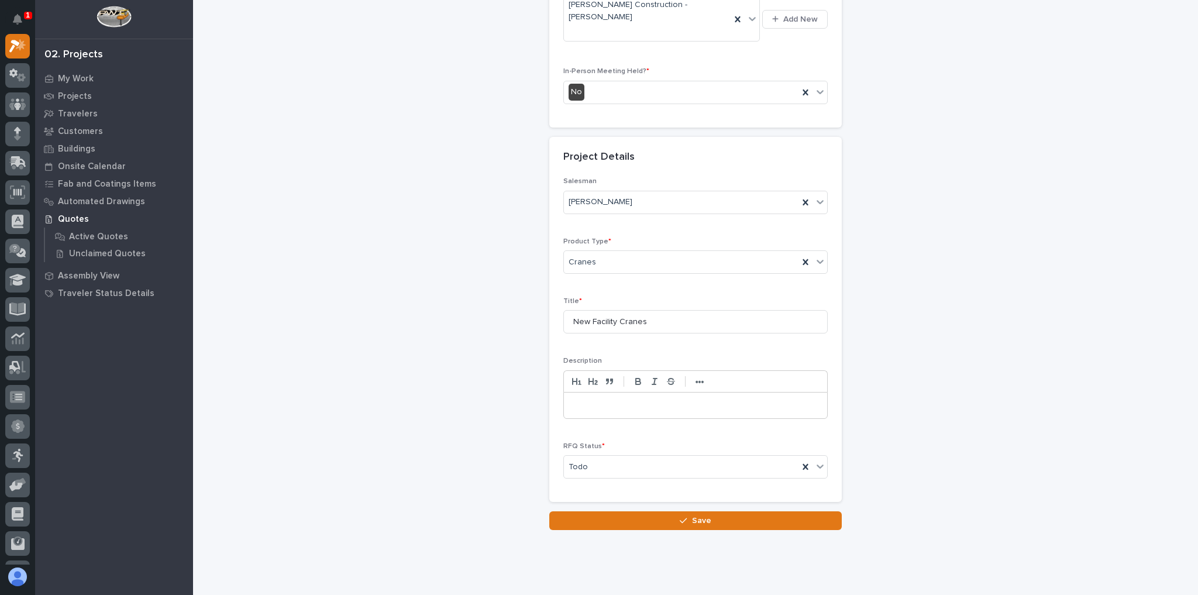
click at [694, 504] on div "Loading... Saving… Loading... Saving… RFQs: add new Loading... Saving… Loading.…" at bounding box center [695, 127] width 993 height 864
click at [696, 515] on span "Save" at bounding box center [701, 520] width 19 height 11
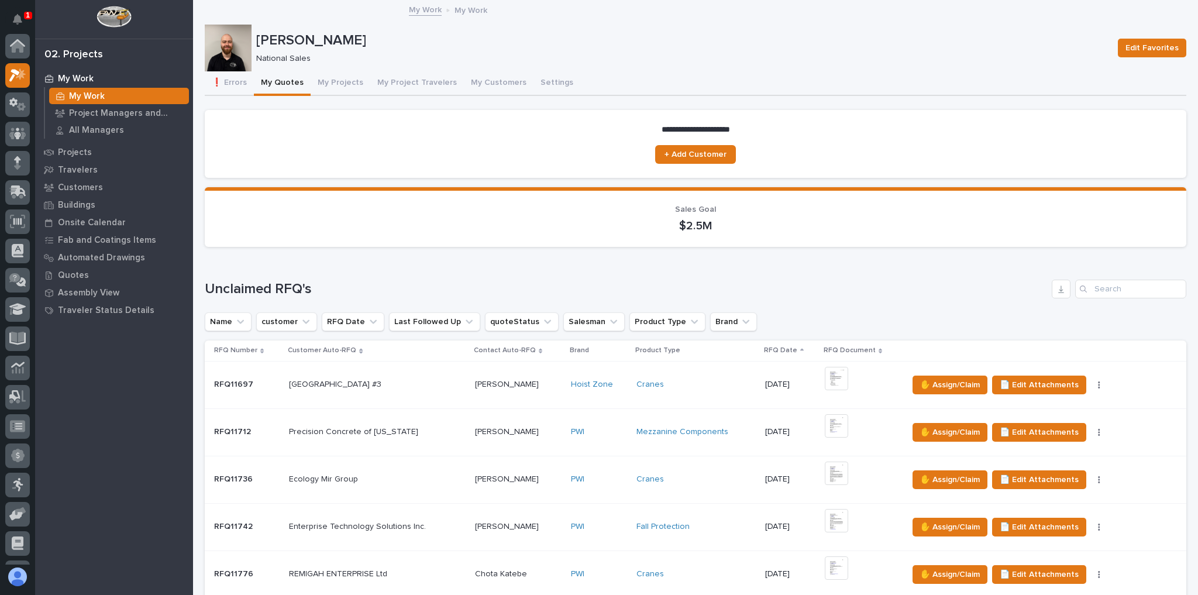
scroll to position [29, 0]
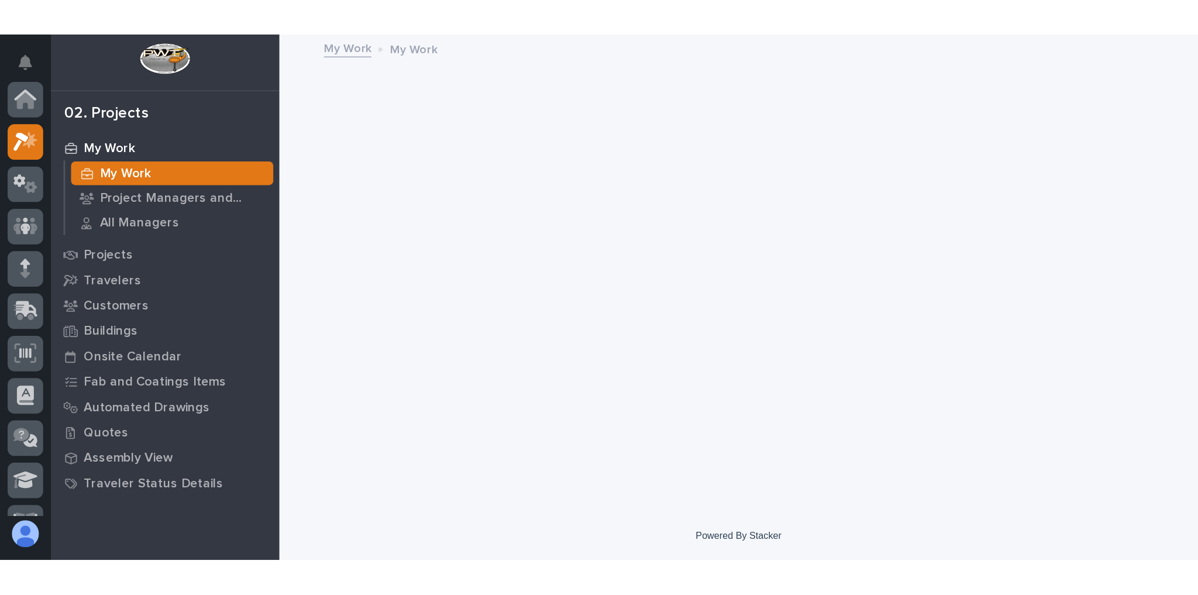
scroll to position [29, 0]
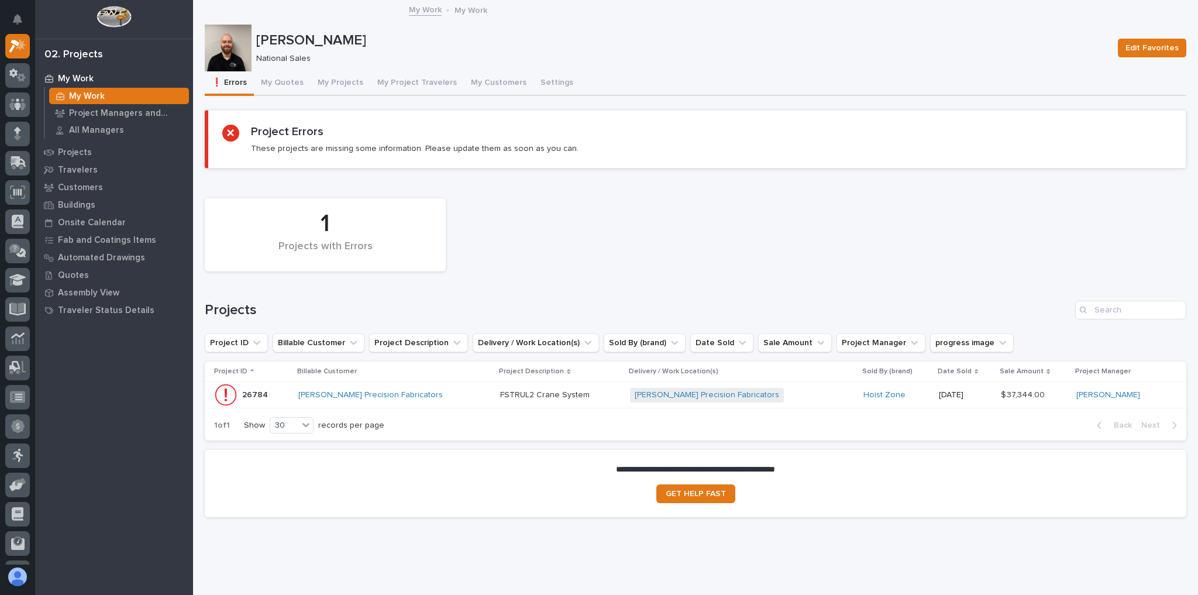
click at [756, 363] on div "Byers Precision Fabricators + 0" at bounding box center [742, 395] width 224 height 24
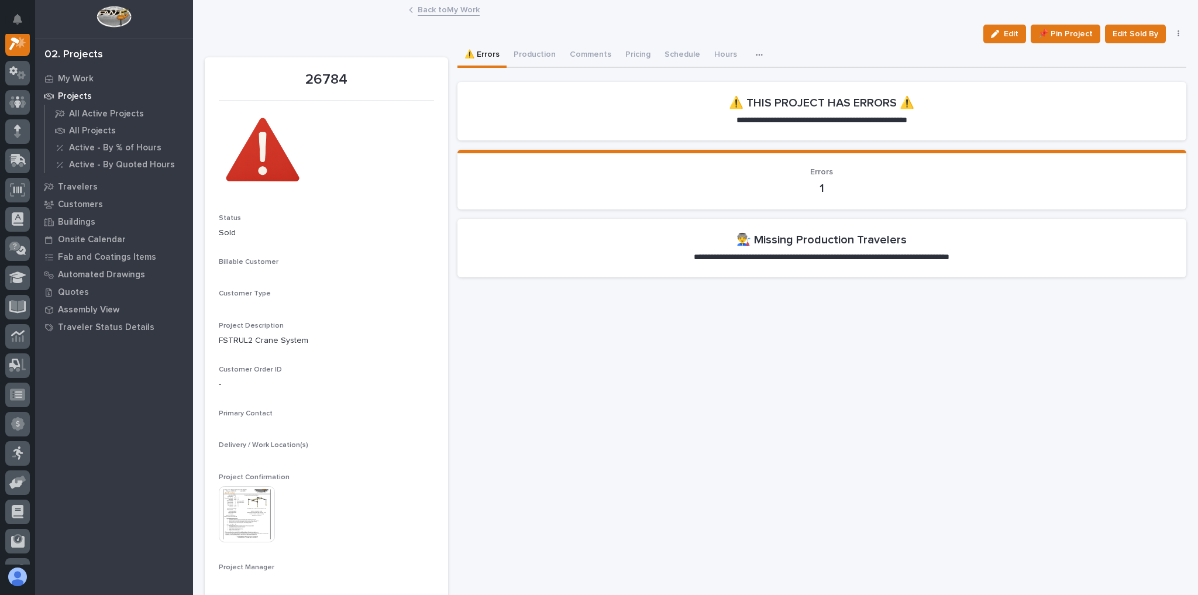
scroll to position [29, 0]
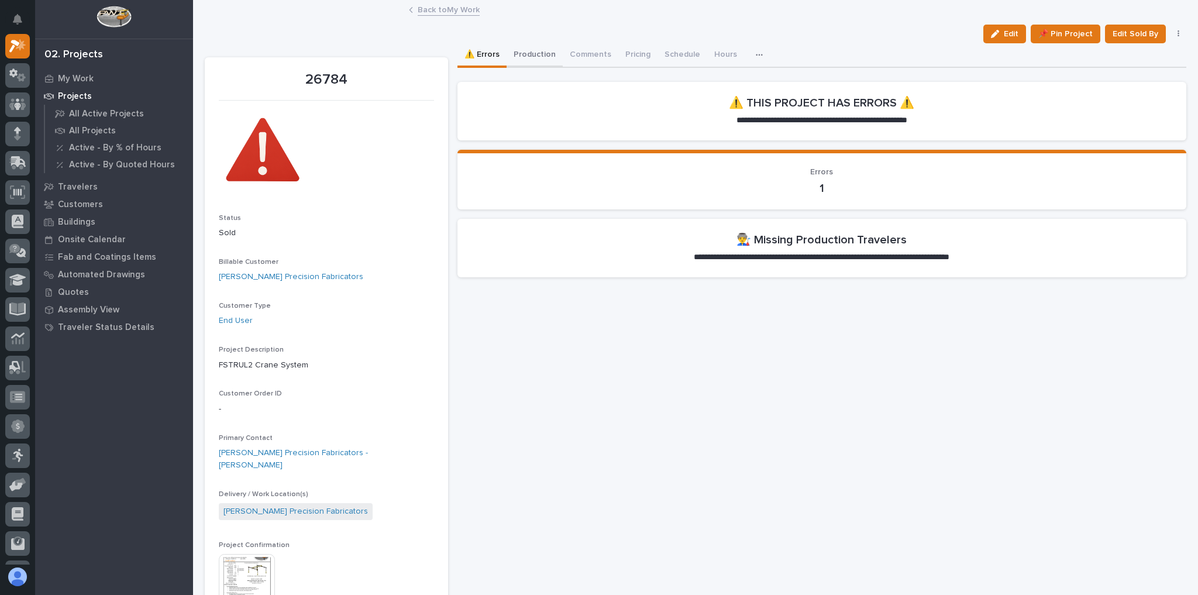
click at [540, 48] on button "Production" at bounding box center [535, 55] width 56 height 25
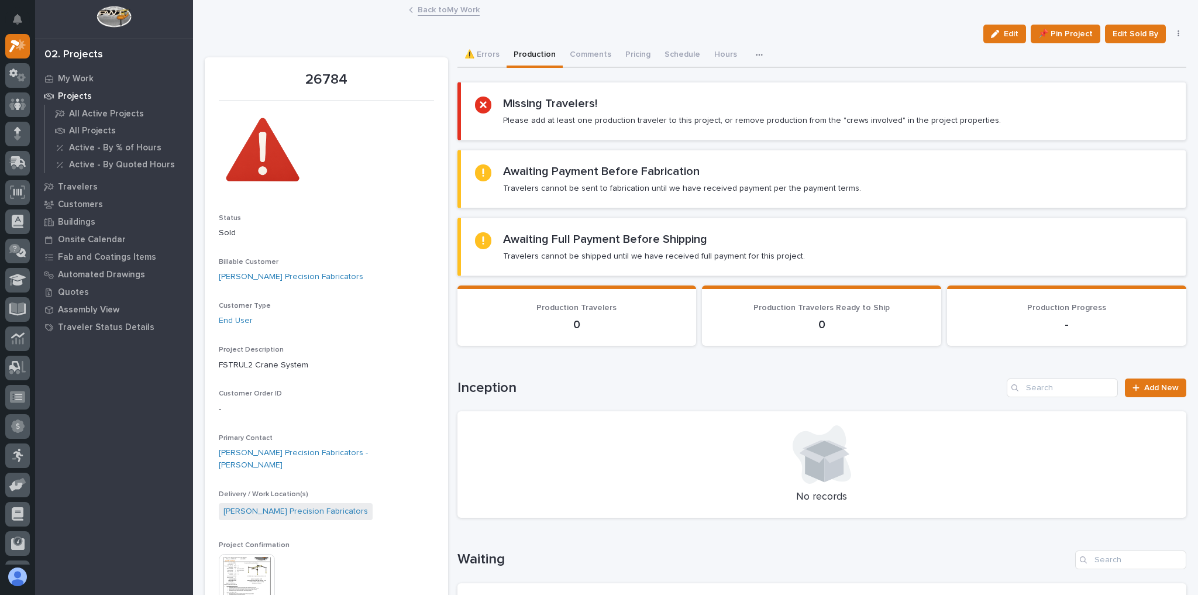
click at [450, 11] on link "Back to My Work" at bounding box center [449, 8] width 62 height 13
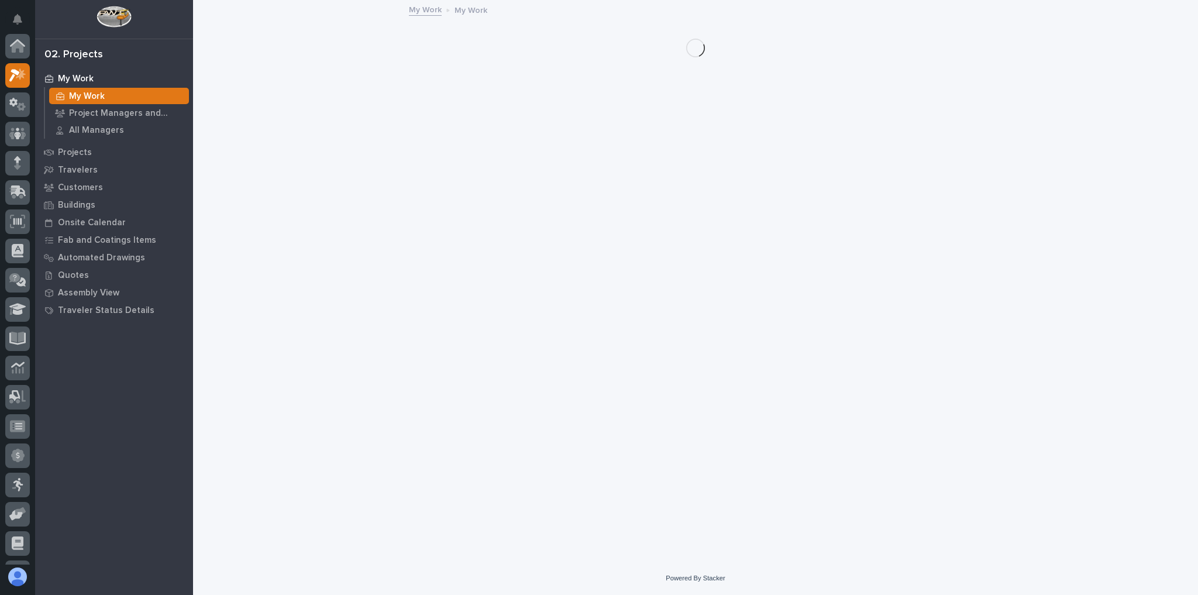
scroll to position [32, 0]
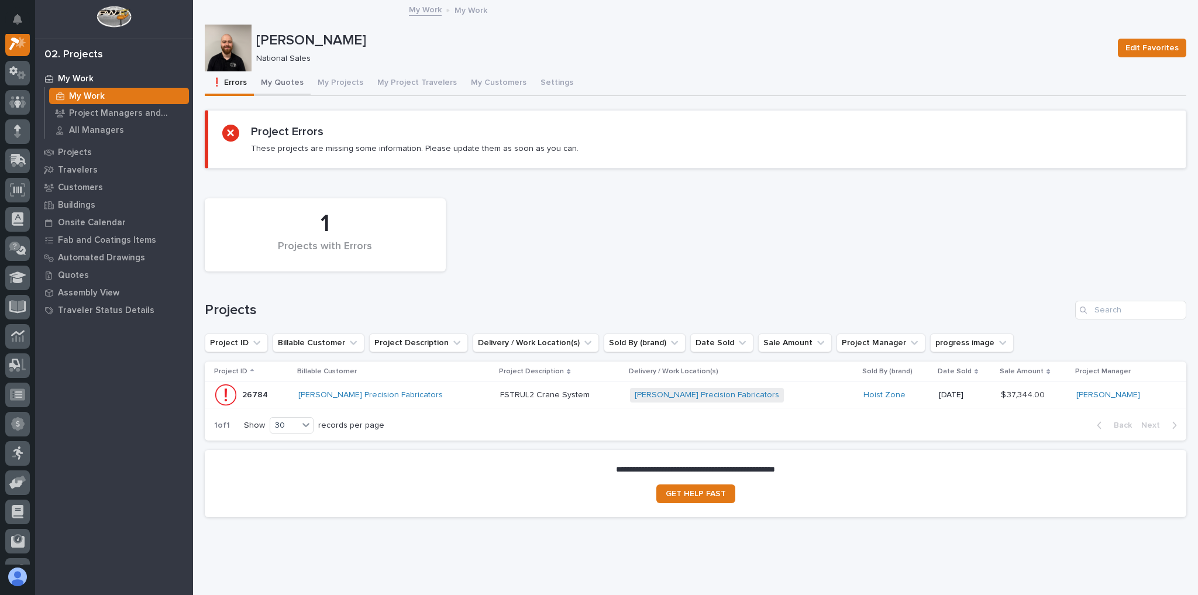
click at [301, 85] on button "My Quotes" at bounding box center [282, 83] width 57 height 25
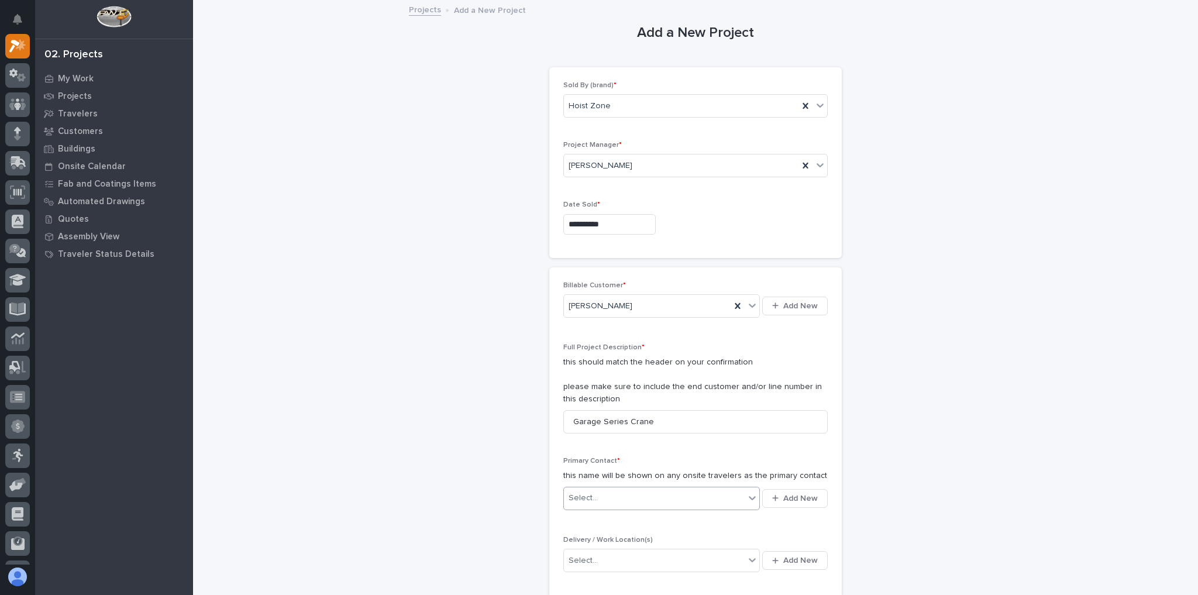
scroll to position [47, 0]
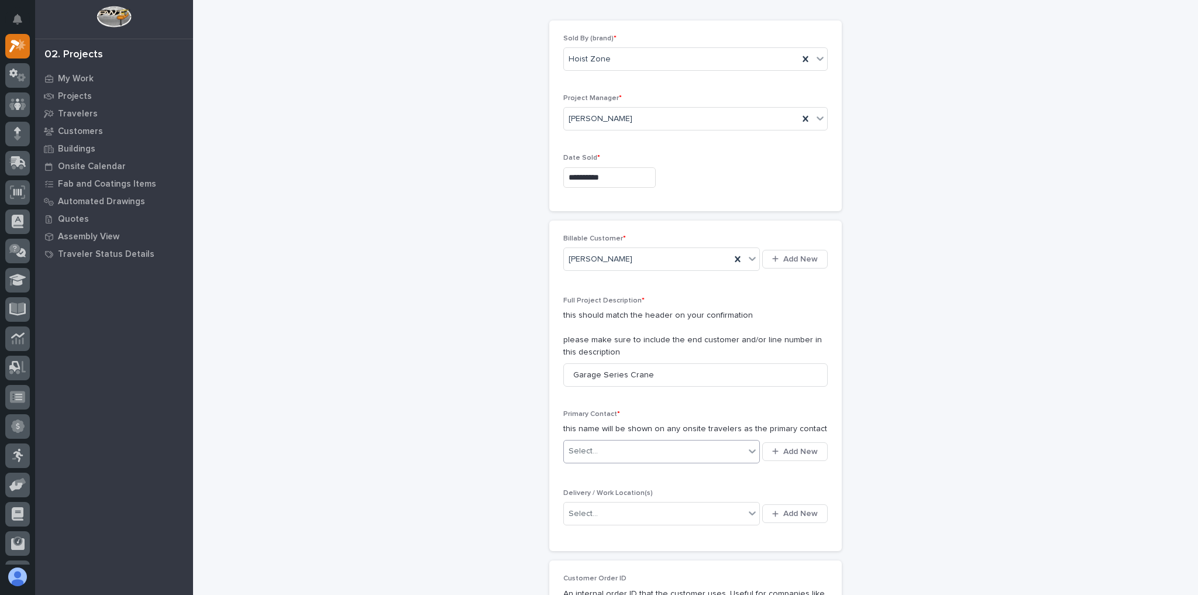
click at [646, 448] on div "Select..." at bounding box center [654, 451] width 181 height 19
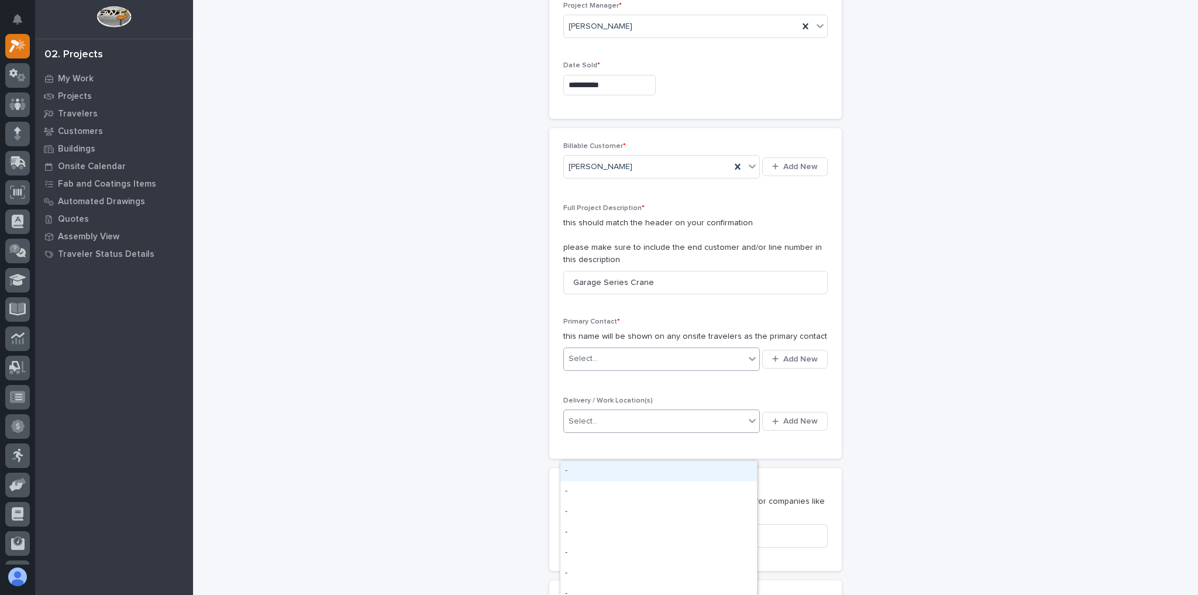
scroll to position [140, 0]
click at [796, 353] on span "Add New" at bounding box center [800, 358] width 35 height 11
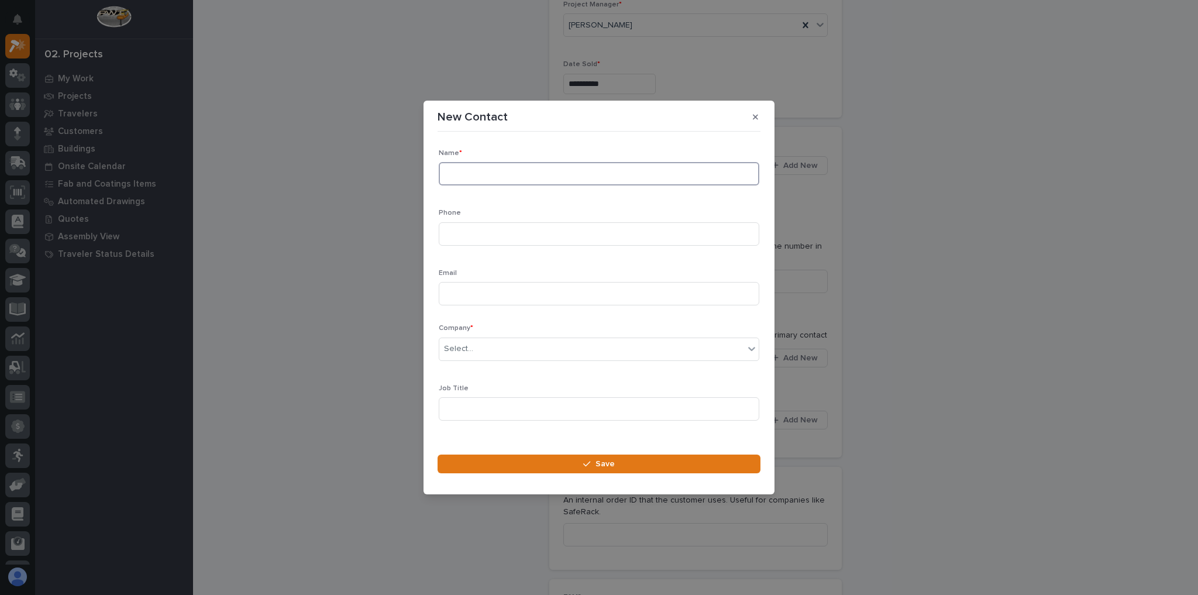
click at [502, 172] on input at bounding box center [599, 173] width 321 height 23
click at [491, 170] on input at bounding box center [599, 173] width 321 height 23
type input "David Hitzke"
click at [511, 239] on input at bounding box center [599, 233] width 321 height 23
type input "773-867-0883"
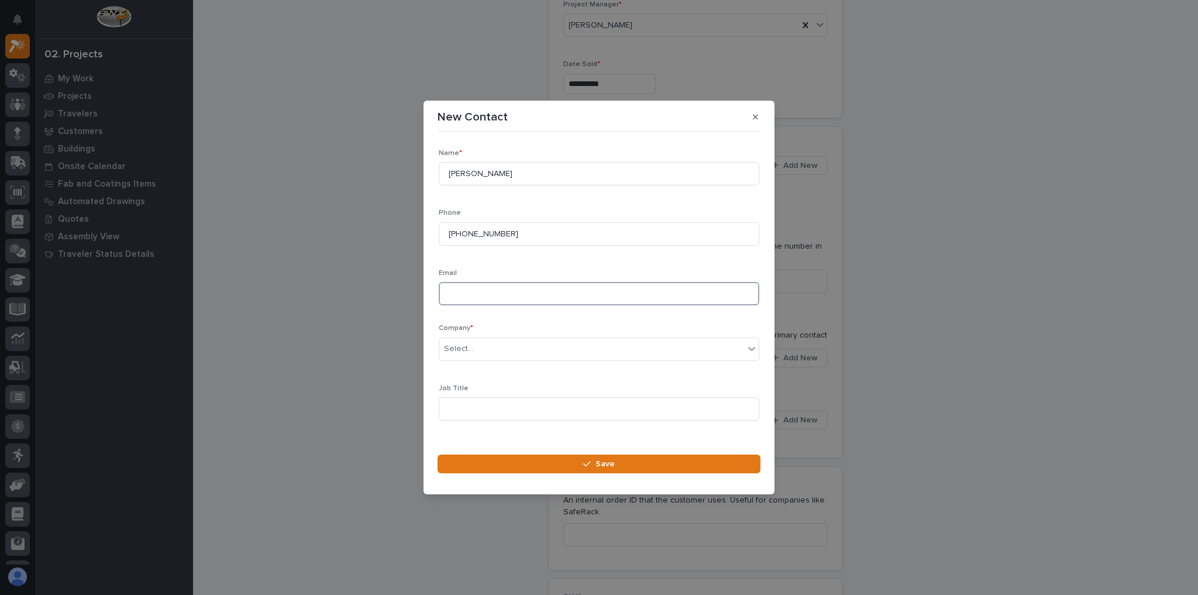
click at [476, 289] on input at bounding box center [599, 293] width 321 height 23
click at [483, 290] on input at bounding box center [599, 293] width 321 height 23
paste input "dhitzke@curtisswright.com"
type input "dhitzke@curtisswright.com"
click at [484, 352] on div "Select..." at bounding box center [591, 348] width 305 height 19
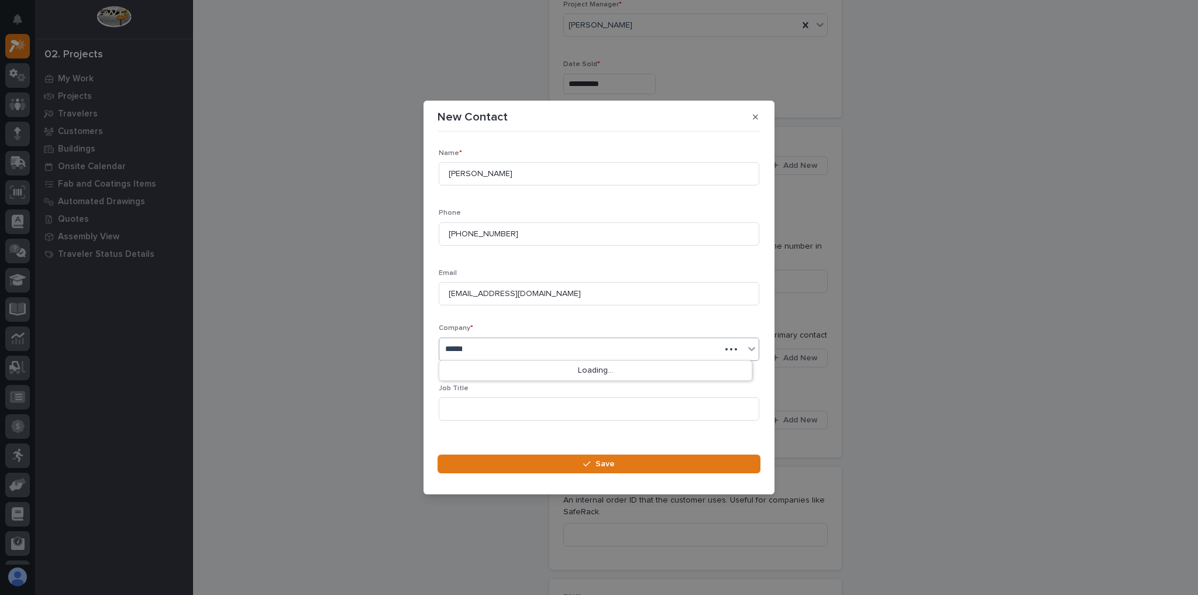
type input "*******"
click at [494, 370] on div "Curtiss-Wright" at bounding box center [595, 371] width 312 height 20
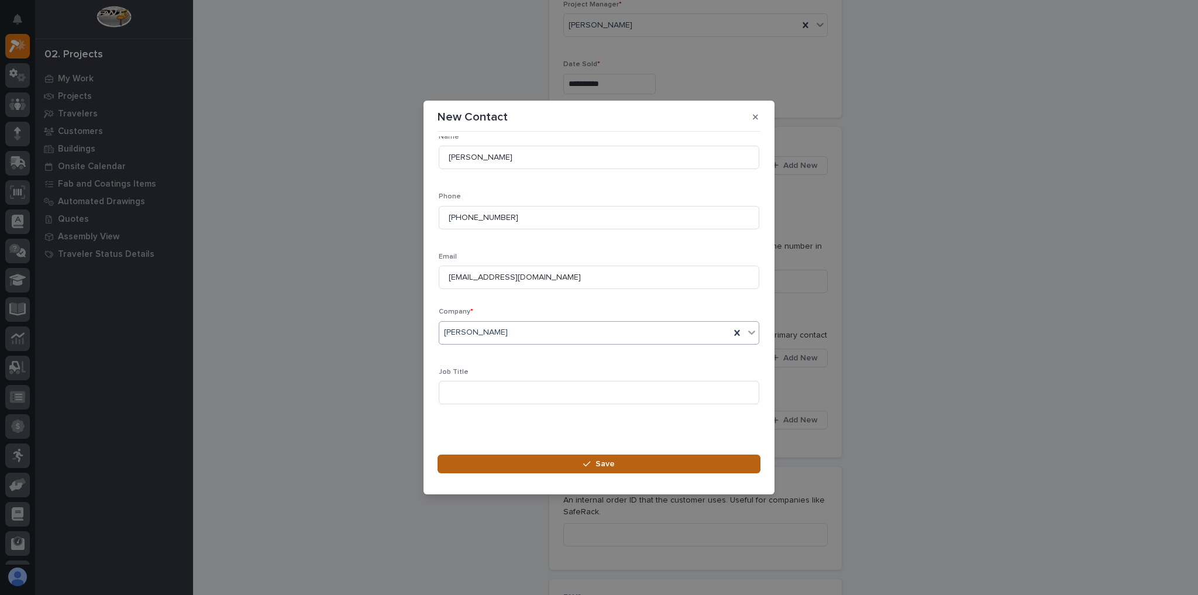
click at [543, 465] on button "Save" at bounding box center [599, 464] width 323 height 19
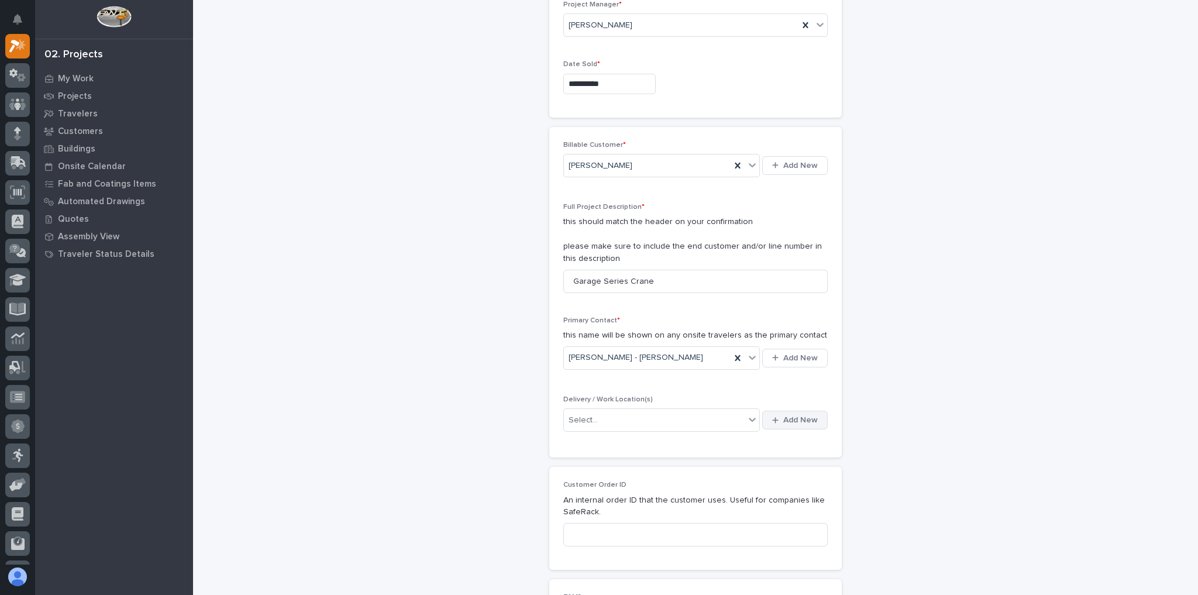
click at [785, 419] on span "Add New" at bounding box center [800, 420] width 35 height 11
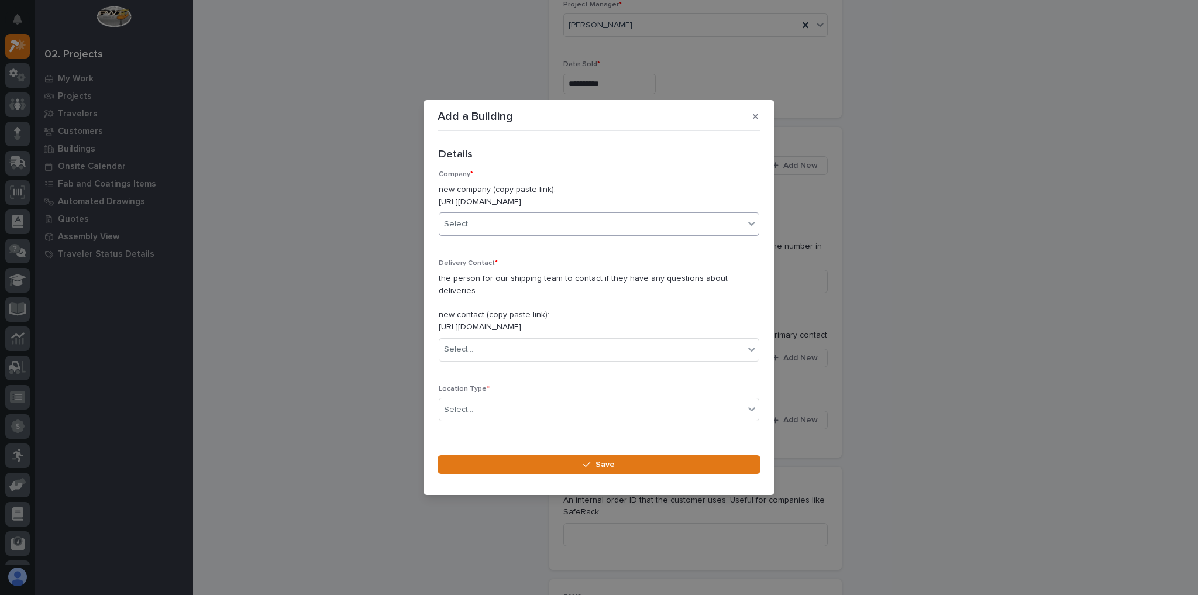
click at [534, 234] on div "Select..." at bounding box center [591, 224] width 305 height 19
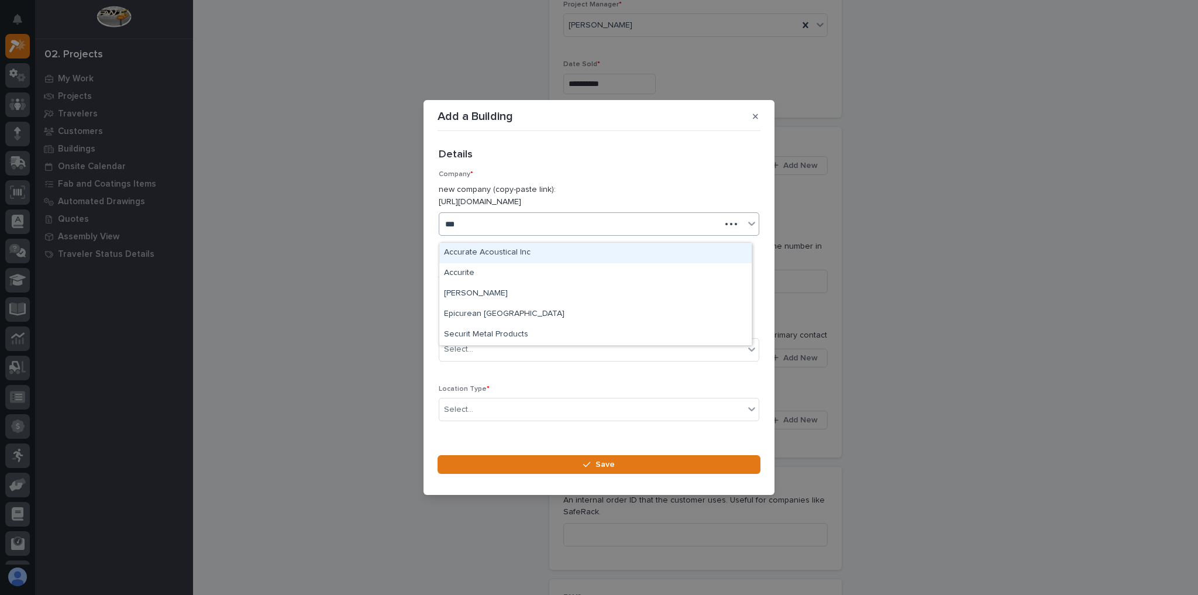
type input "****"
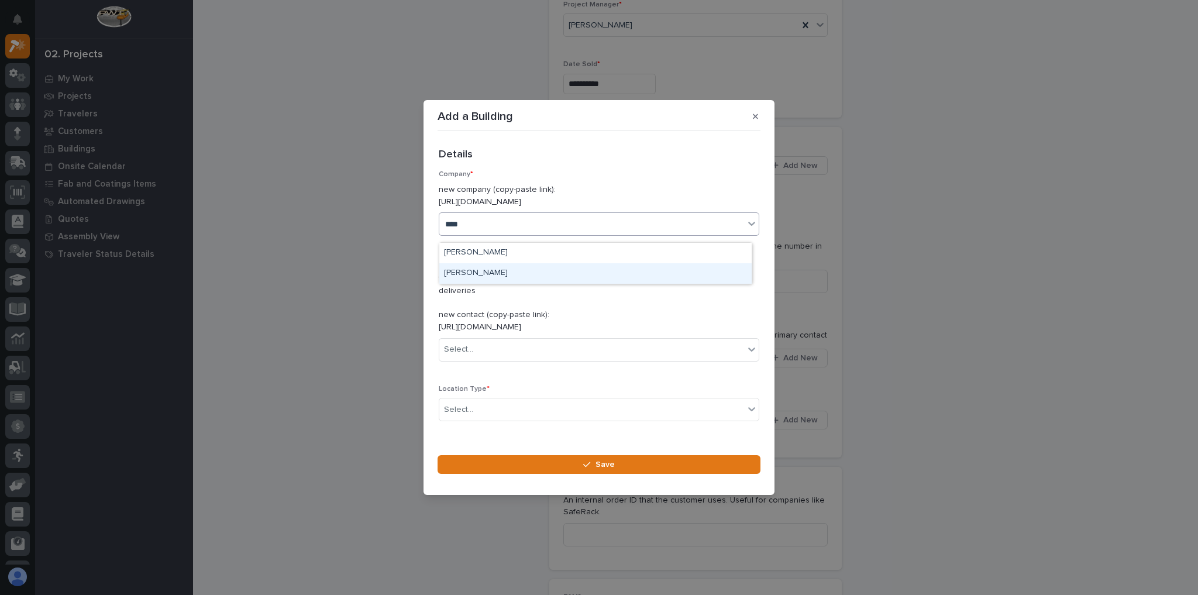
click at [497, 273] on div "Curtiss-Wright" at bounding box center [595, 273] width 312 height 20
click at [487, 345] on div "Select..." at bounding box center [591, 349] width 305 height 19
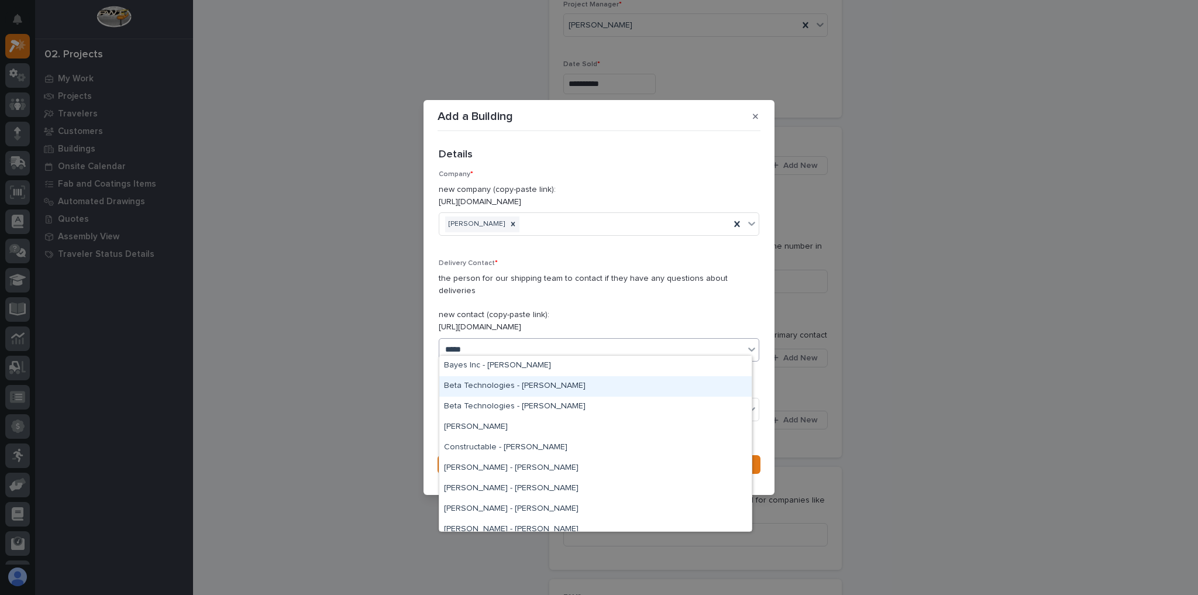
type input "*****"
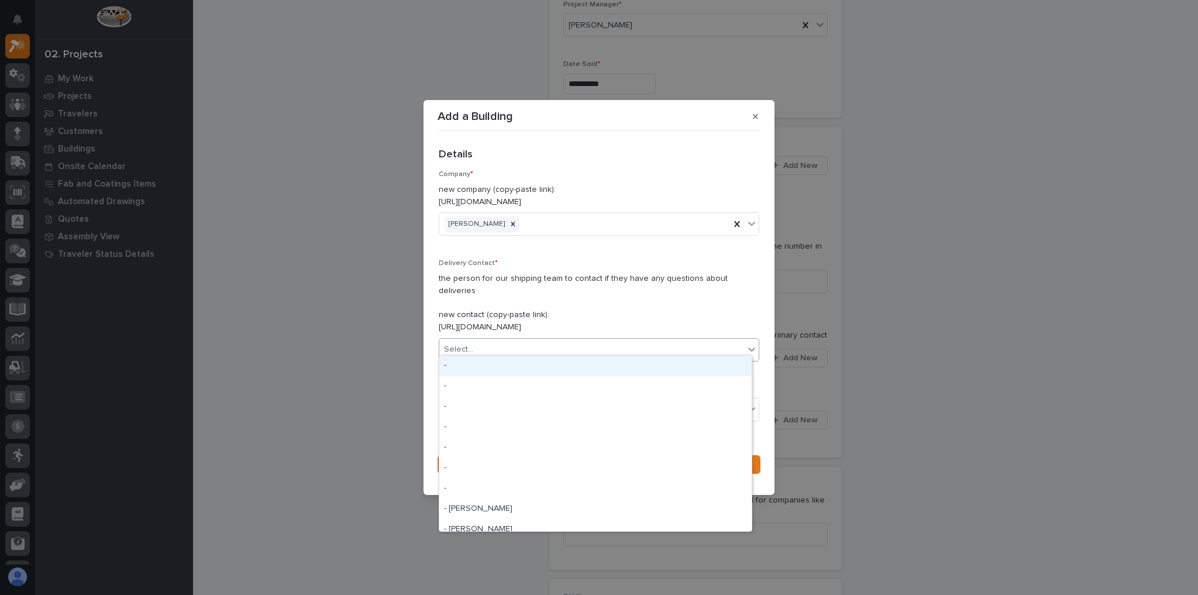
click at [511, 346] on div "Select..." at bounding box center [591, 349] width 305 height 19
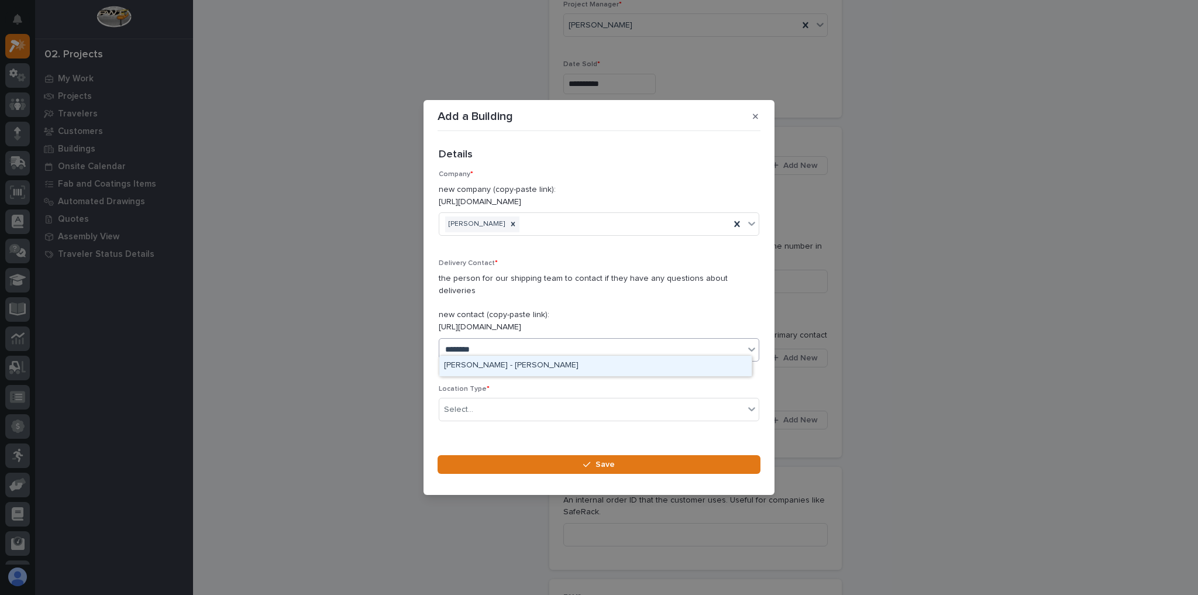
type input "*********"
click at [494, 415] on div "Location Type * Select..." at bounding box center [599, 408] width 321 height 46
click at [494, 407] on div "Select..." at bounding box center [591, 409] width 305 height 19
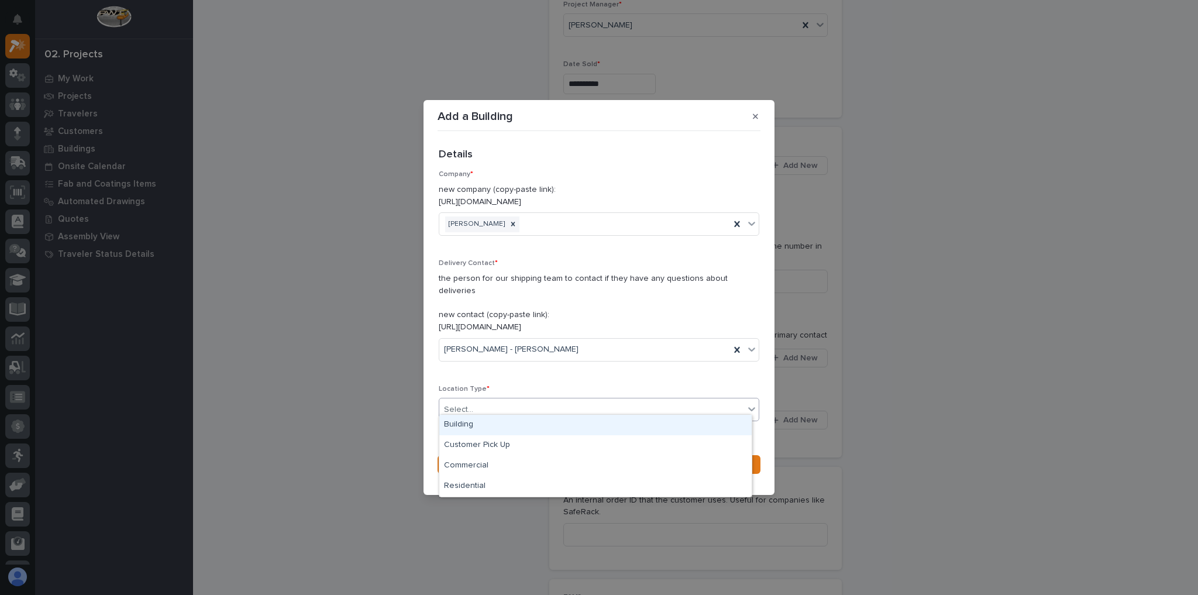
click at [491, 424] on div "Building" at bounding box center [595, 425] width 312 height 20
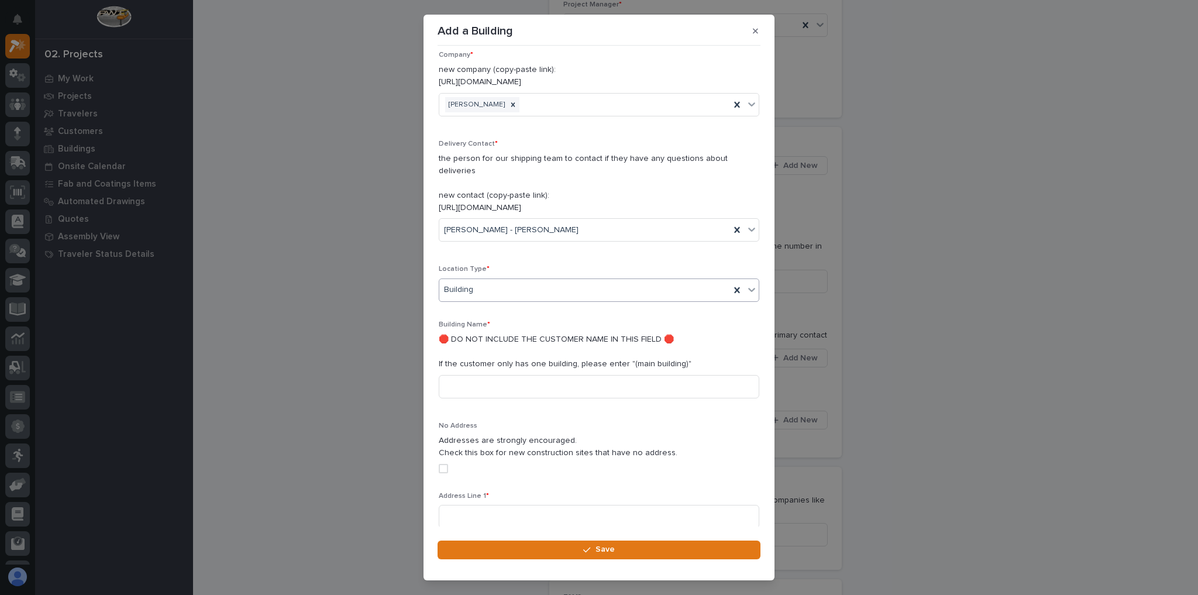
scroll to position [94, 0]
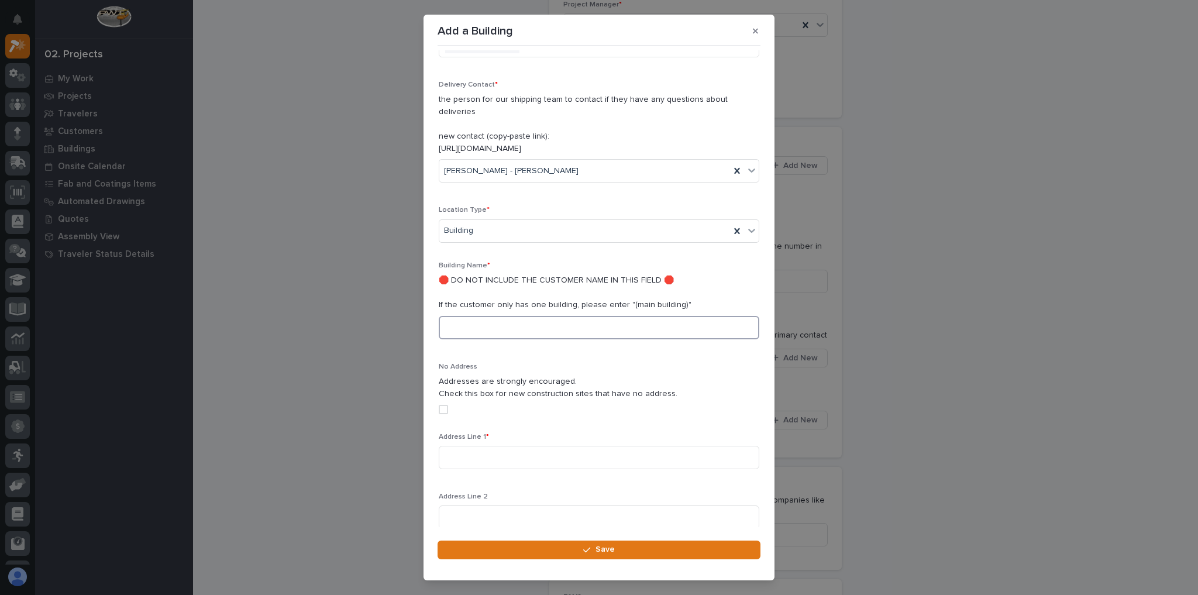
click at [484, 319] on input at bounding box center [599, 327] width 321 height 23
type input "Main Building"
click at [500, 446] on input at bounding box center [599, 457] width 321 height 23
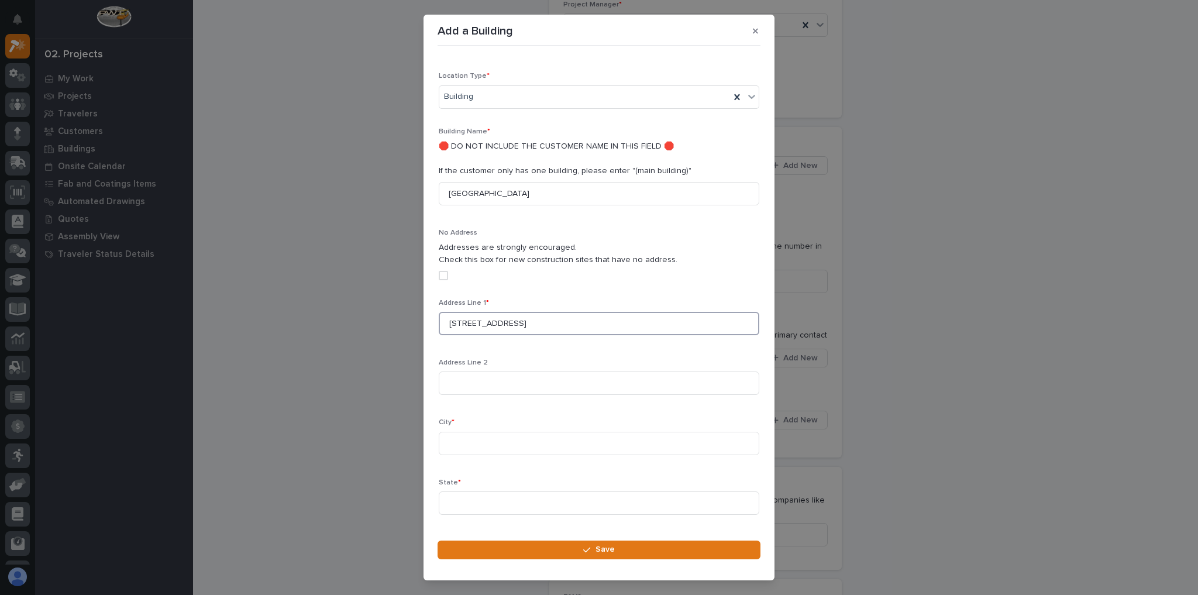
scroll to position [390, 0]
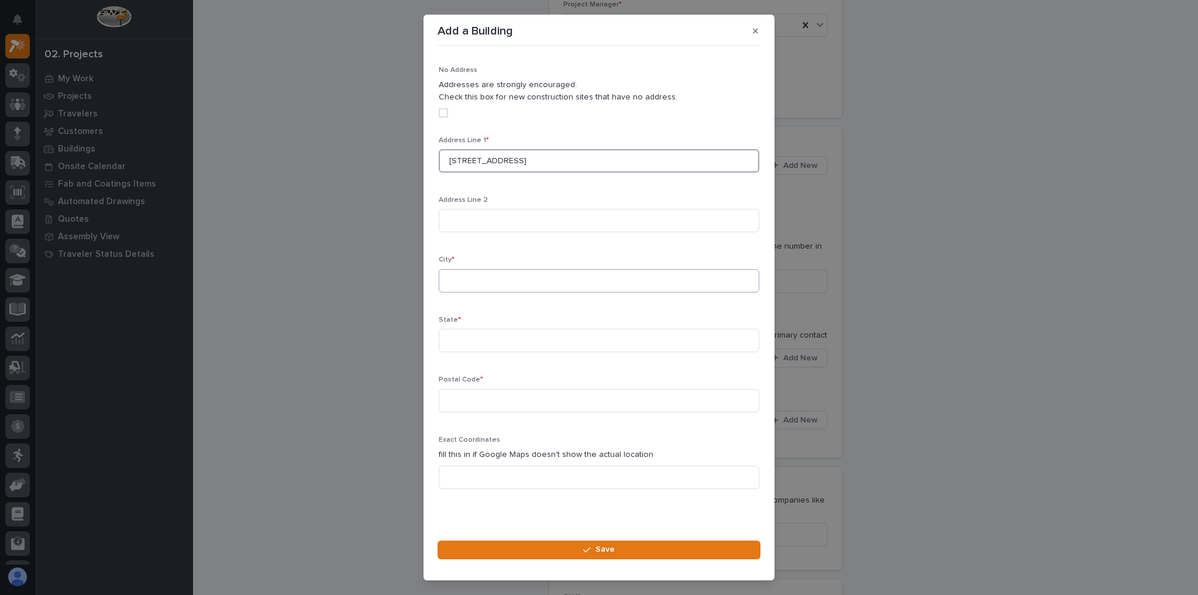
type input "14100 SW 72nd Ave"
click at [458, 269] on input at bounding box center [599, 280] width 321 height 23
type input "Portland"
click at [531, 329] on input at bounding box center [599, 340] width 321 height 23
type input "OR"
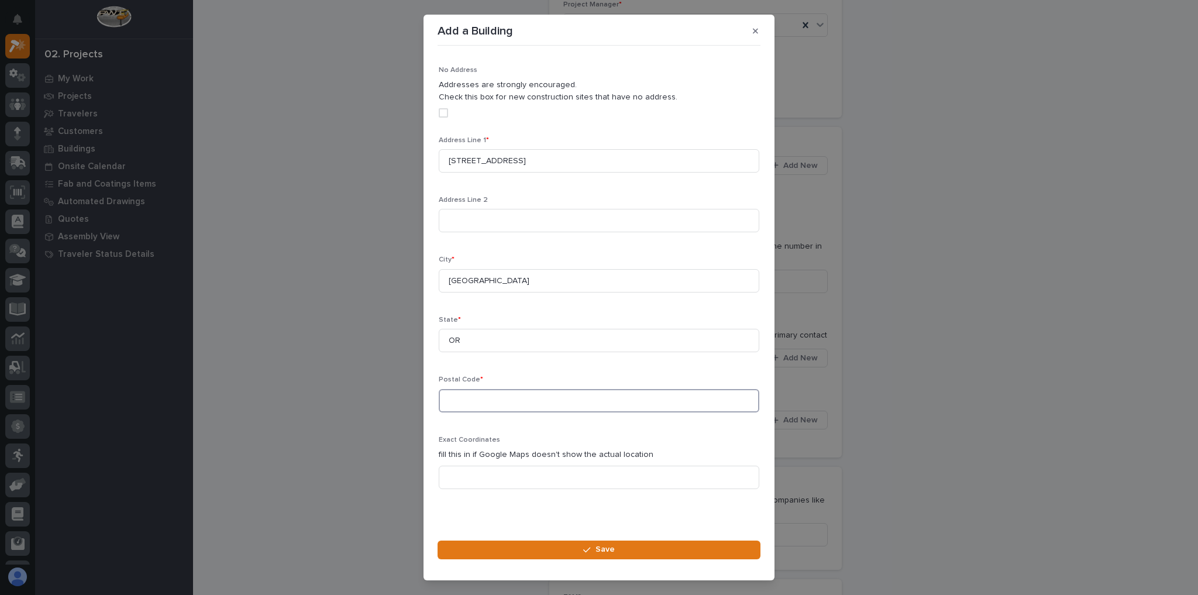
click at [463, 393] on input at bounding box center [599, 400] width 321 height 23
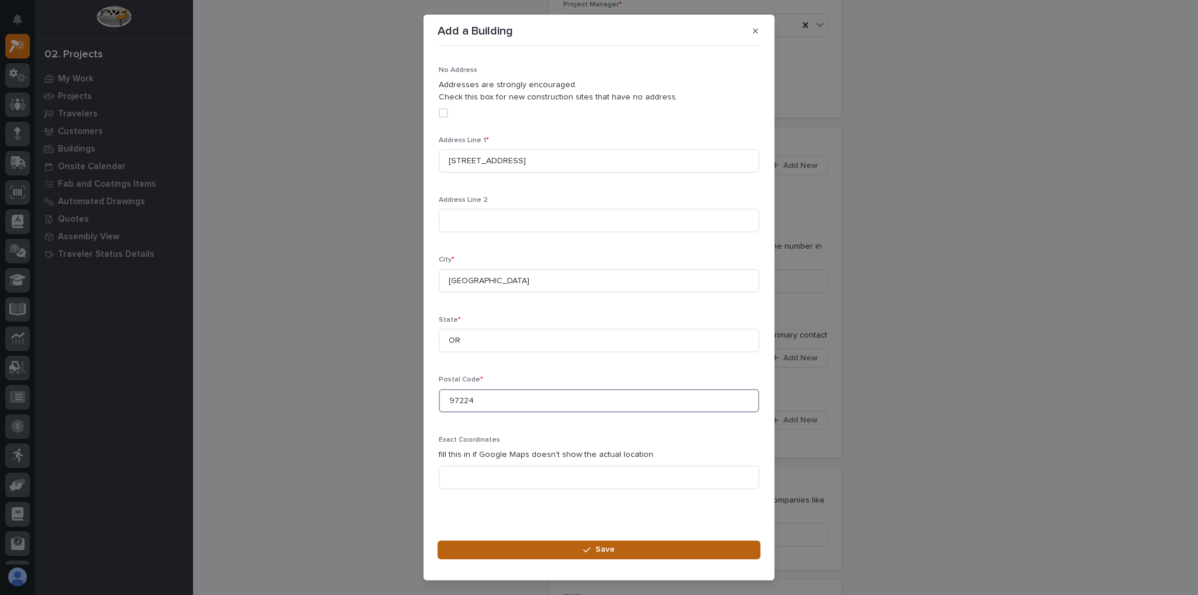
type input "97224"
click at [558, 553] on button "Save" at bounding box center [599, 550] width 323 height 19
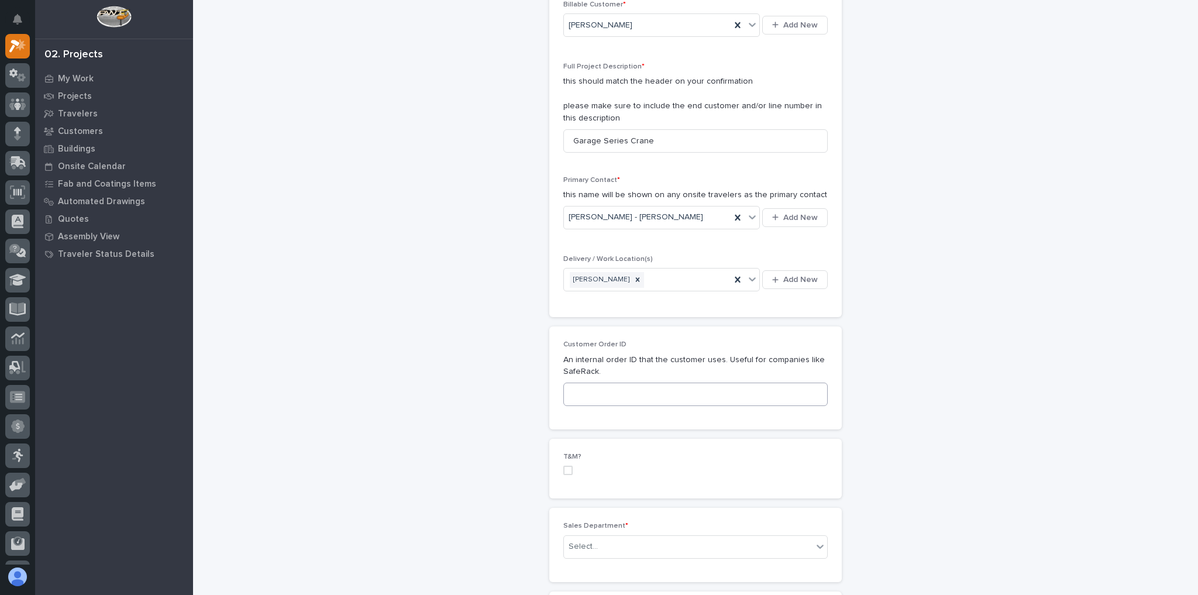
scroll to position [328, 0]
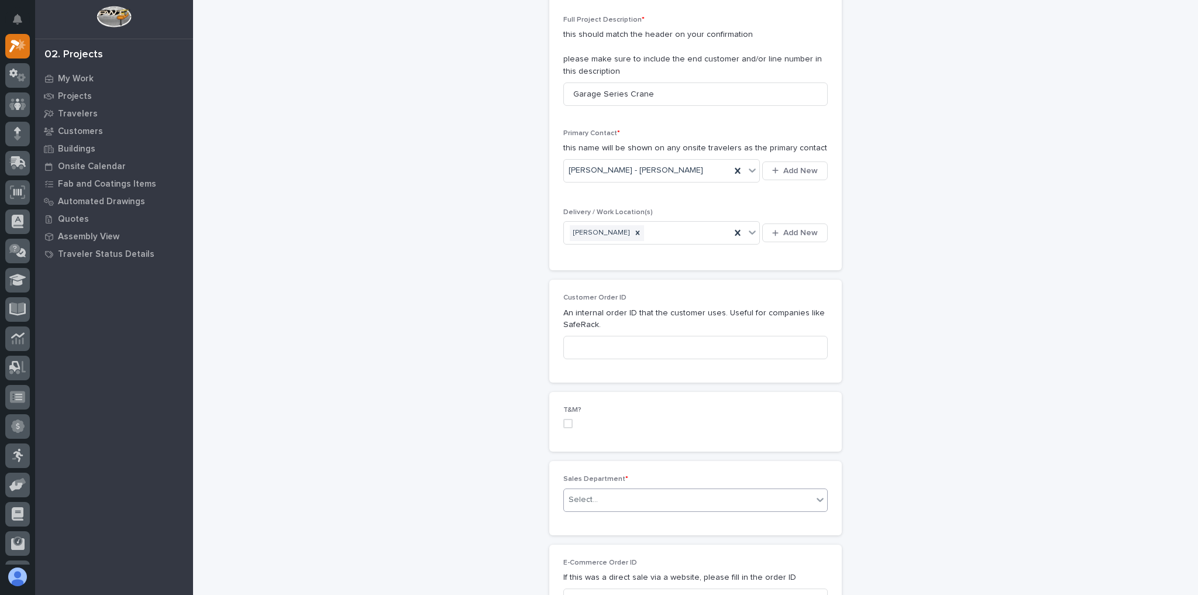
click at [588, 497] on div "Select..." at bounding box center [583, 500] width 29 height 12
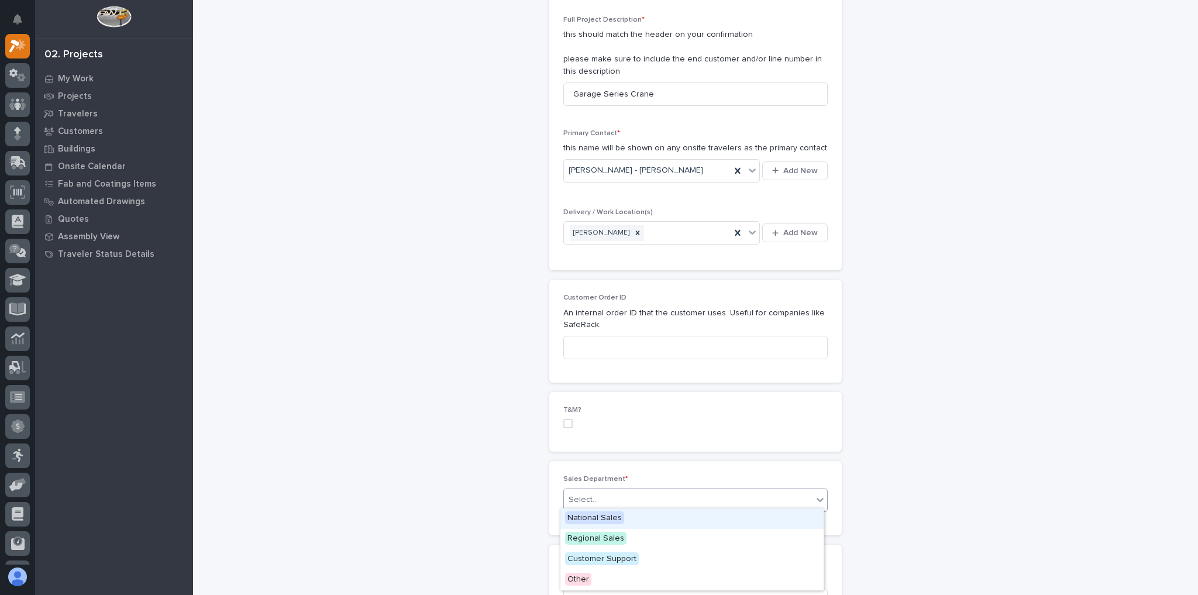
click at [586, 517] on span "National Sales" at bounding box center [594, 517] width 59 height 13
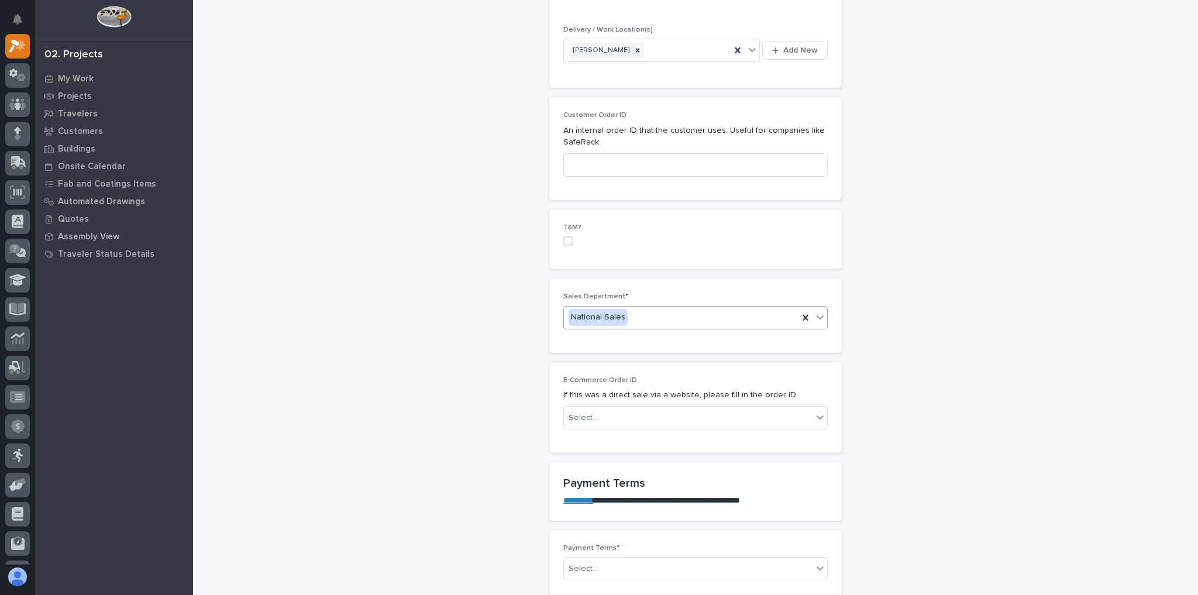
scroll to position [562, 0]
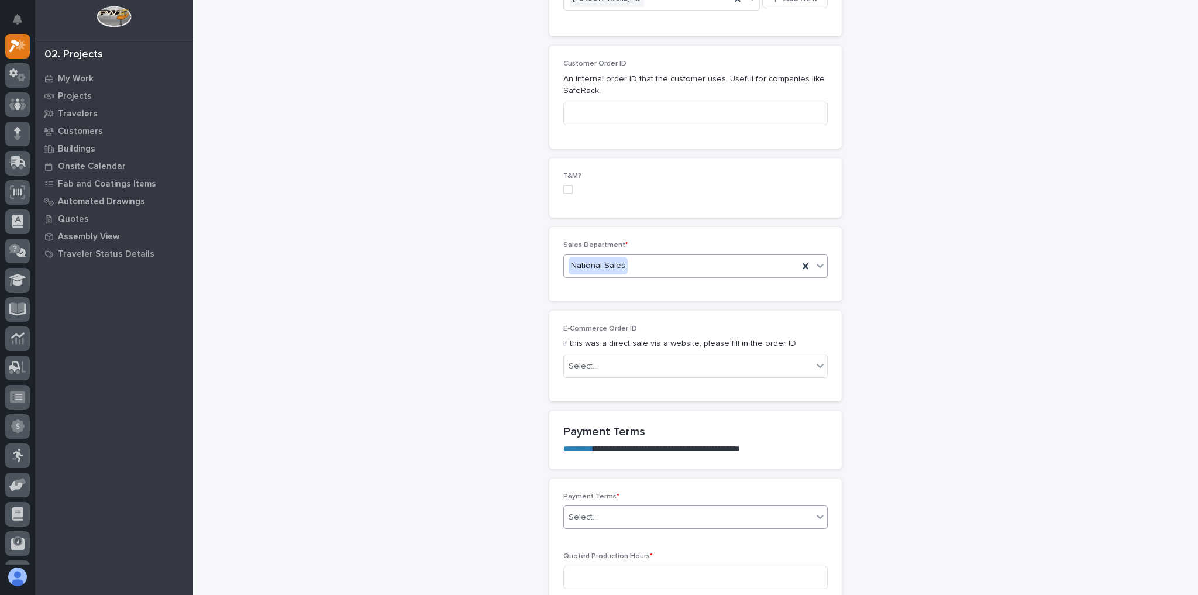
click at [620, 513] on div "Select..." at bounding box center [688, 517] width 249 height 19
drag, startPoint x: 594, startPoint y: 434, endPoint x: 594, endPoint y: 466, distance: 31.6
click at [594, 466] on div "Net 30" at bounding box center [691, 470] width 263 height 20
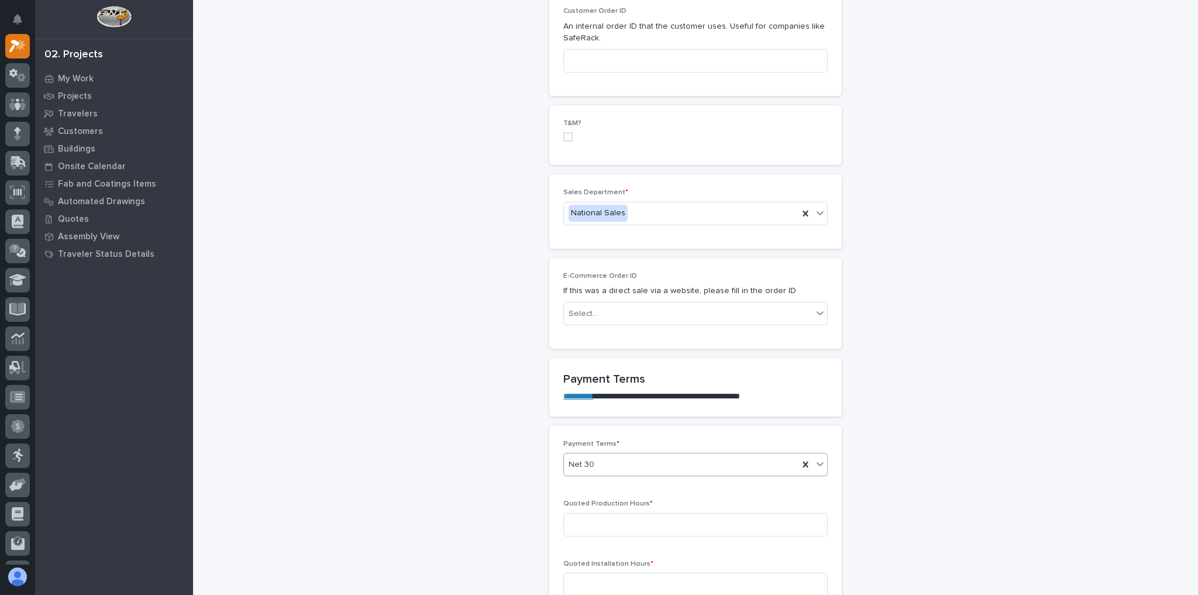
scroll to position [749, 0]
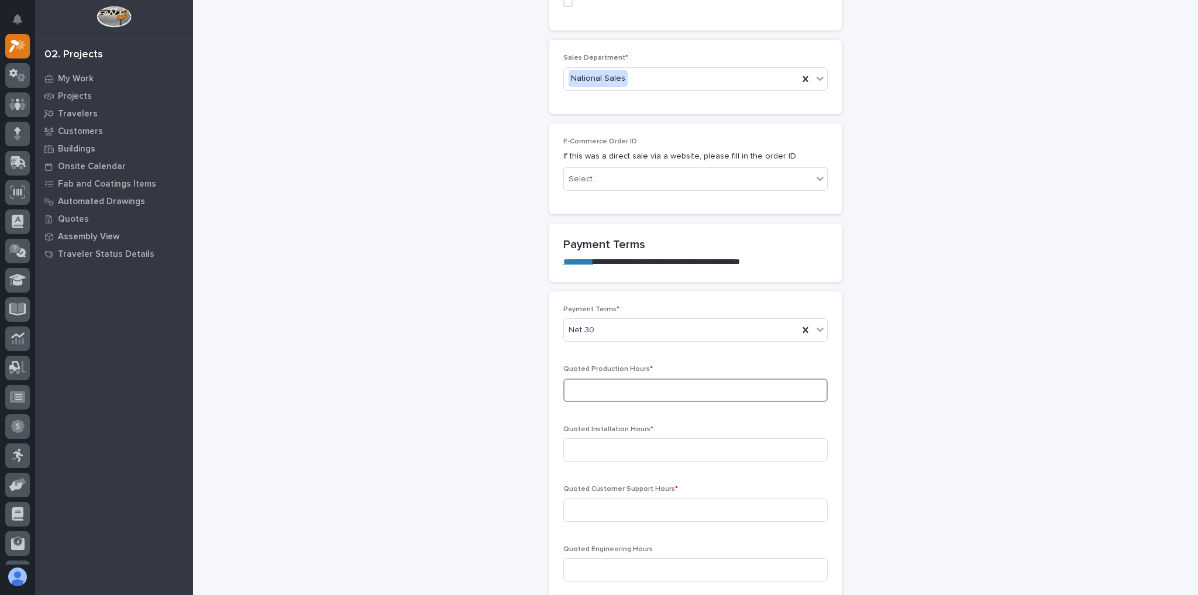
click at [602, 390] on input at bounding box center [695, 390] width 264 height 23
type input "2"
type input "20"
click at [1035, 455] on div "**********" at bounding box center [696, 477] width 982 height 2451
click at [672, 441] on input at bounding box center [695, 449] width 264 height 23
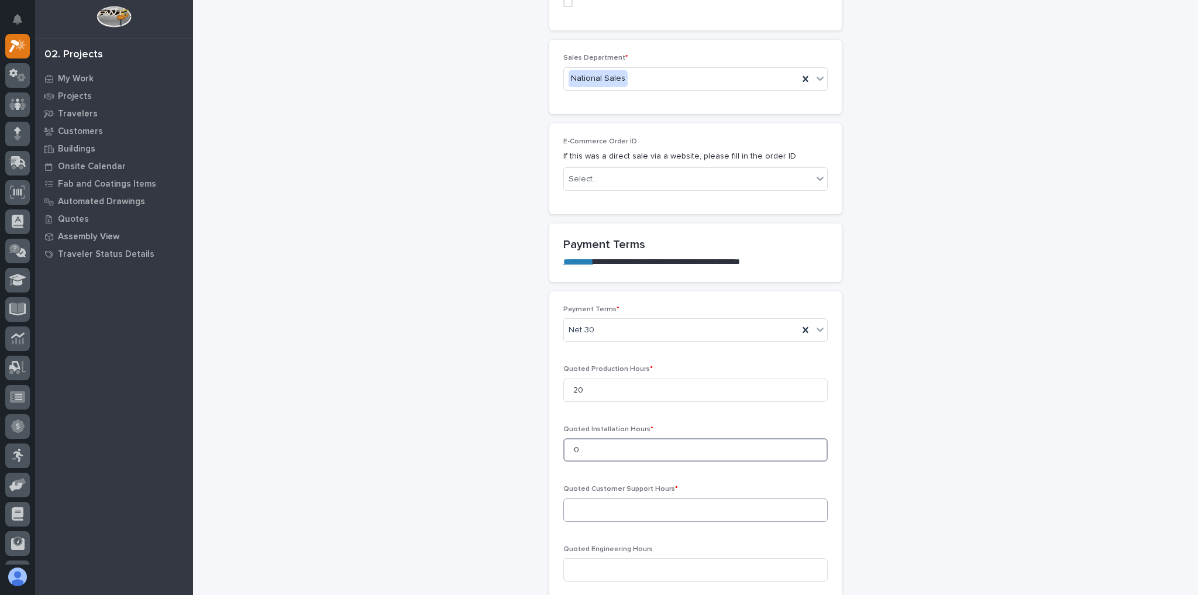
type input "0"
click at [638, 504] on input at bounding box center [695, 509] width 264 height 23
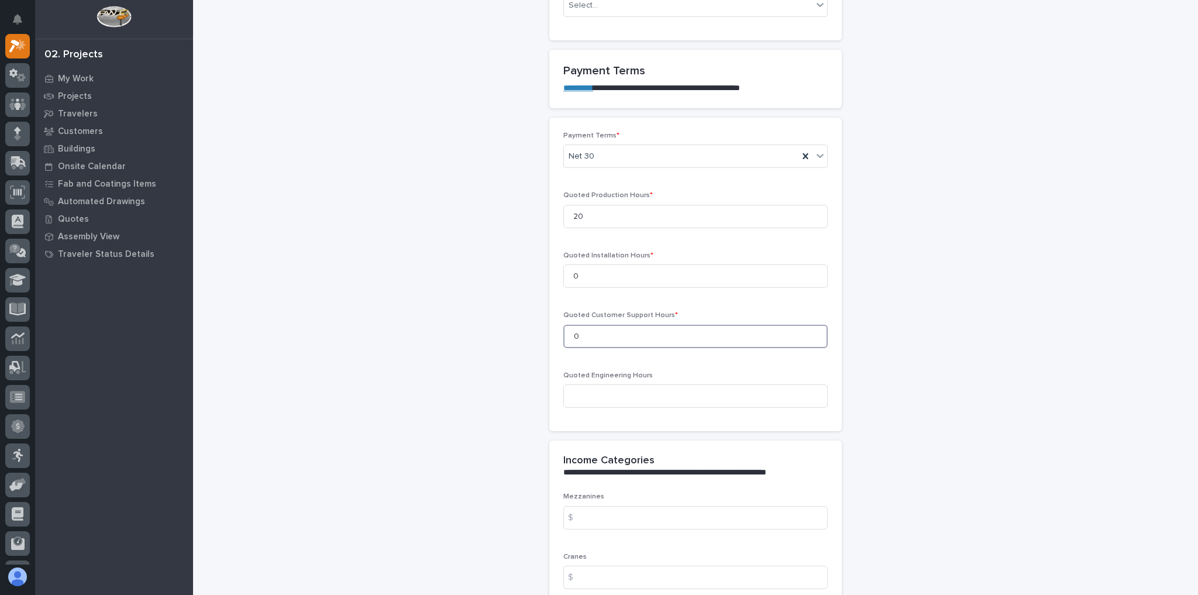
scroll to position [936, 0]
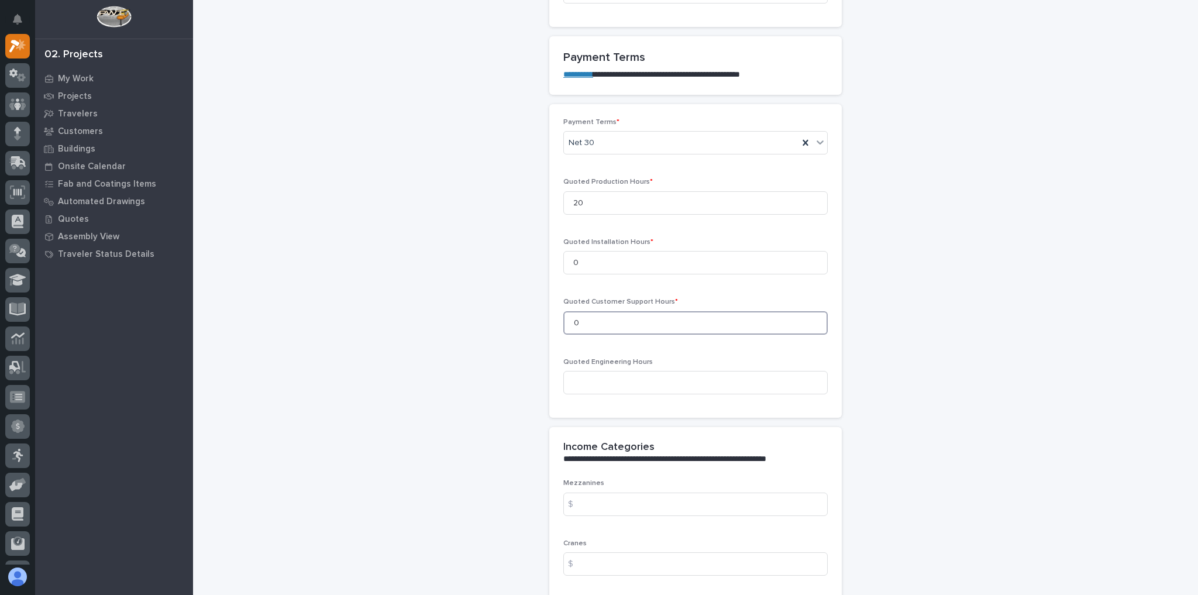
type input "0"
click at [591, 545] on div "Cranes $" at bounding box center [695, 562] width 264 height 46
click at [593, 560] on input at bounding box center [695, 563] width 264 height 23
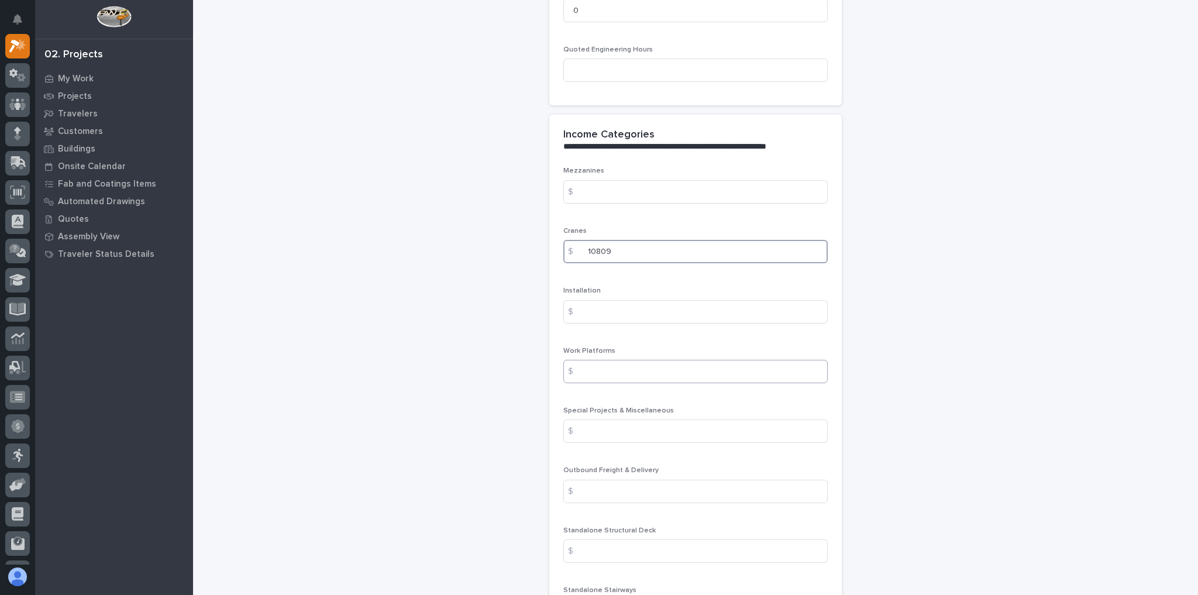
scroll to position [1264, 0]
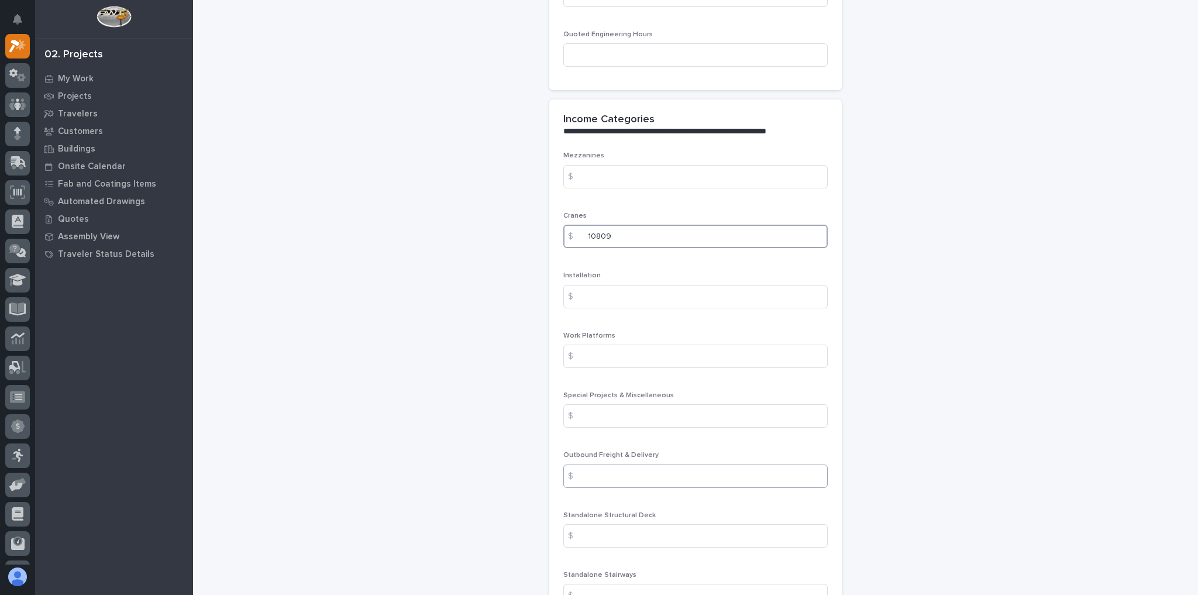
type input "10809"
click at [626, 473] on input at bounding box center [695, 476] width 264 height 23
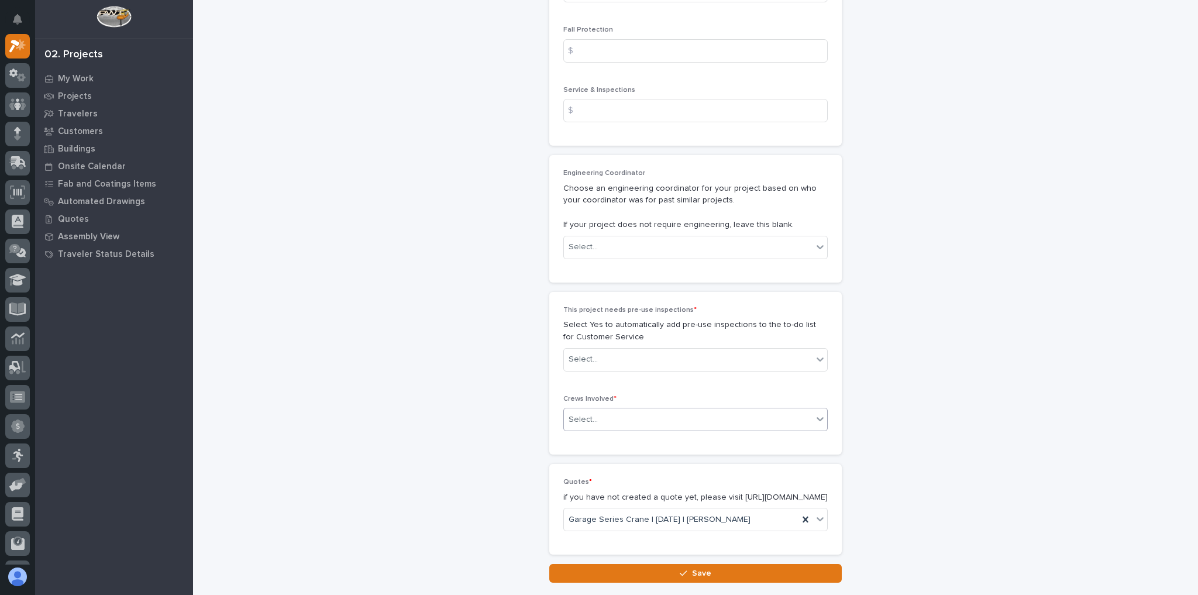
scroll to position [1872, 0]
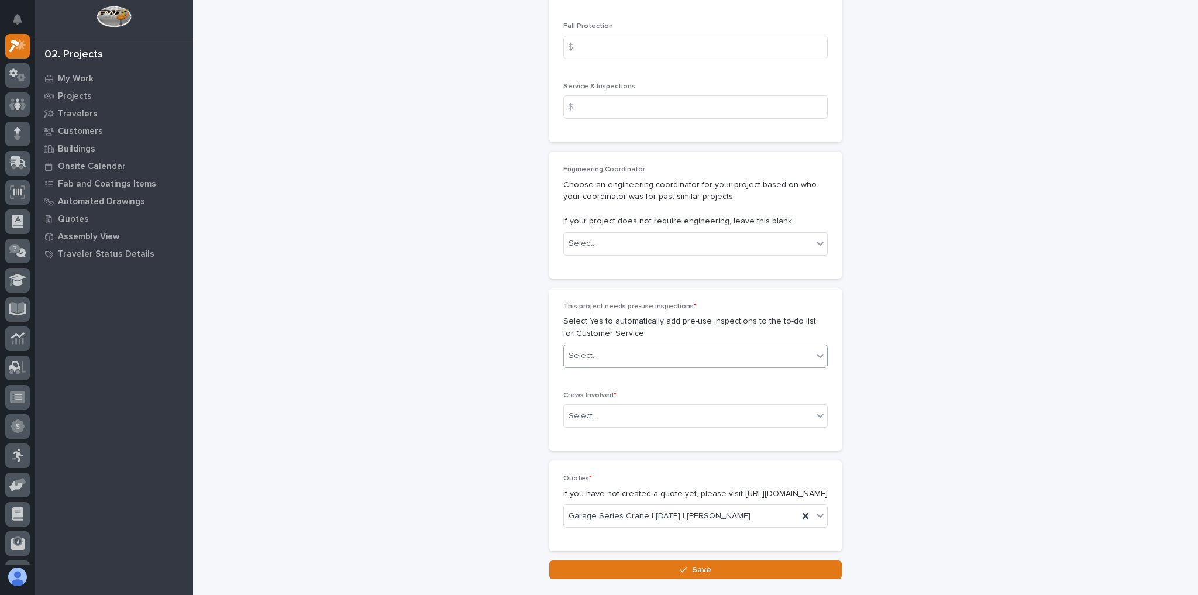
type input "1887"
click at [590, 352] on div "Select..." at bounding box center [583, 356] width 29 height 12
click at [594, 388] on div "No" at bounding box center [691, 393] width 263 height 20
click at [597, 407] on div "Select..." at bounding box center [688, 416] width 249 height 19
click at [594, 426] on div "Production" at bounding box center [691, 432] width 263 height 20
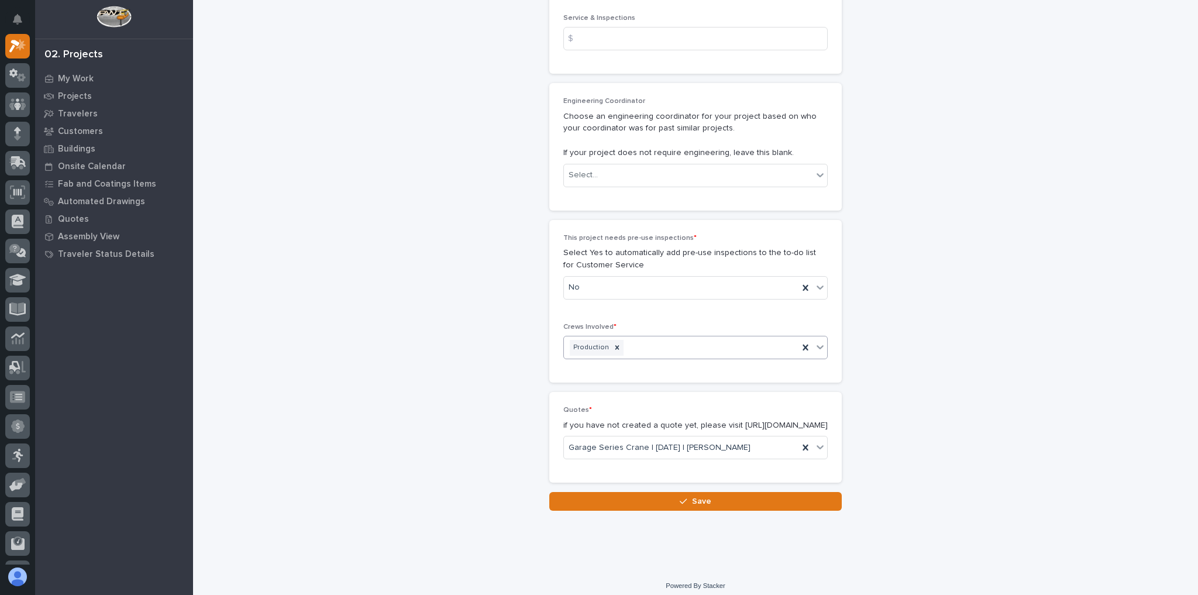
scroll to position [1953, 0]
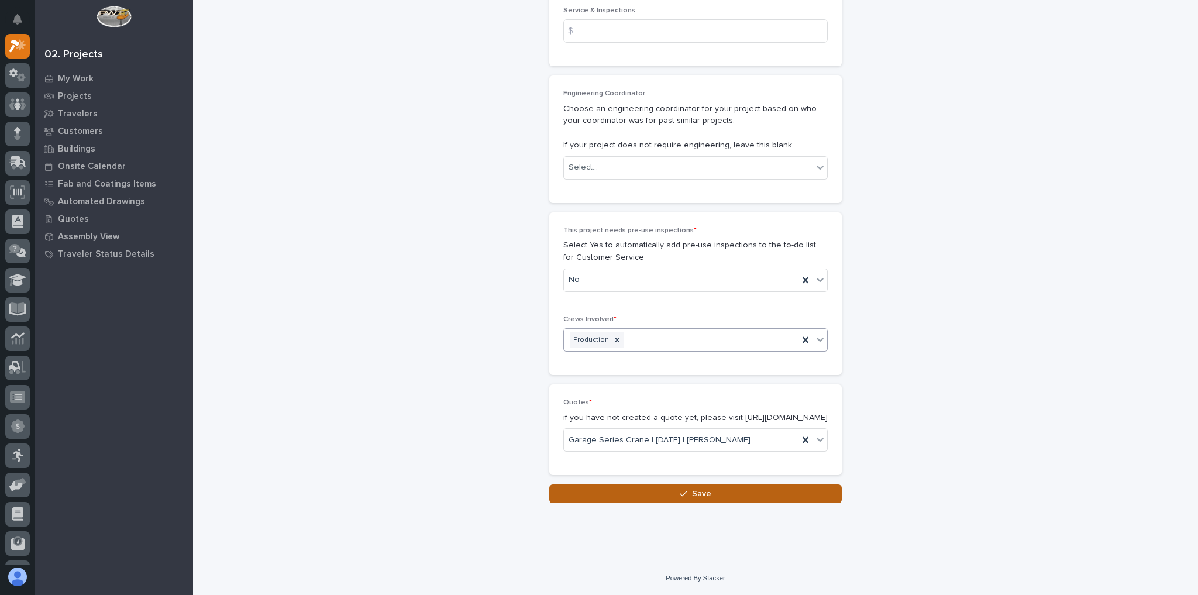
click at [651, 491] on button "Save" at bounding box center [695, 493] width 293 height 19
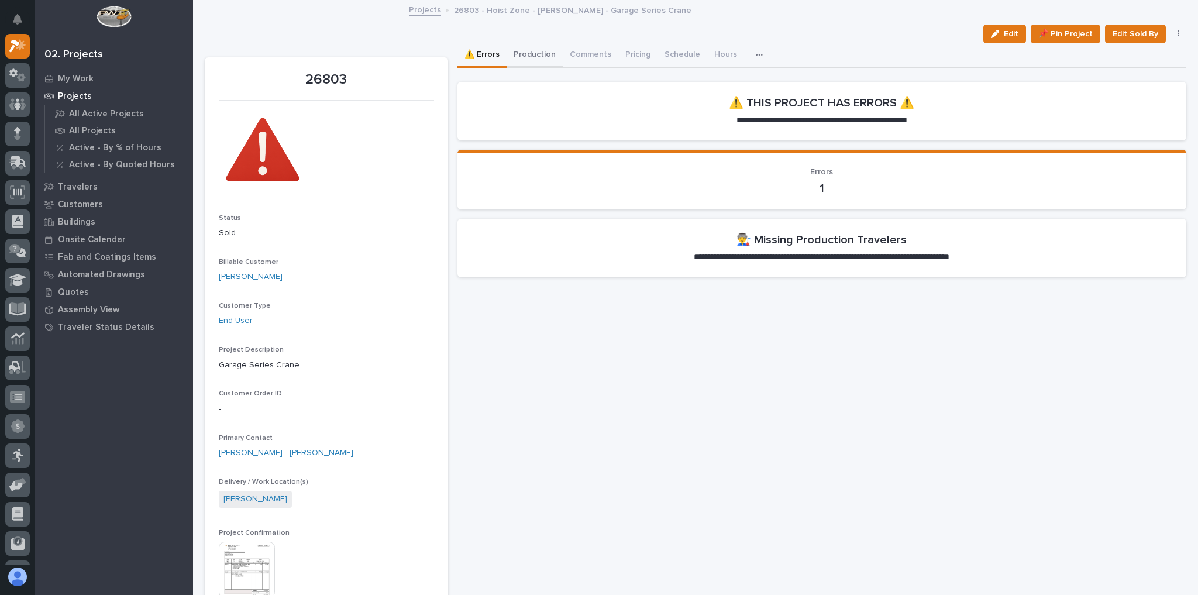
click at [535, 57] on button "Production" at bounding box center [535, 55] width 56 height 25
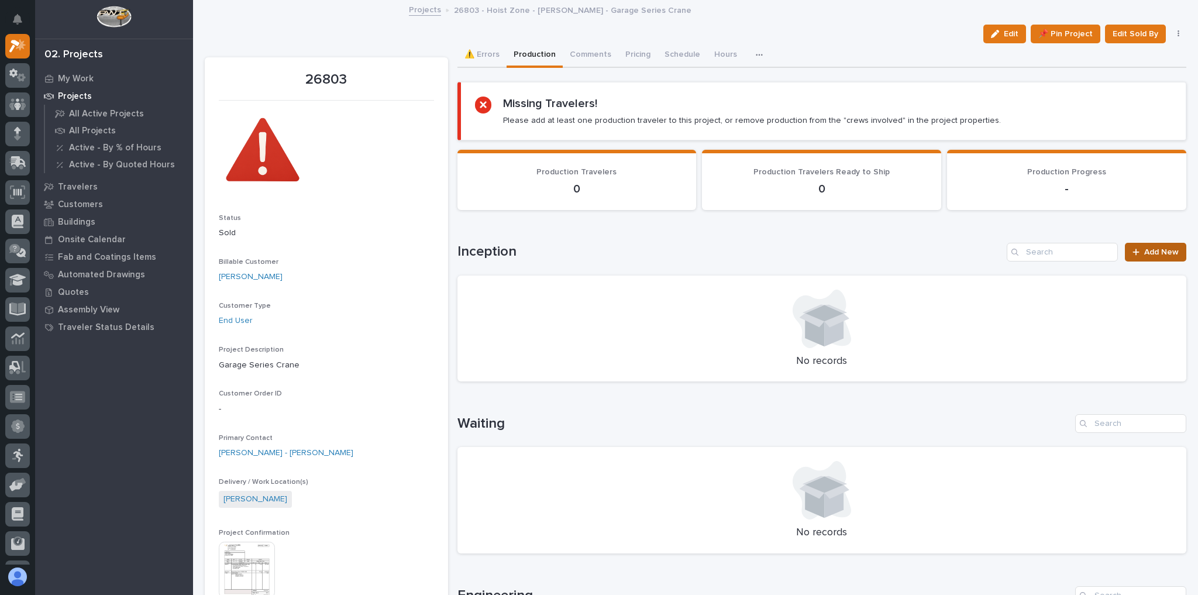
click at [1136, 250] on div at bounding box center [1139, 252] width 12 height 8
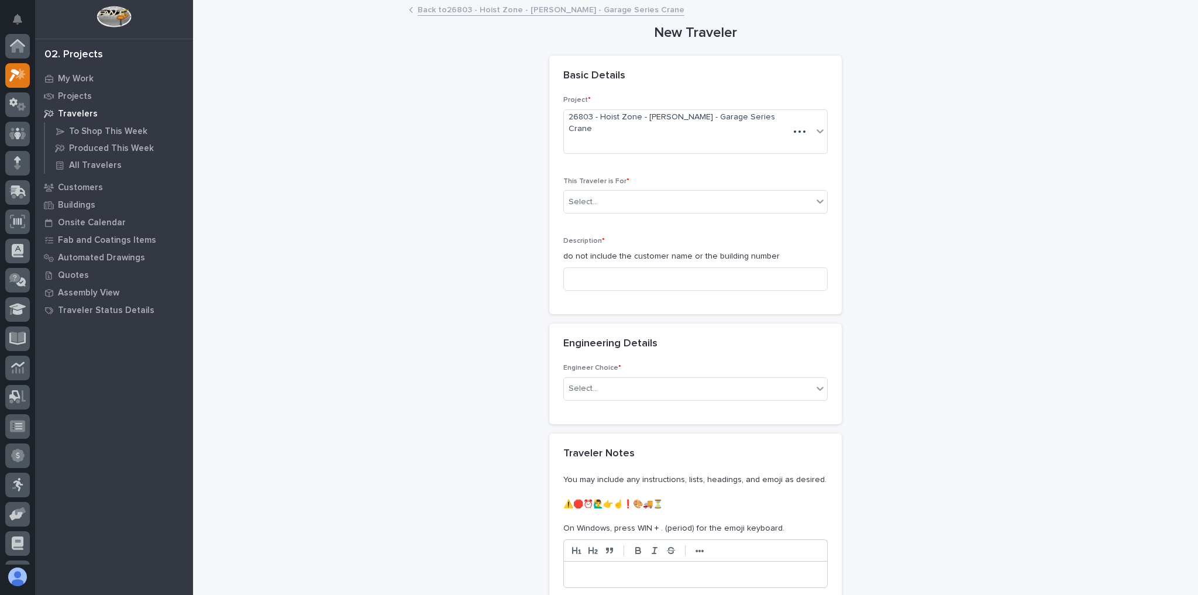
scroll to position [29, 0]
click at [686, 190] on div "Select..." at bounding box center [695, 201] width 264 height 23
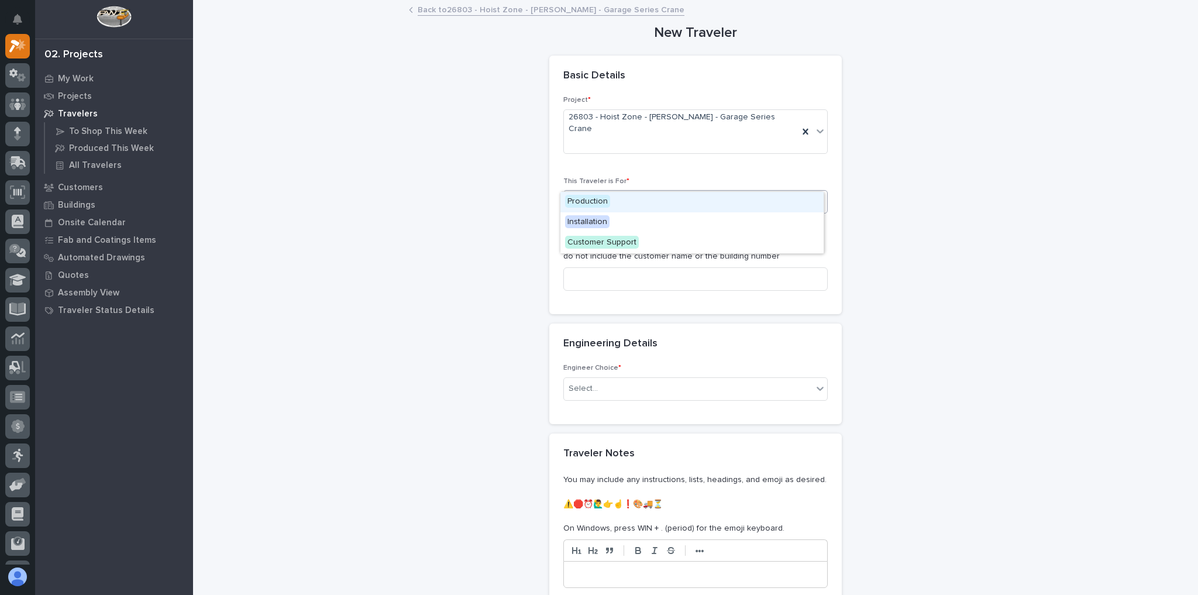
click at [648, 205] on div "Production" at bounding box center [691, 202] width 263 height 20
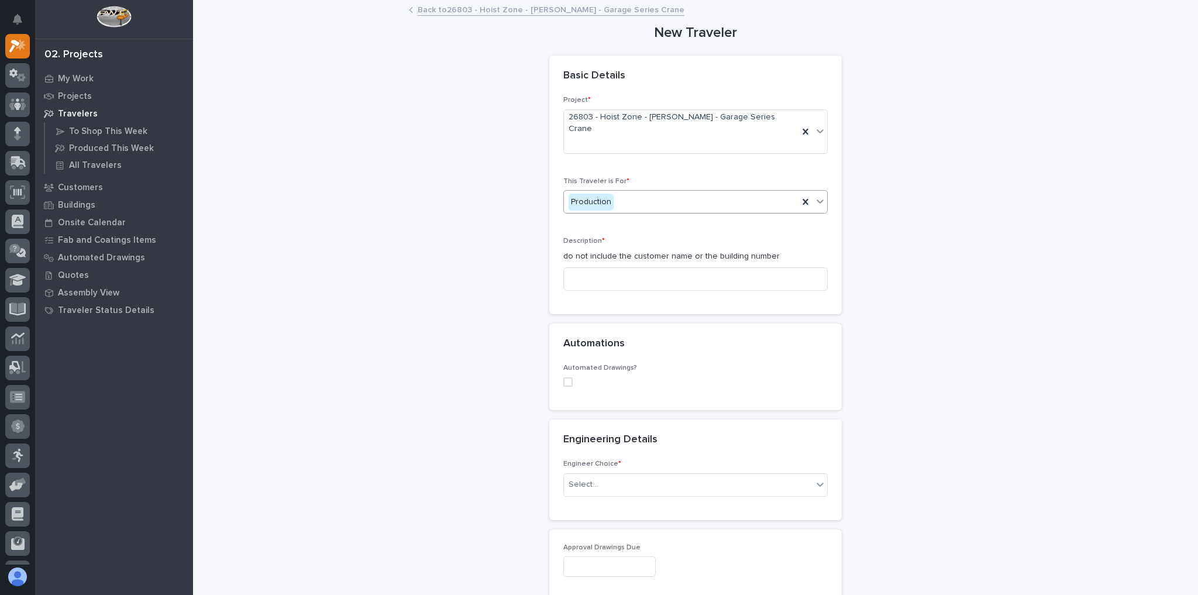
click at [658, 240] on div "Description * do not include the customer name or the building number" at bounding box center [695, 268] width 264 height 63
click at [658, 267] on input at bounding box center [695, 278] width 264 height 23
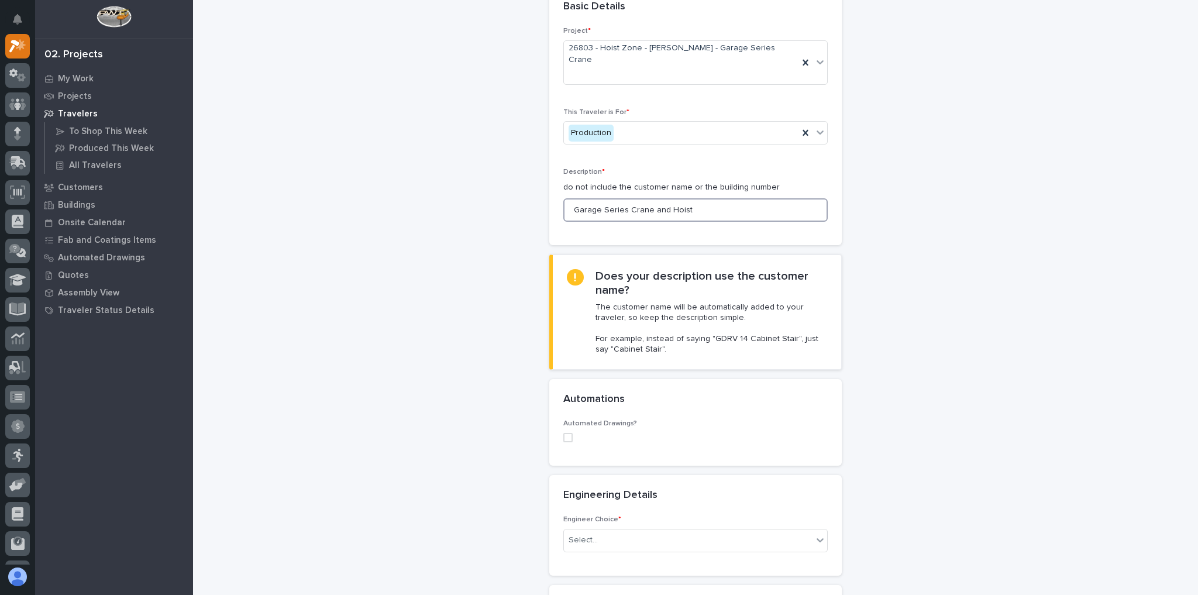
scroll to position [187, 0]
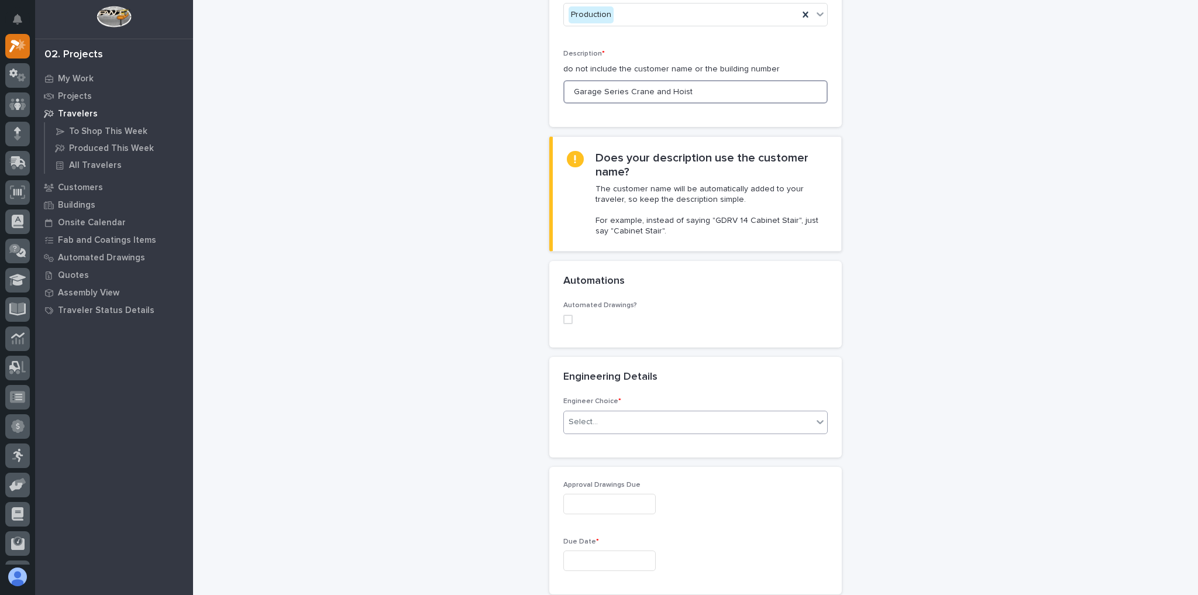
type input "Garage Series Crane and Hoist"
click at [607, 412] on div "Select..." at bounding box center [688, 421] width 249 height 19
click at [608, 421] on div "There is no engineering (no drawings)" at bounding box center [691, 421] width 263 height 20
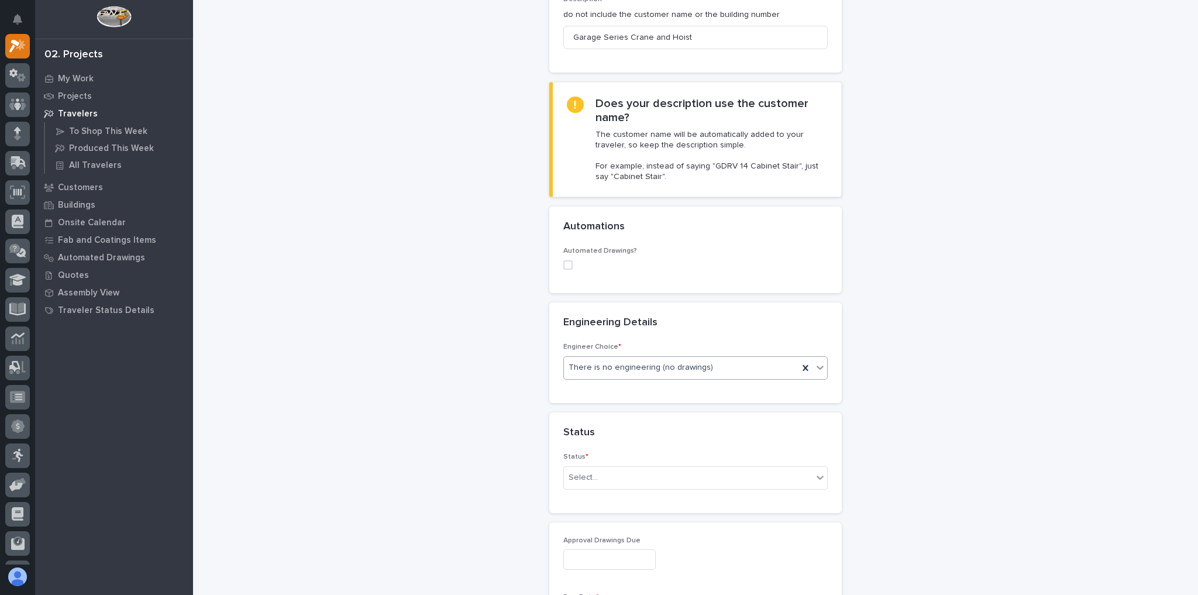
scroll to position [382, 0]
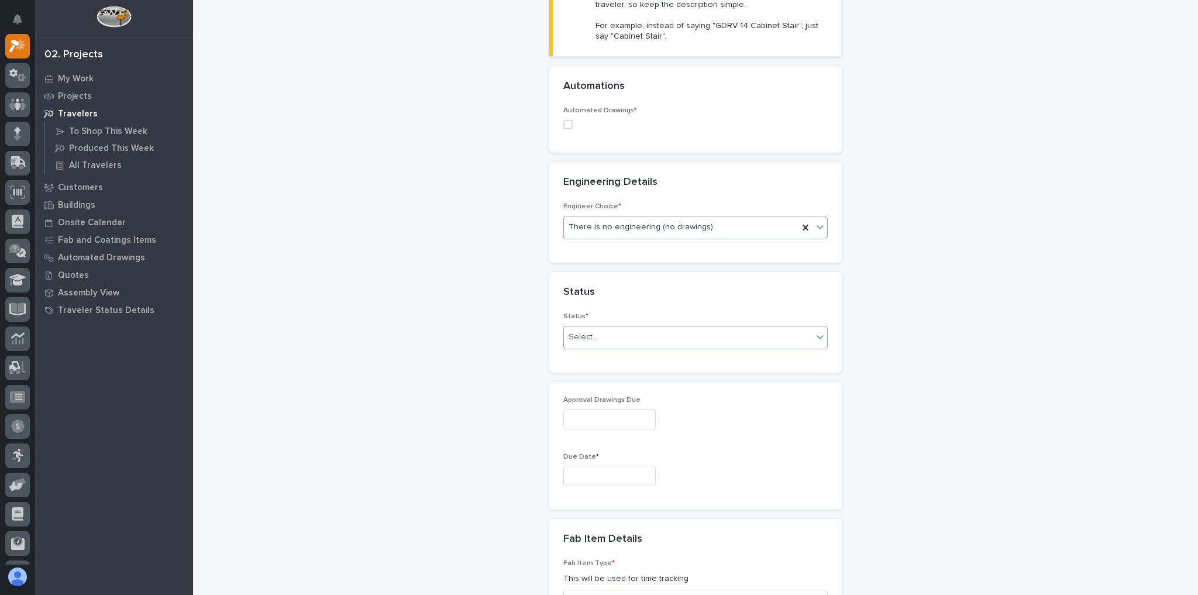
click at [624, 328] on div "Select..." at bounding box center [688, 337] width 249 height 19
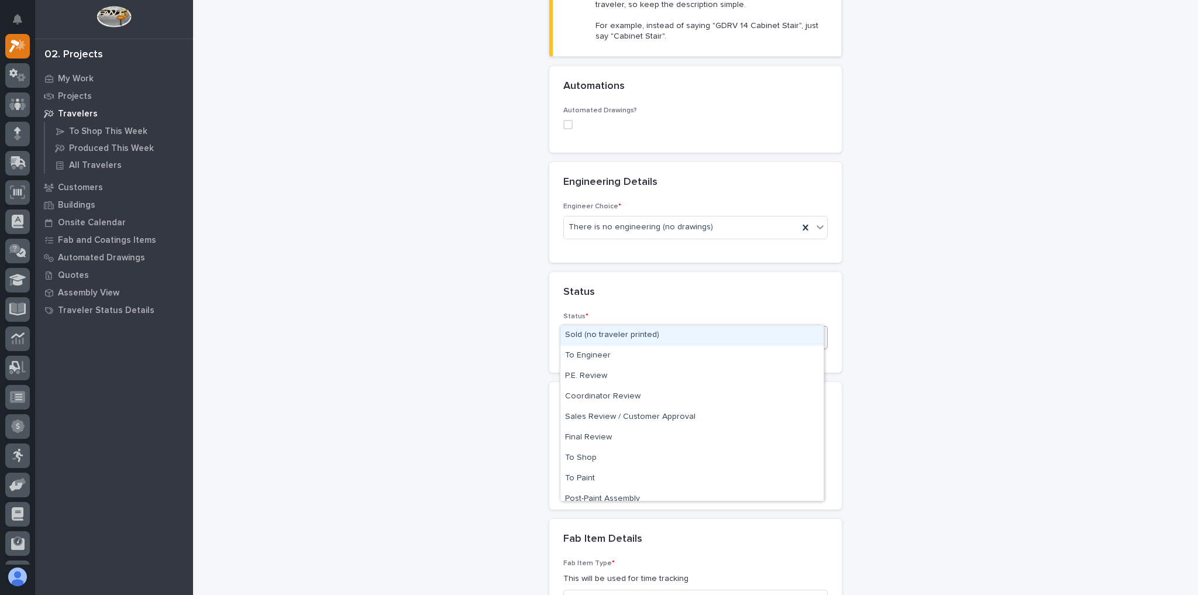
click at [604, 334] on div "Sold (no traveler printed)" at bounding box center [691, 335] width 263 height 20
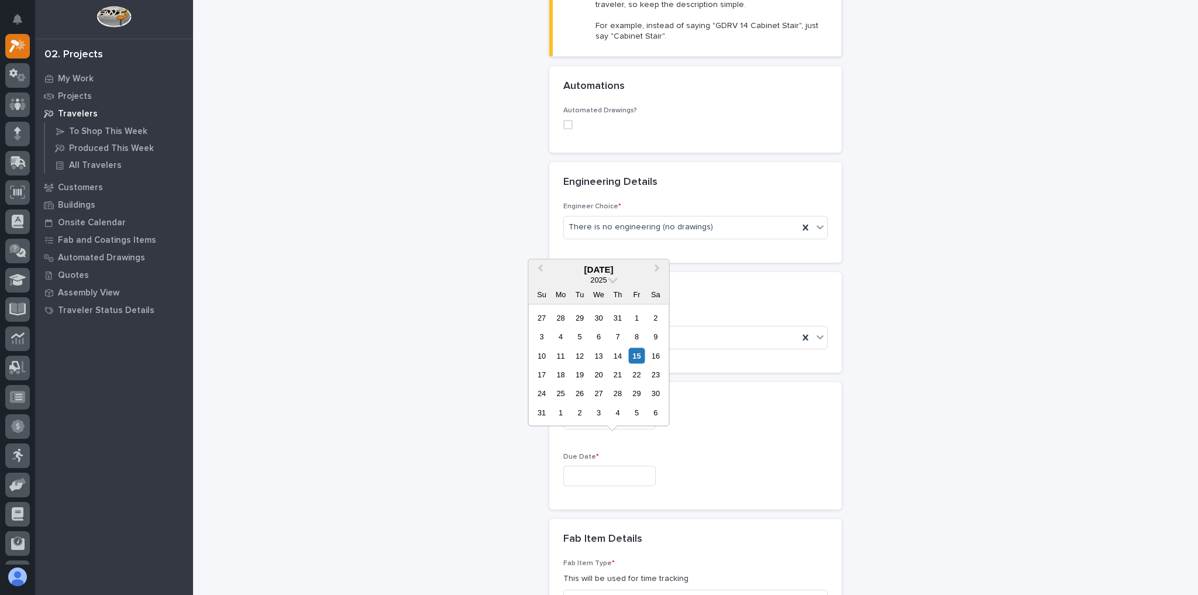
click at [619, 466] on input "text" at bounding box center [609, 476] width 92 height 20
click at [635, 392] on div "29" at bounding box center [637, 394] width 16 height 16
type input "**********"
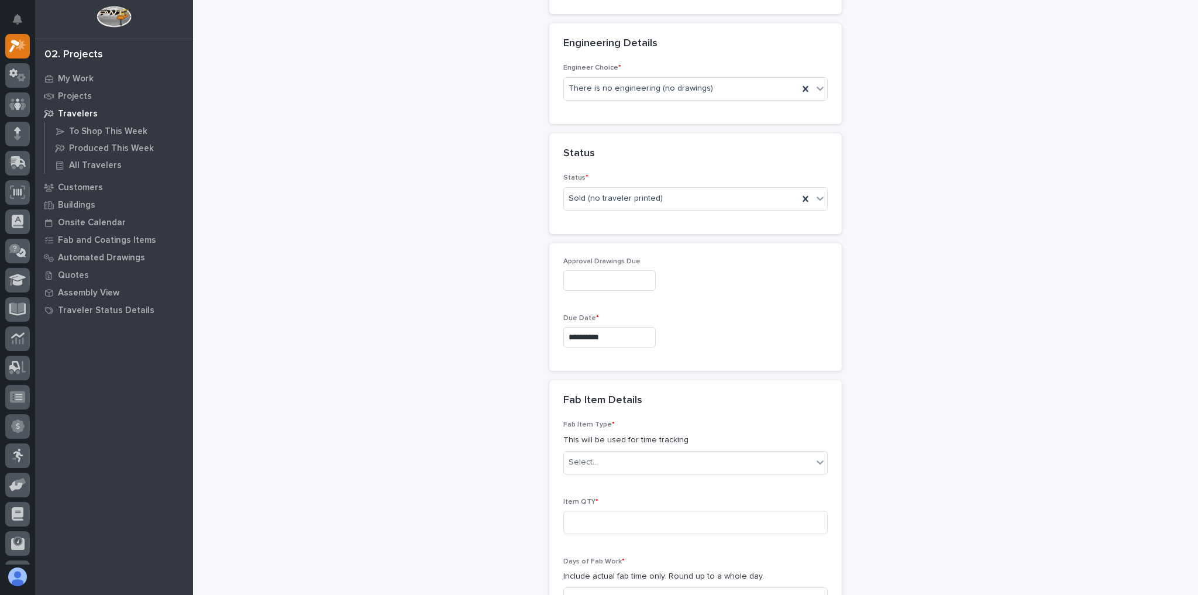
scroll to position [522, 0]
click at [616, 451] on div "Select..." at bounding box center [688, 460] width 249 height 19
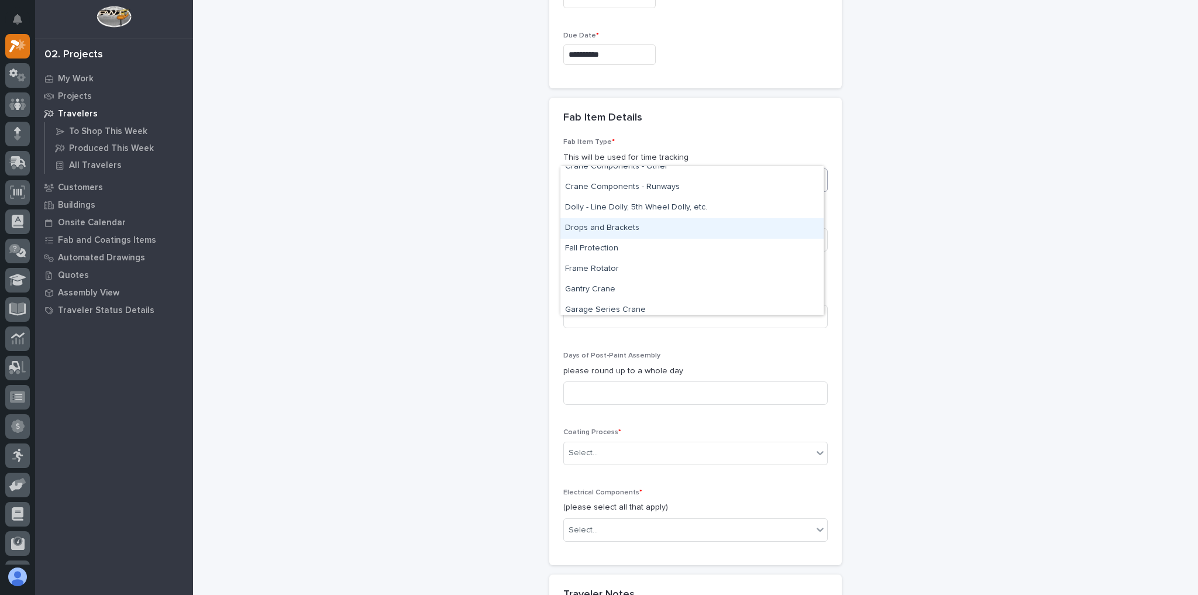
scroll to position [328, 0]
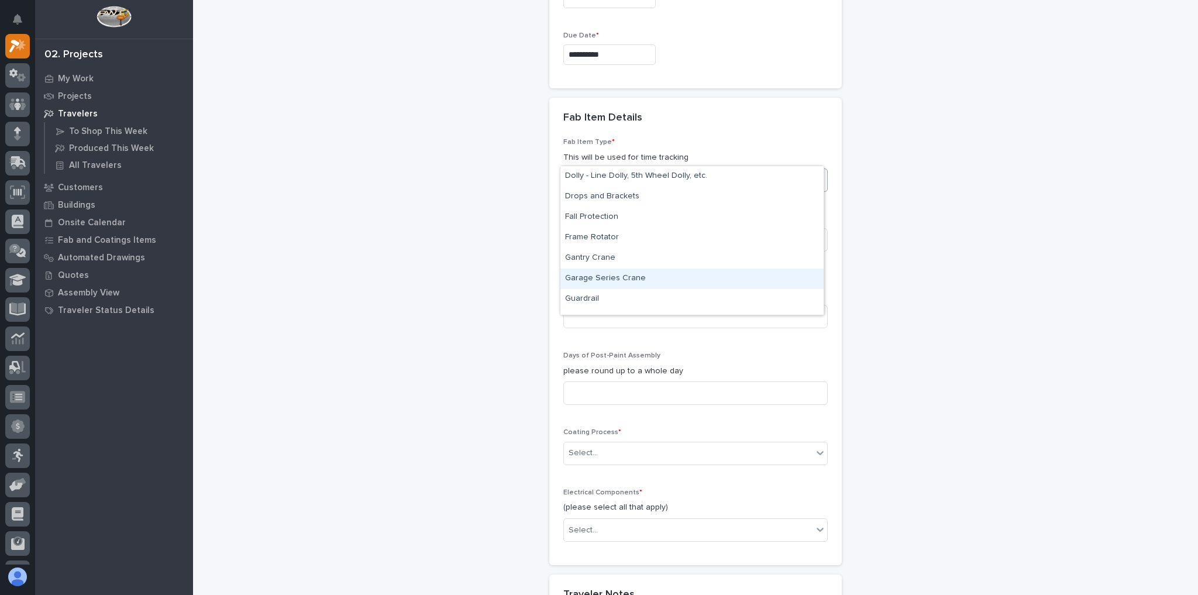
click at [700, 280] on div "Garage Series Crane" at bounding box center [691, 279] width 263 height 20
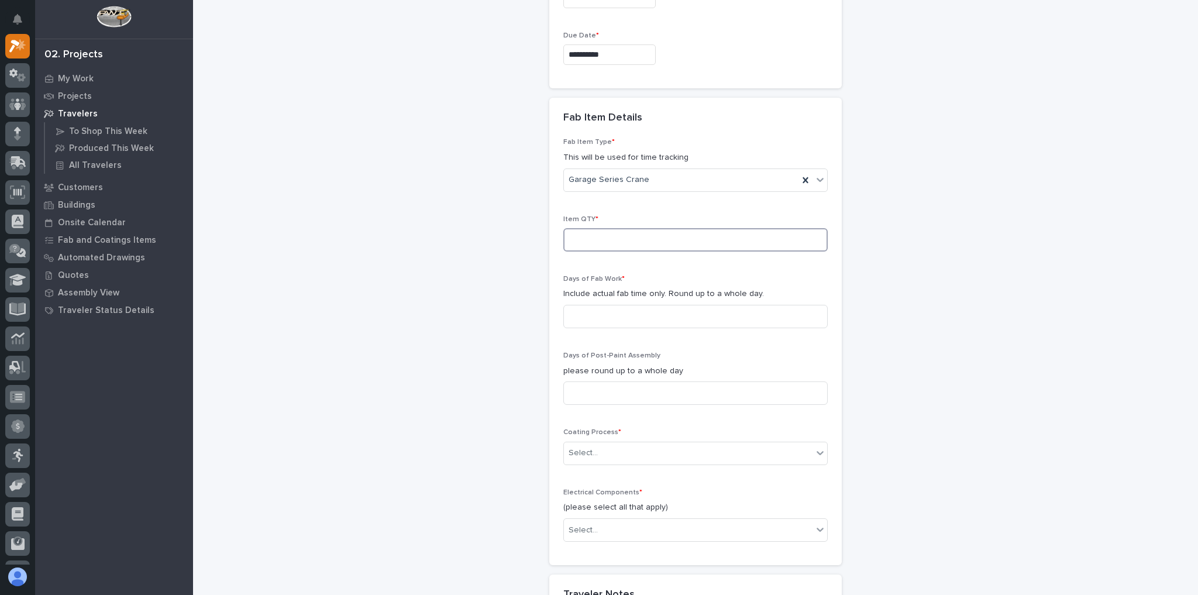
click at [601, 228] on input at bounding box center [695, 239] width 264 height 23
type input "1"
click at [591, 305] on input at bounding box center [695, 316] width 264 height 23
type input "2"
click at [583, 381] on input at bounding box center [695, 392] width 264 height 23
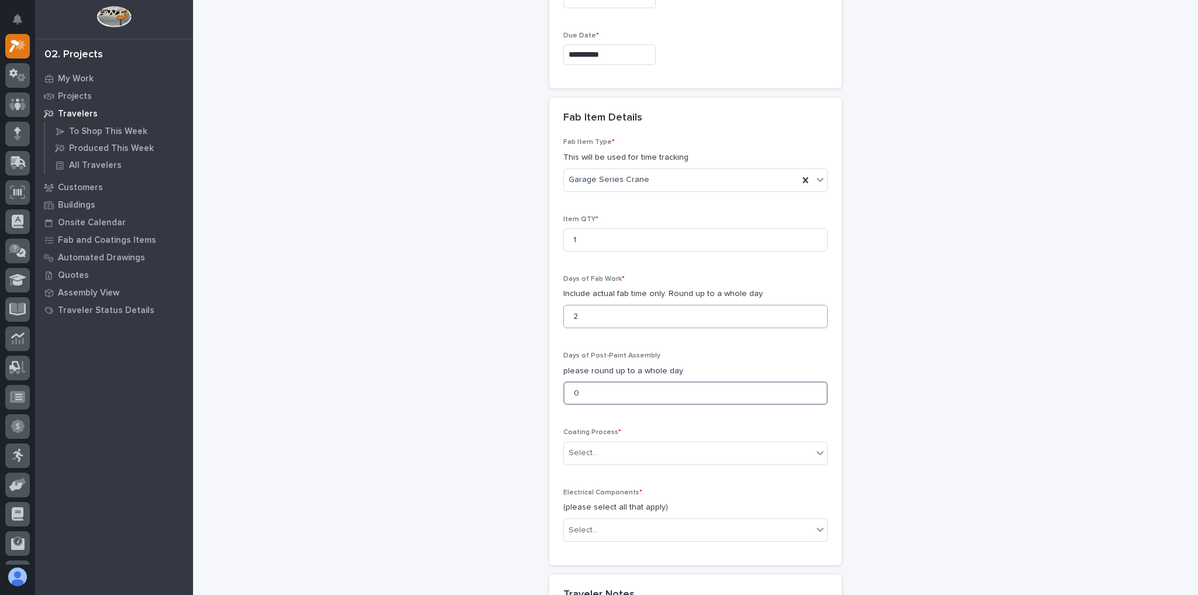
scroll to position [897, 0]
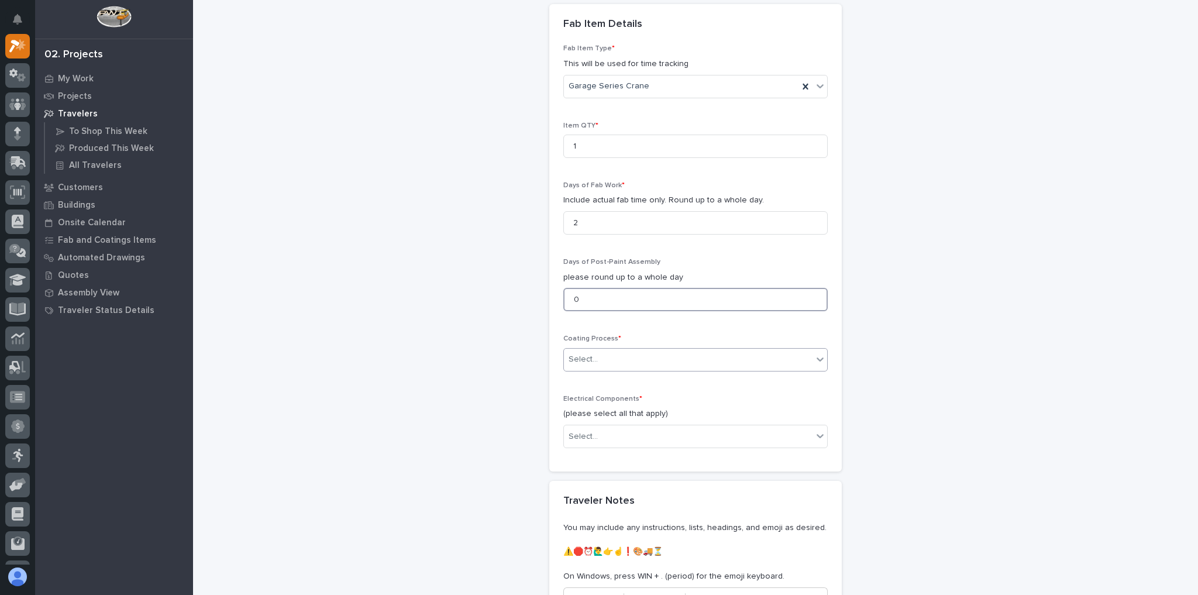
type input "0"
click at [589, 353] on div "Select..." at bounding box center [583, 359] width 29 height 12
click at [622, 379] on div "In-House Paint/Powder" at bounding box center [691, 376] width 263 height 20
click at [596, 427] on div "Select..." at bounding box center [688, 436] width 249 height 19
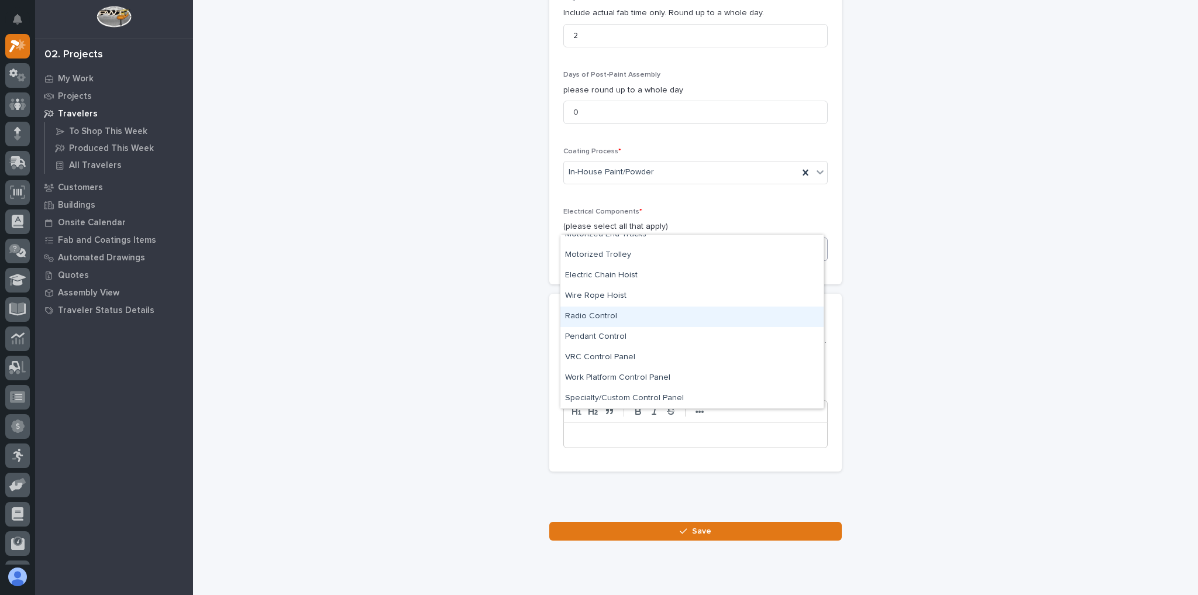
scroll to position [0, 0]
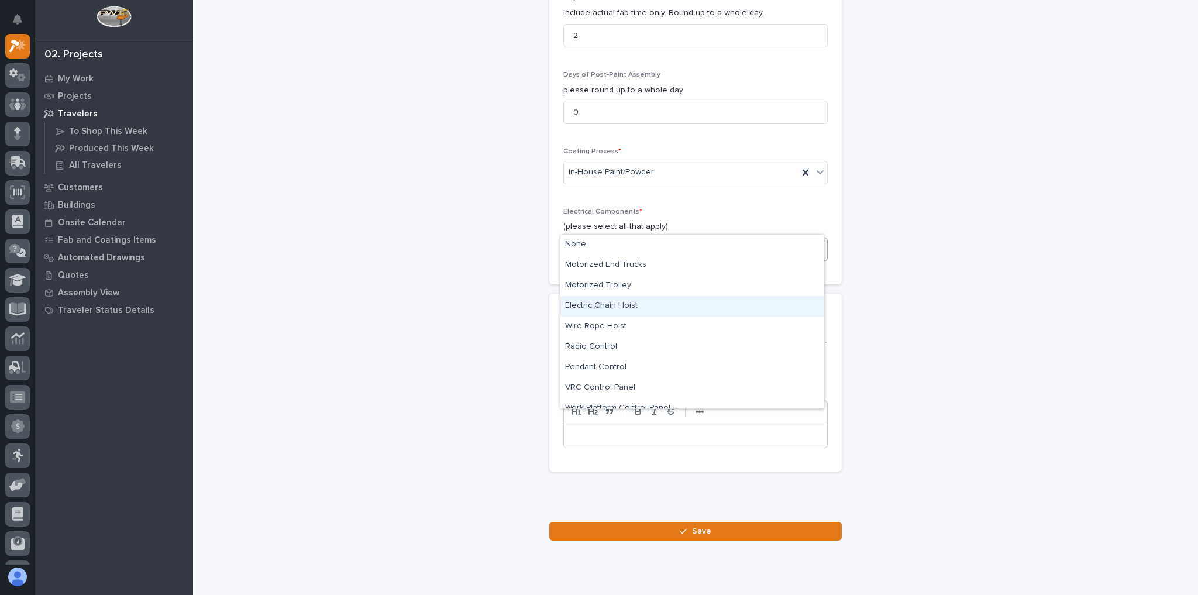
click at [595, 303] on div "Electric Chain Hoist" at bounding box center [691, 306] width 263 height 20
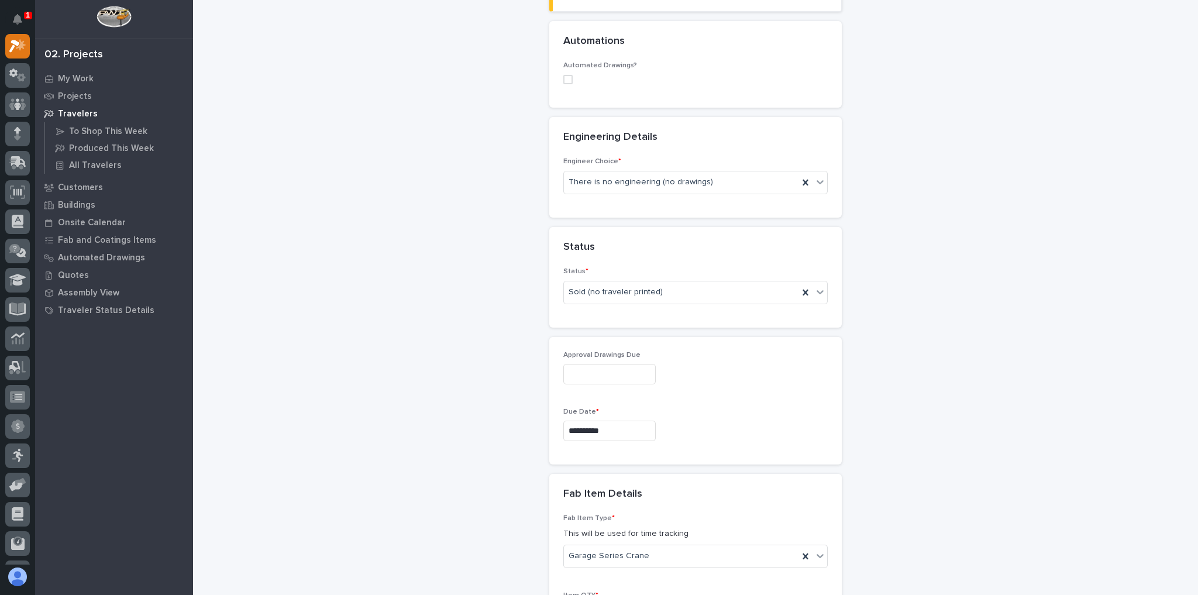
scroll to position [1093, 0]
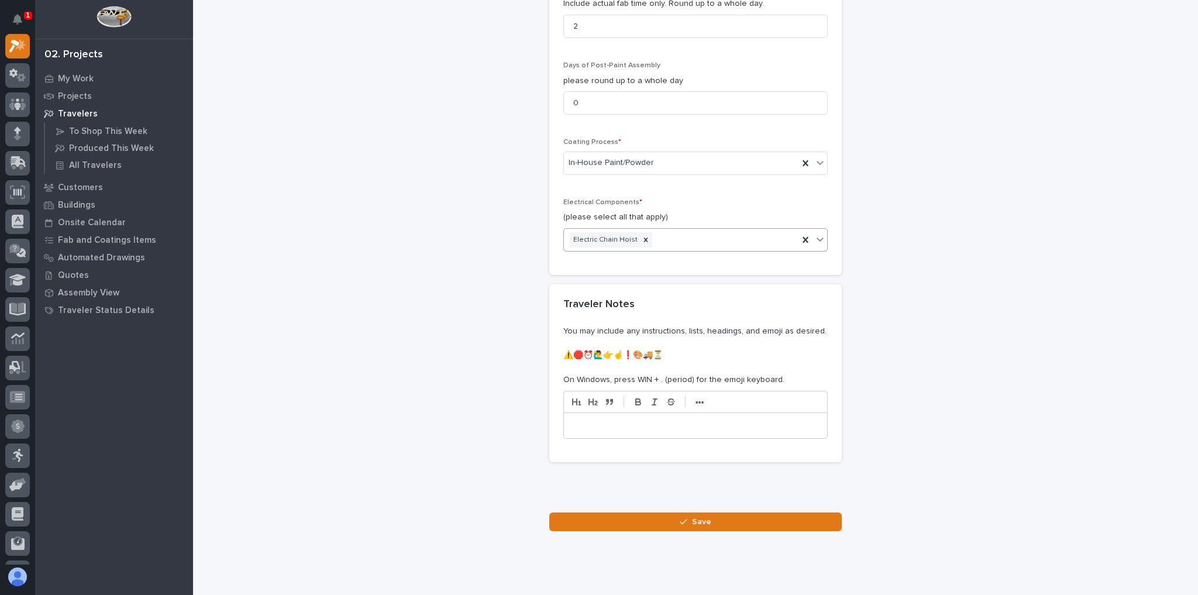
click at [692, 517] on span "Save" at bounding box center [701, 522] width 19 height 11
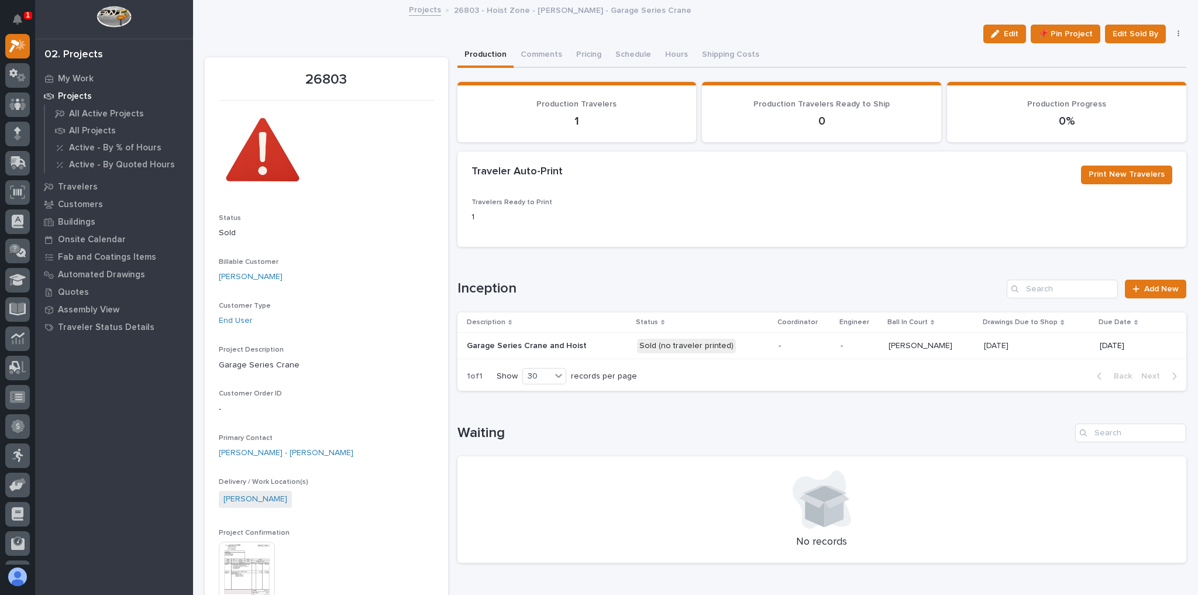
click at [788, 344] on p "-" at bounding box center [805, 346] width 53 height 10
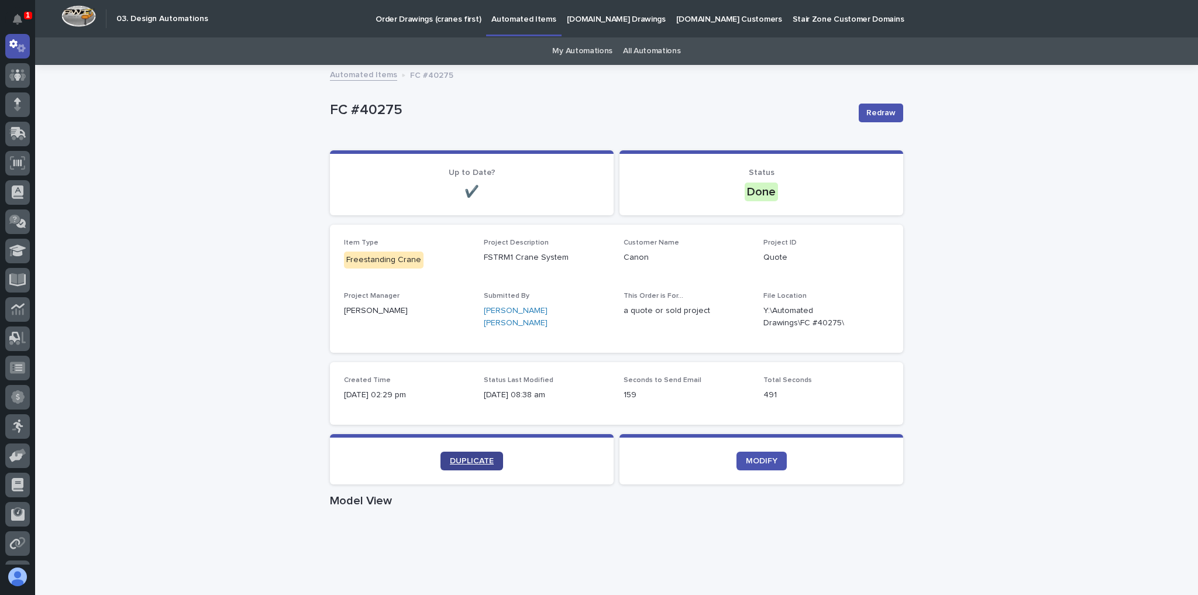
click at [491, 469] on link "DUPLICATE" at bounding box center [472, 461] width 63 height 19
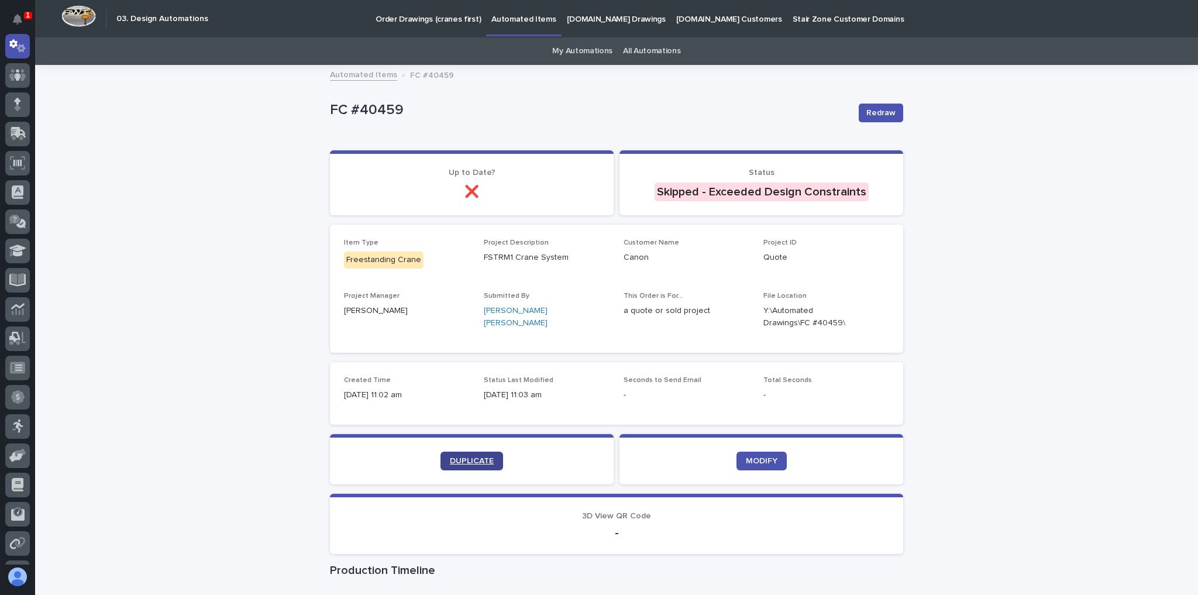
click at [472, 462] on span "DUPLICATE" at bounding box center [472, 461] width 44 height 8
